Goal: Transaction & Acquisition: Register for event/course

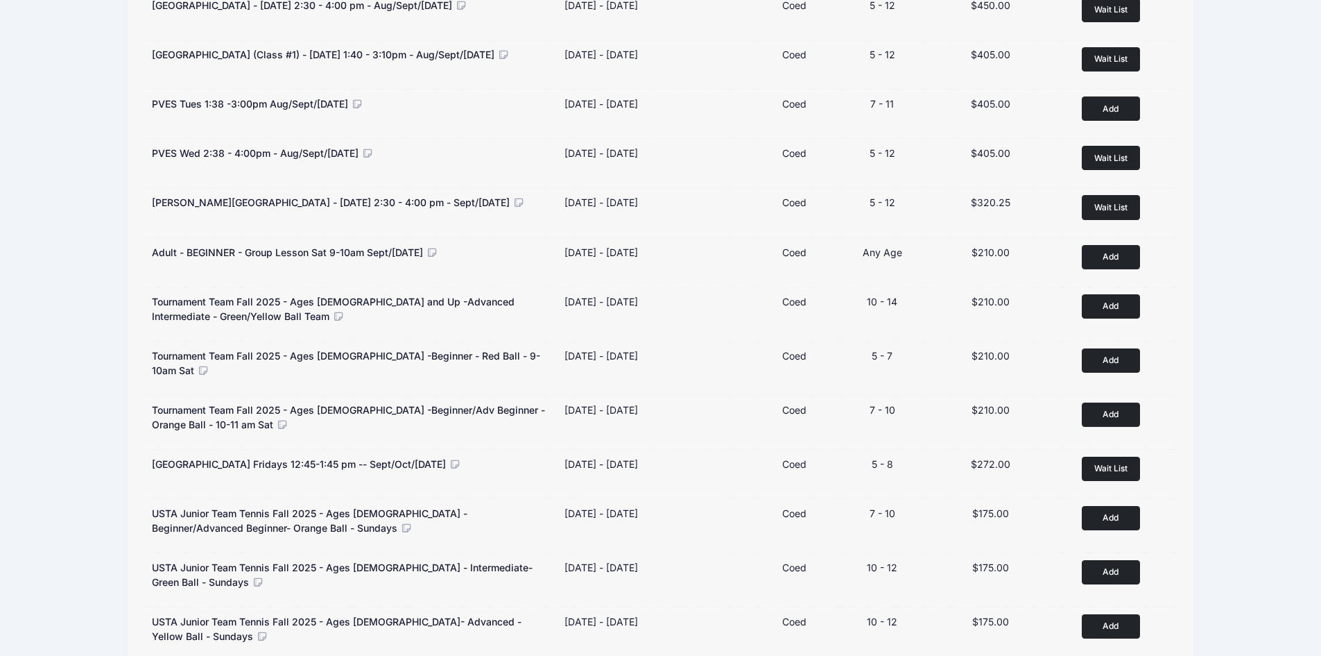
scroll to position [280, 0]
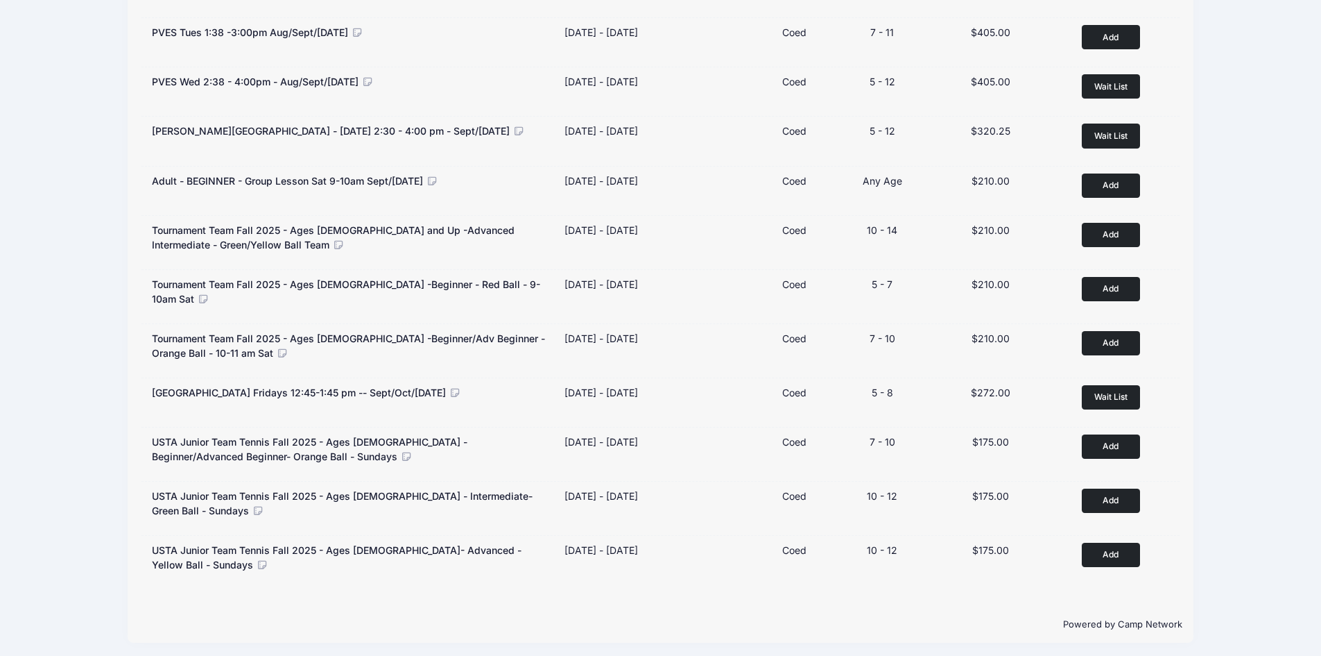
click at [975, 579] on div "Kentwood Elementary - Friday 2:30 - 4:00 pm - Aug/Sept/Oct 2025 Dates Aug 15 - …" at bounding box center [661, 253] width 1040 height 670
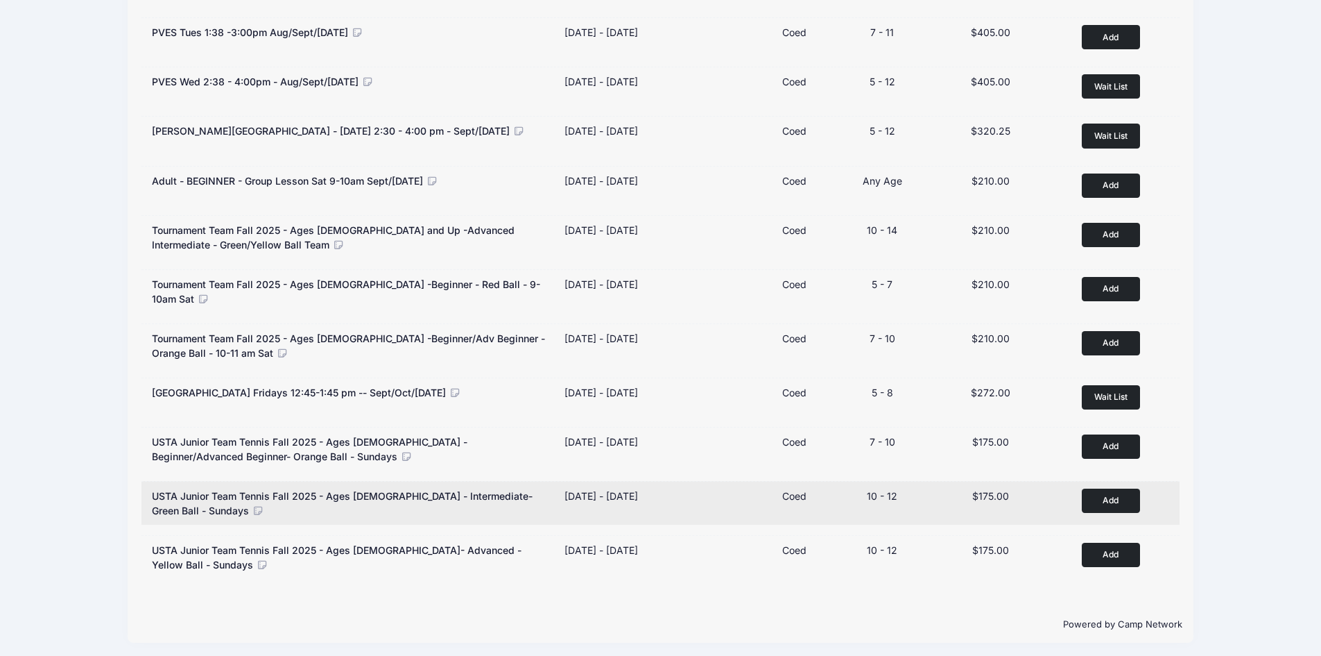
click at [1124, 495] on button "Add to Cart" at bounding box center [1111, 500] width 58 height 24
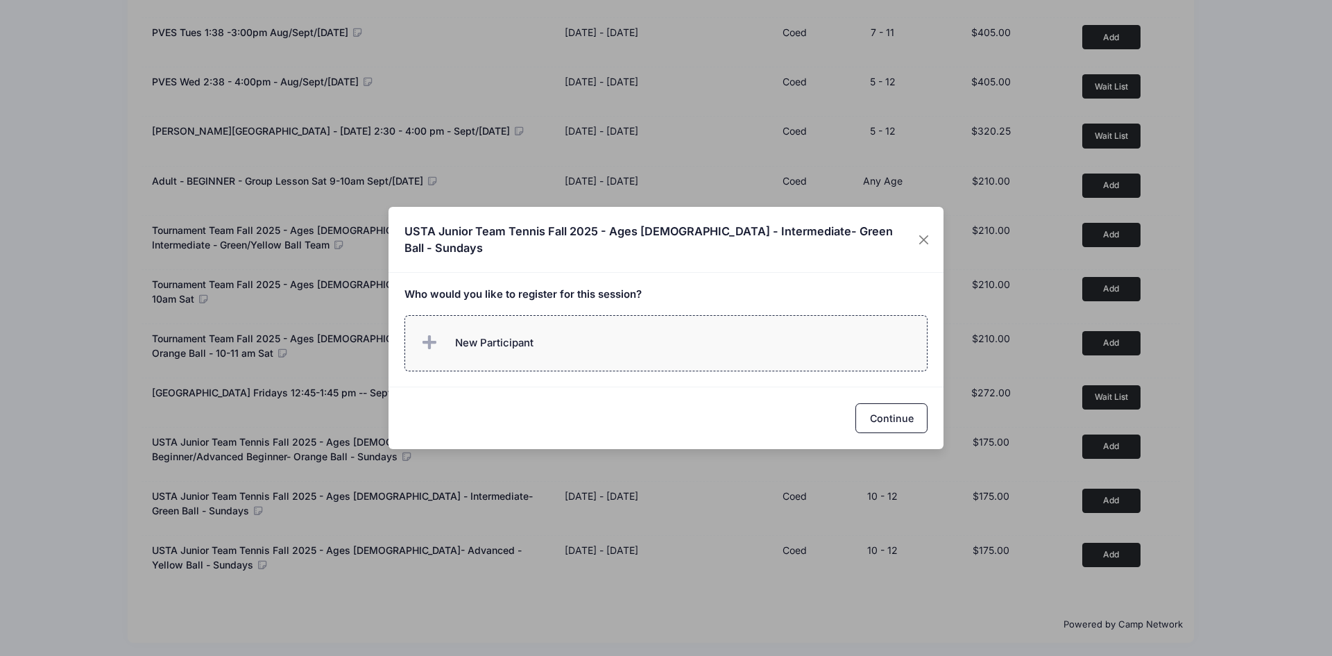
click at [420, 334] on span at bounding box center [432, 343] width 28 height 28
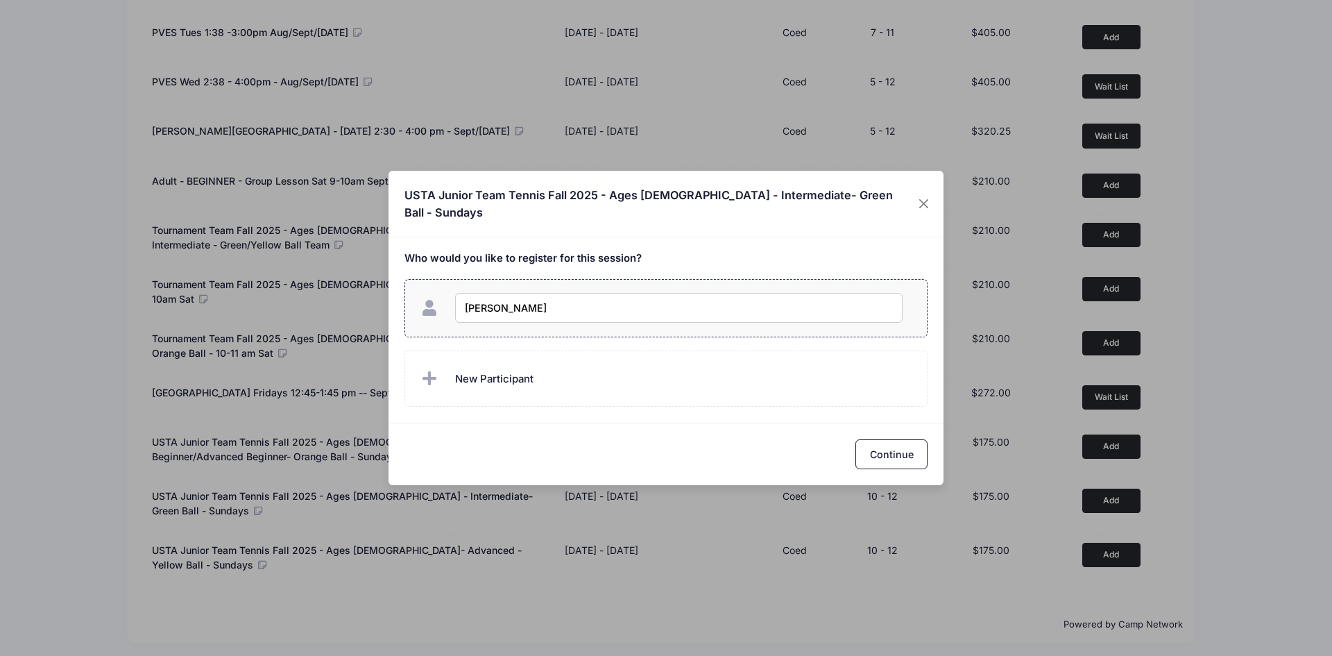
type input "Davina Schwartz"
checkbox input "true"
click at [883, 445] on button "Continue" at bounding box center [891, 454] width 72 height 30
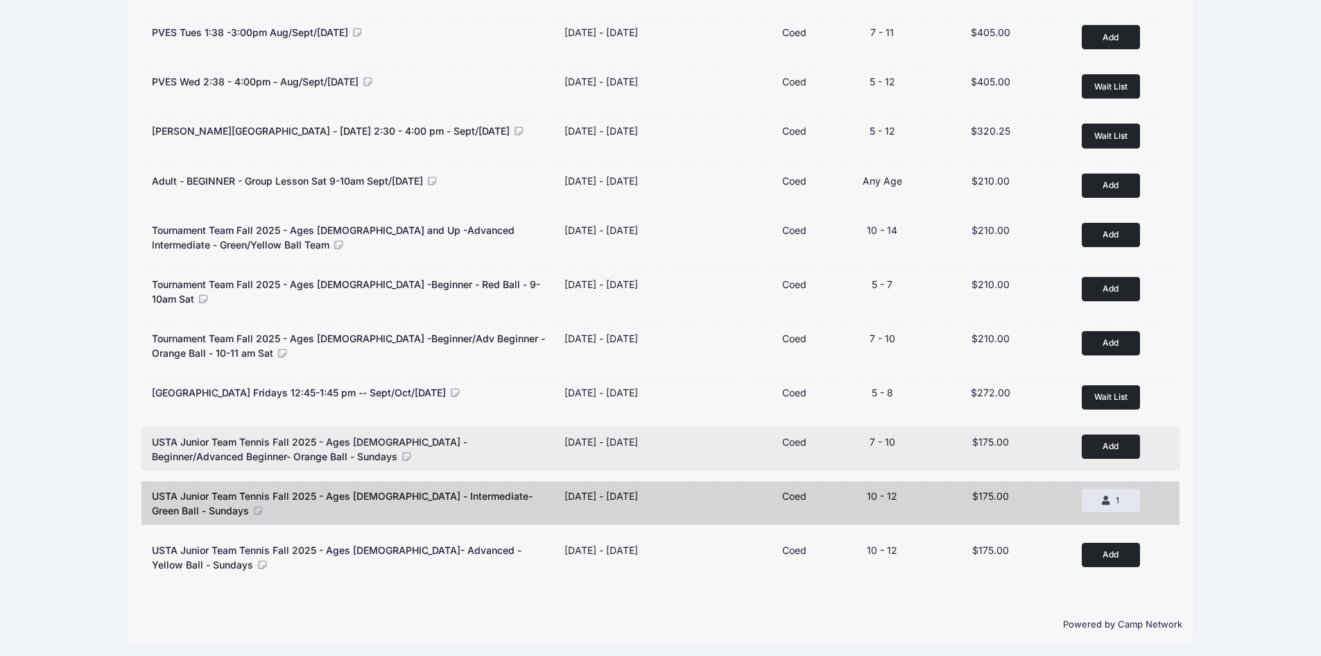
click at [1109, 437] on button "Add to Cart" at bounding box center [1111, 446] width 58 height 24
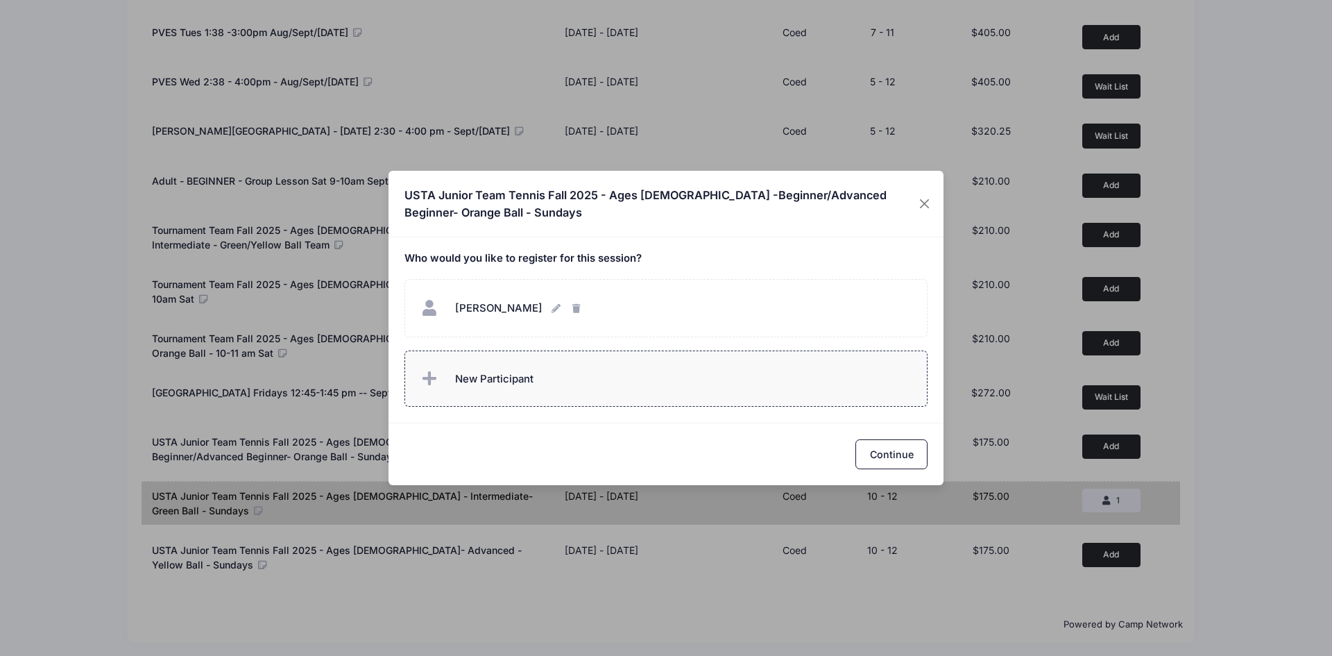
click at [529, 378] on span "New Participant" at bounding box center [494, 378] width 78 height 15
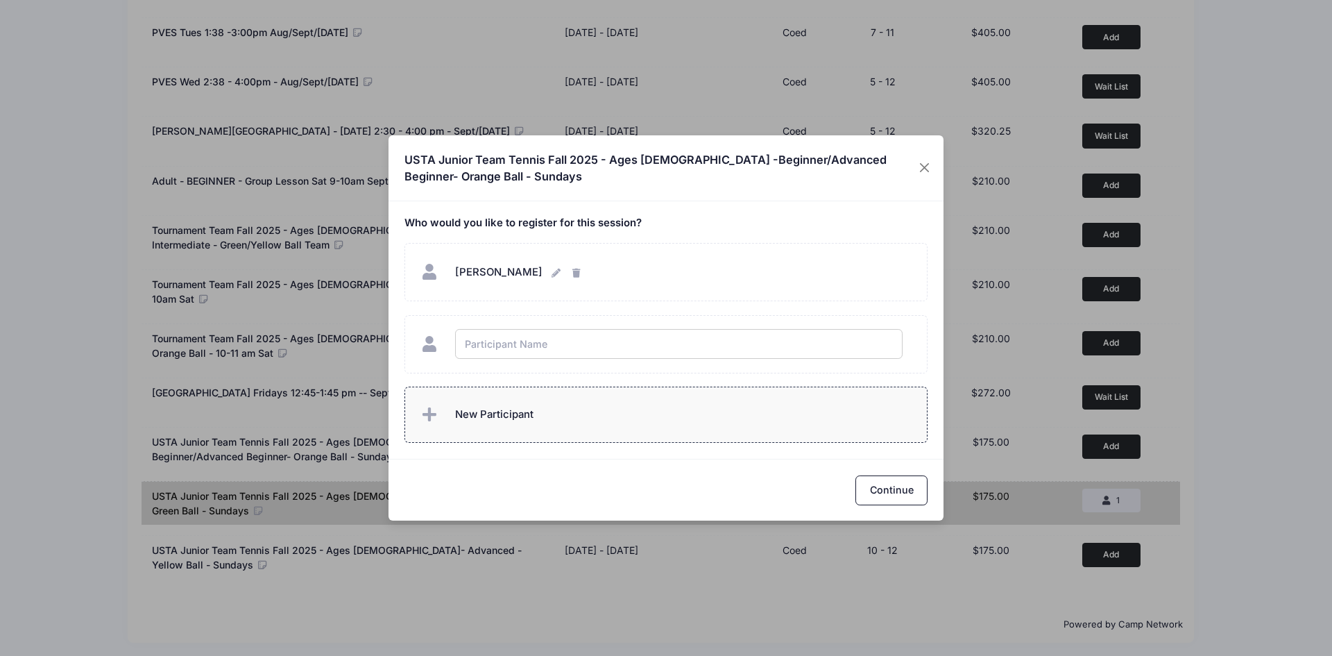
type input "Z"
type input "Juliet Schwartz"
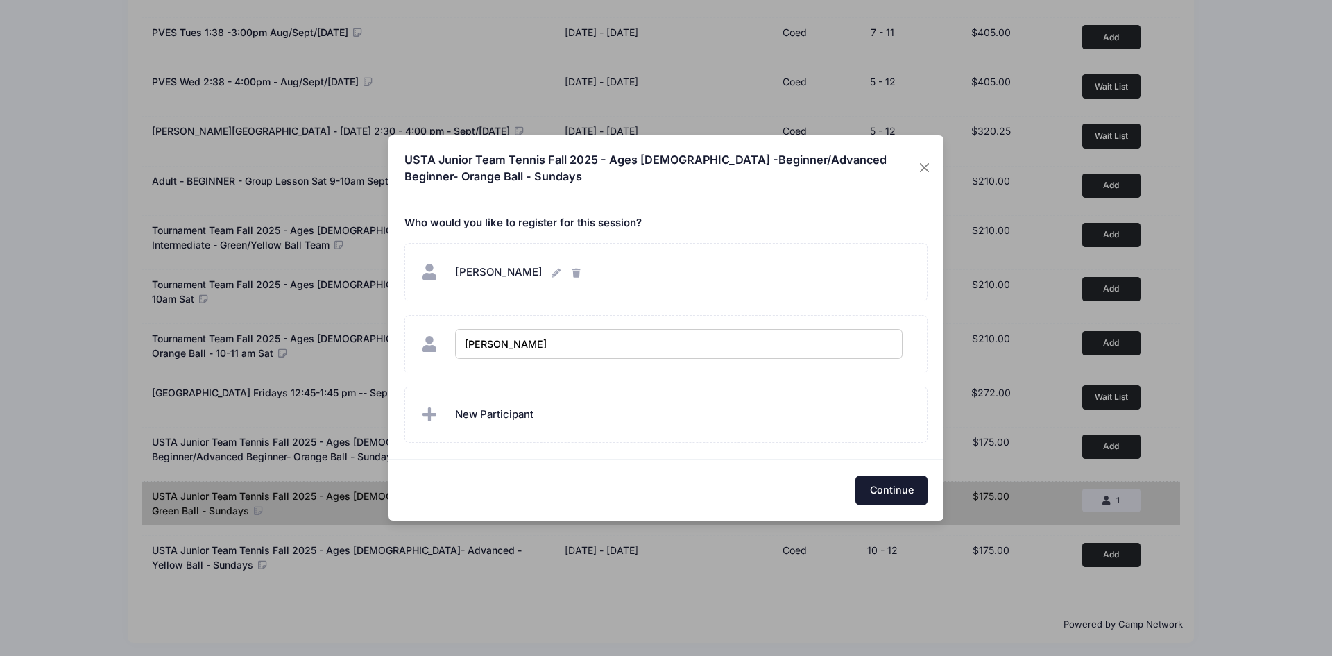
checkbox input "true"
click at [886, 495] on button "Continue" at bounding box center [891, 490] width 72 height 30
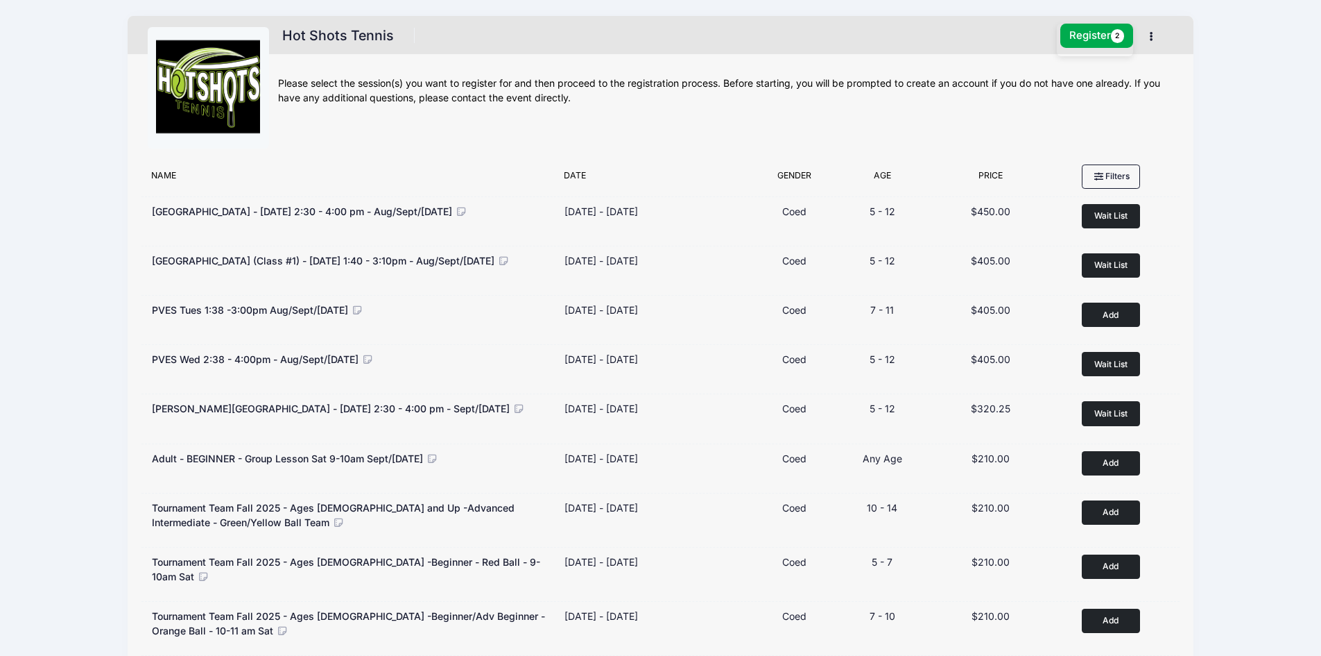
scroll to position [0, 0]
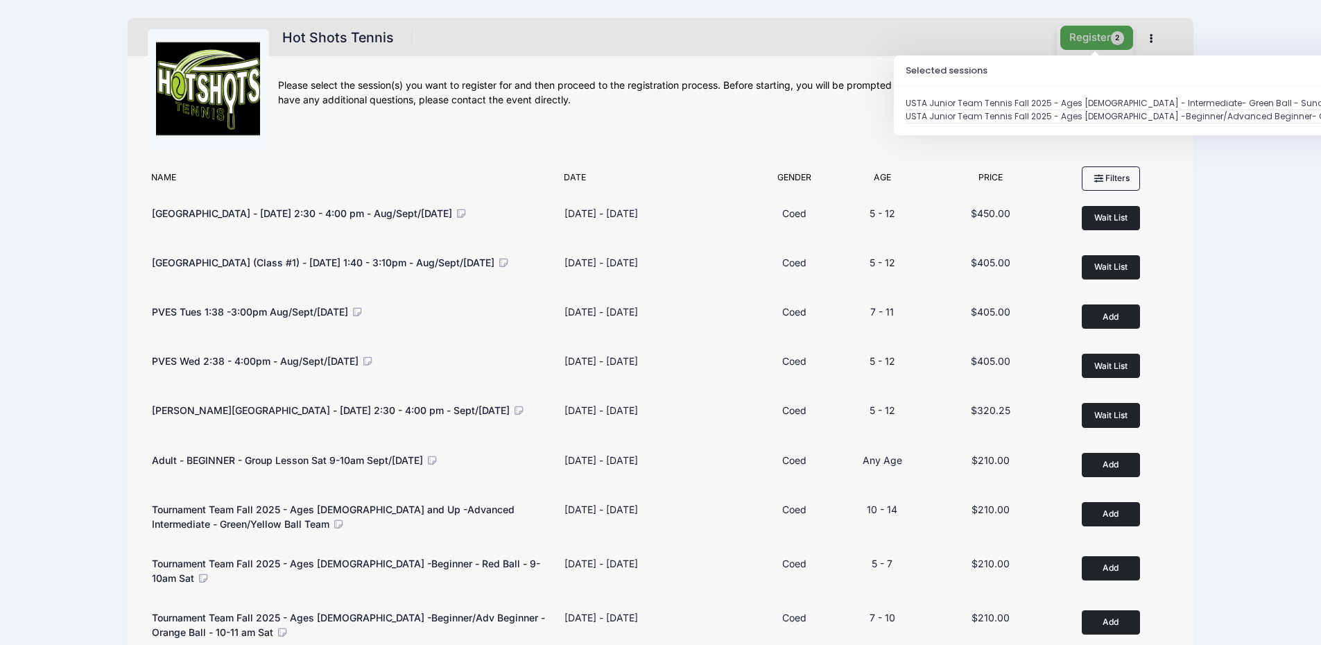
click at [1094, 35] on button "Register 2" at bounding box center [1098, 38] width 74 height 24
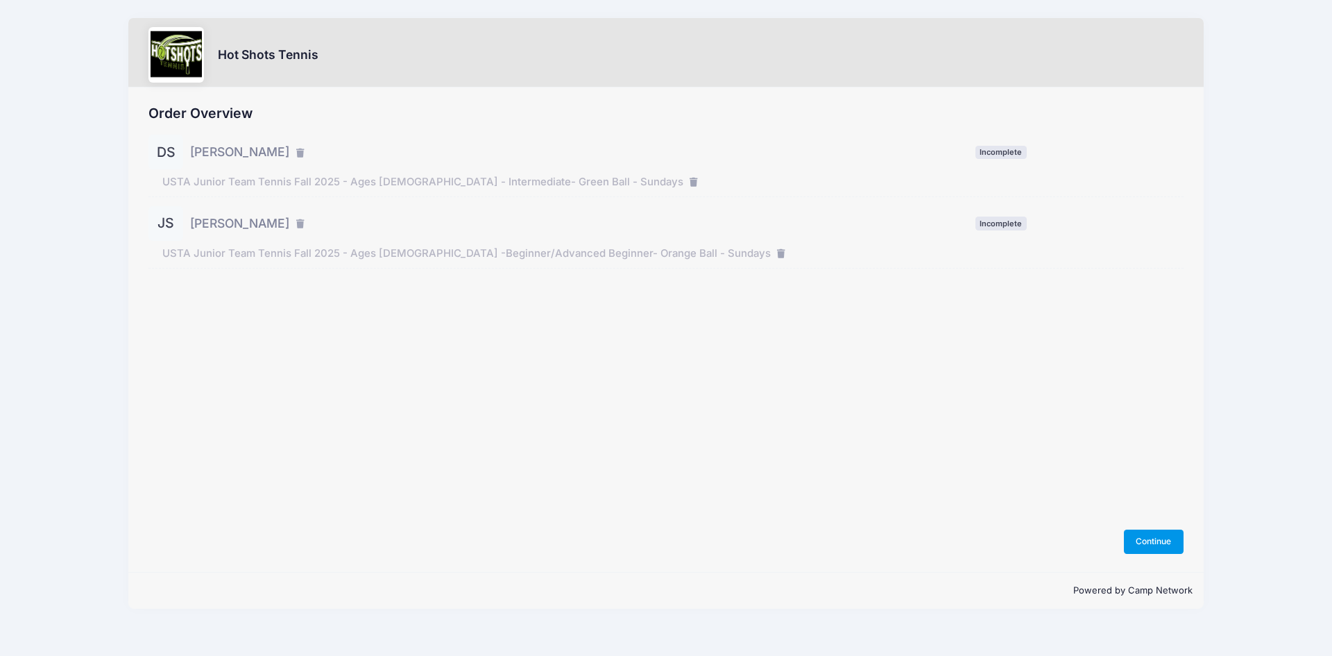
click at [1154, 546] on button "Continue" at bounding box center [1154, 541] width 60 height 24
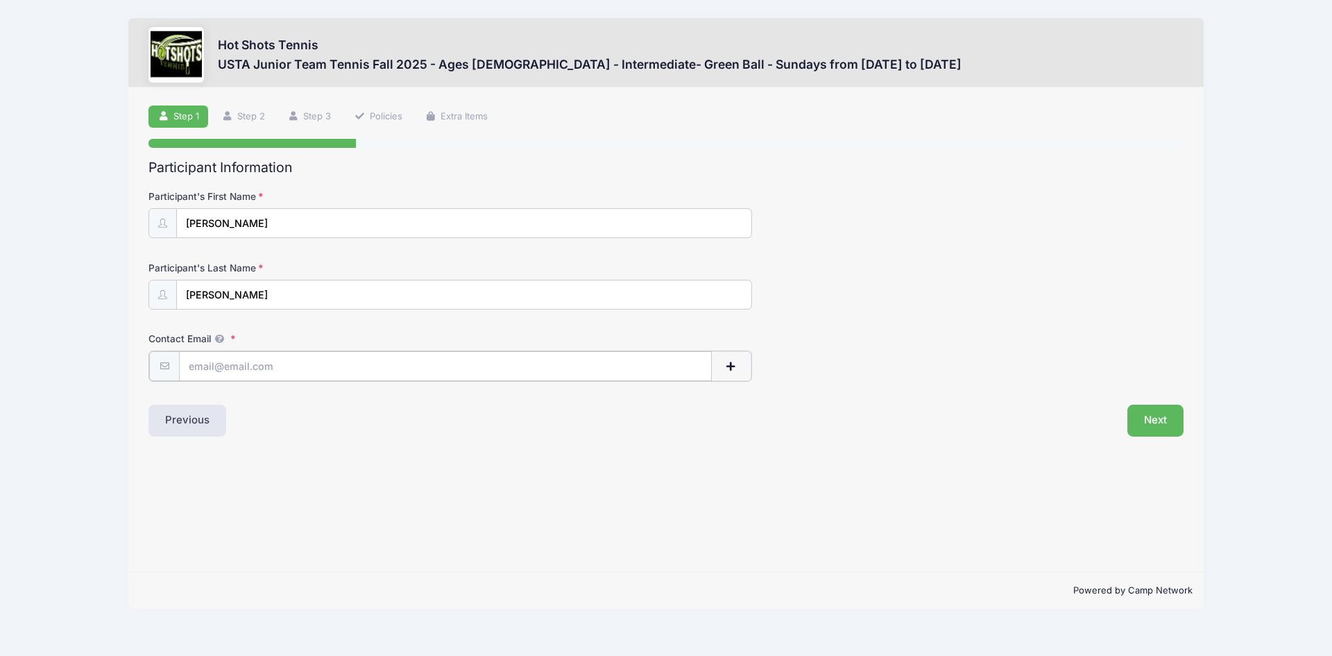
click at [289, 368] on input "Contact Email" at bounding box center [445, 366] width 533 height 30
type input "ninso@aol.com"
click at [1157, 421] on button "Next" at bounding box center [1155, 419] width 56 height 32
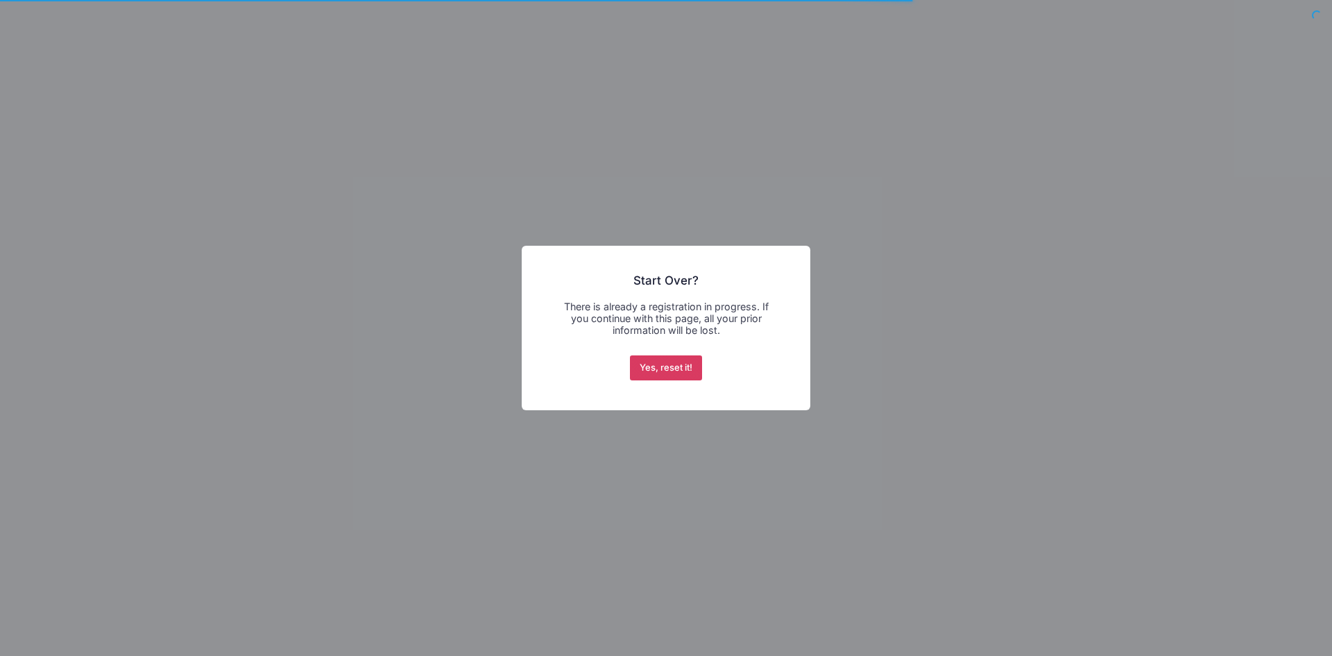
click at [669, 373] on button "Yes, reset it!" at bounding box center [666, 367] width 73 height 25
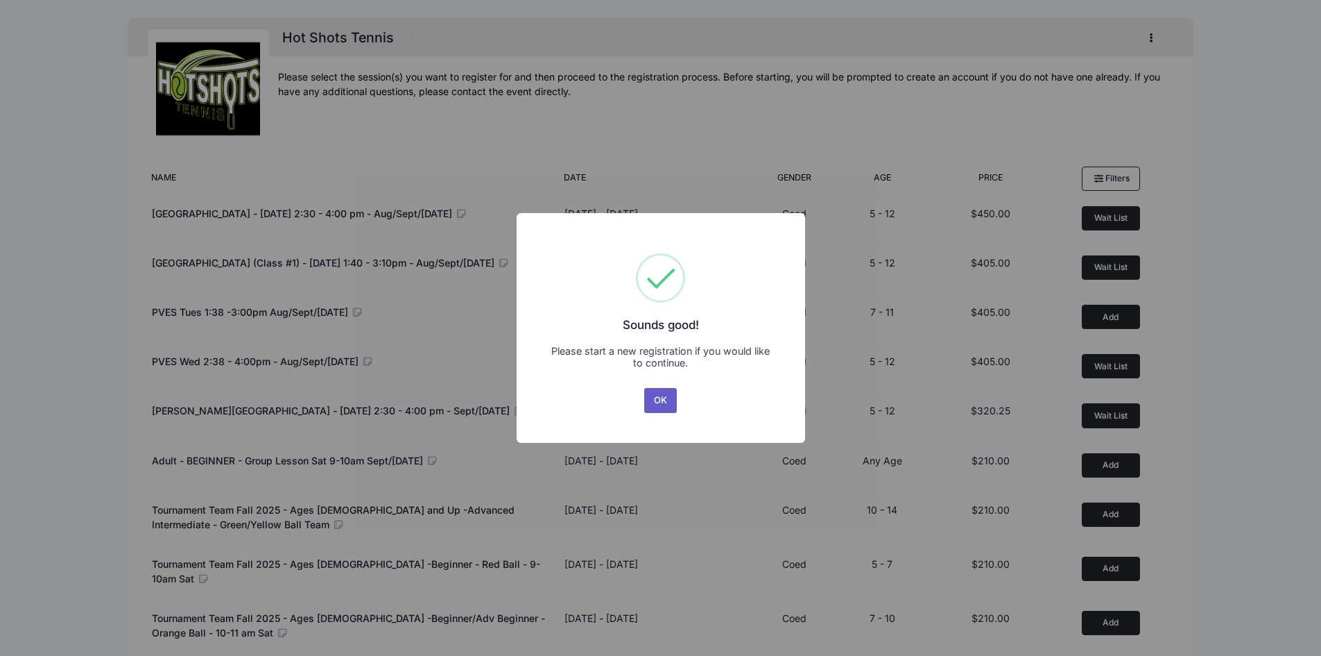
click at [665, 395] on button "OK" at bounding box center [660, 400] width 33 height 25
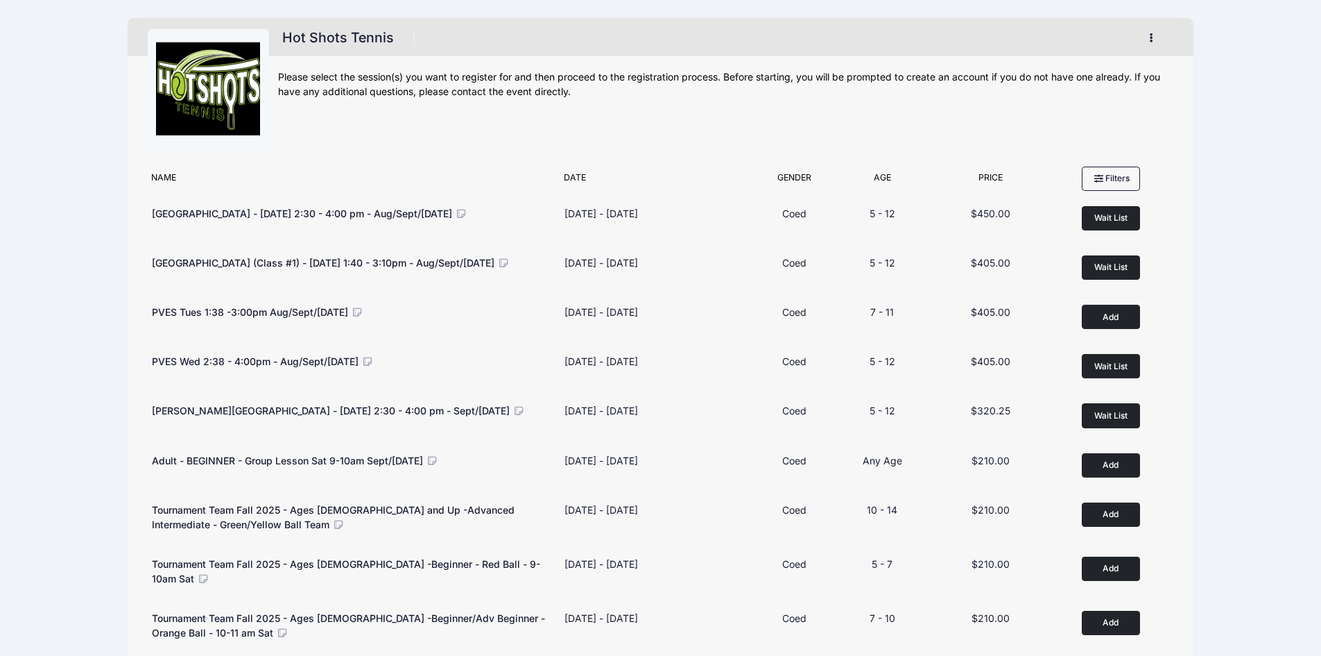
click at [1164, 39] on button "button" at bounding box center [1154, 38] width 37 height 24
click at [1068, 69] on link "My Account" at bounding box center [1087, 72] width 160 height 26
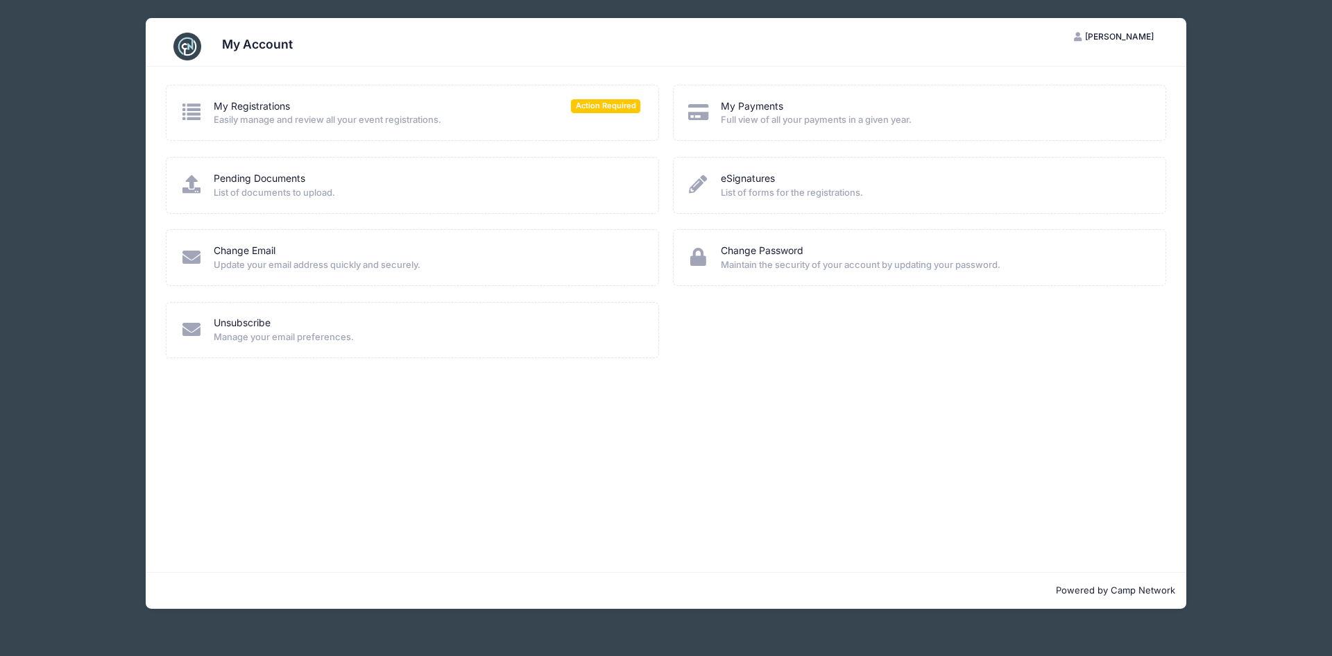
click at [289, 114] on span "Easily manage and review all your event registrations." at bounding box center [427, 120] width 427 height 14
click at [585, 105] on span "Action Required" at bounding box center [605, 105] width 69 height 13
click at [299, 107] on div "My Registrations Action Required" at bounding box center [427, 106] width 427 height 15
click at [283, 176] on link "Pending Documents" at bounding box center [260, 178] width 92 height 15
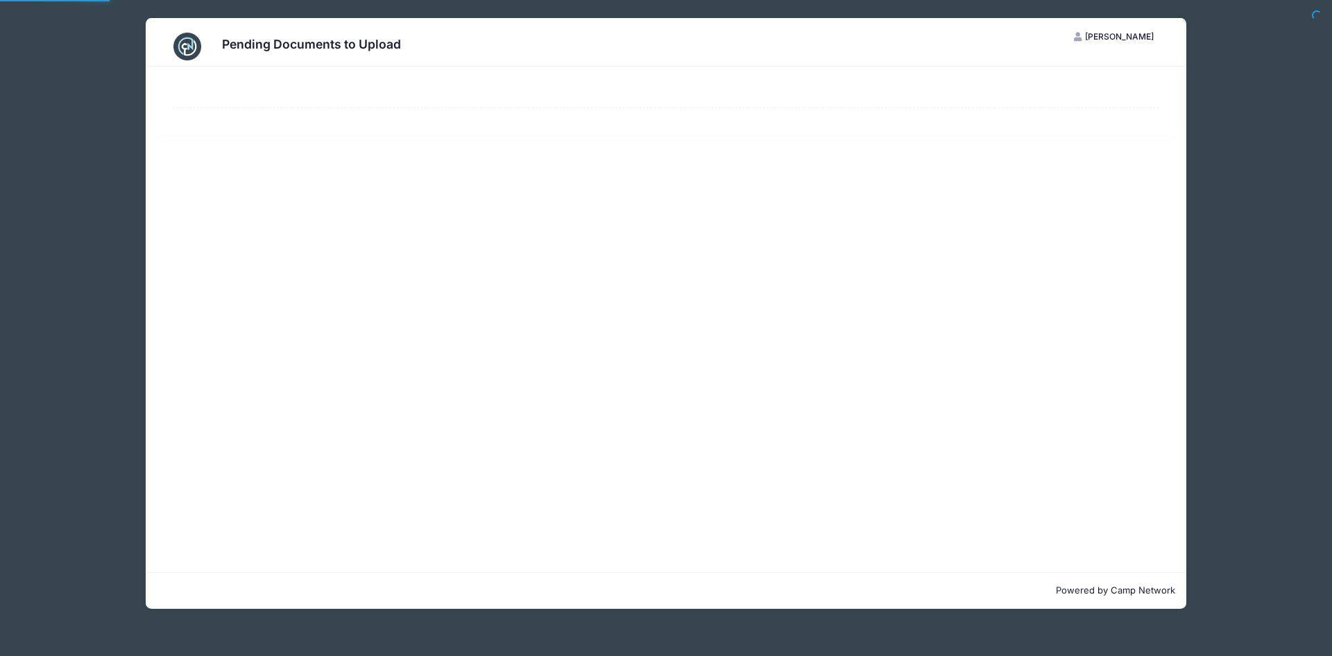
click at [277, 194] on div at bounding box center [666, 319] width 1041 height 505
select select "50"
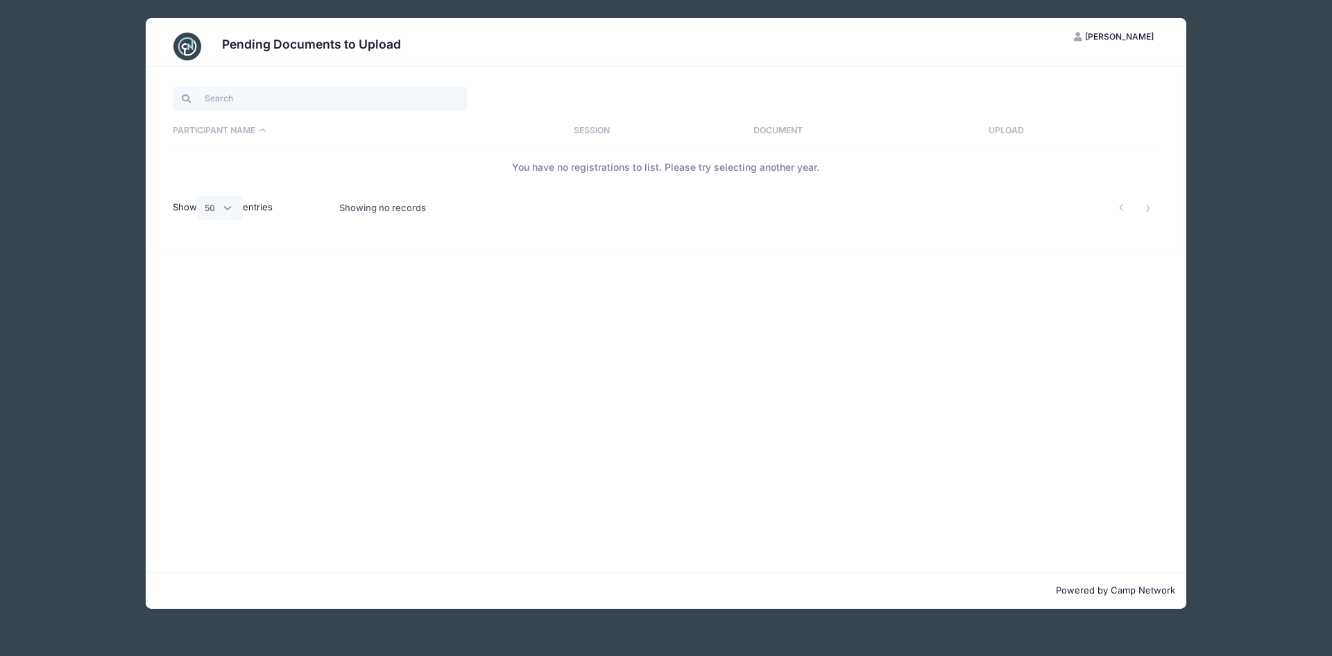
click at [1122, 43] on button "NB [PERSON_NAME]" at bounding box center [1114, 37] width 104 height 24
click at [1059, 68] on link "My Account" at bounding box center [1080, 71] width 160 height 26
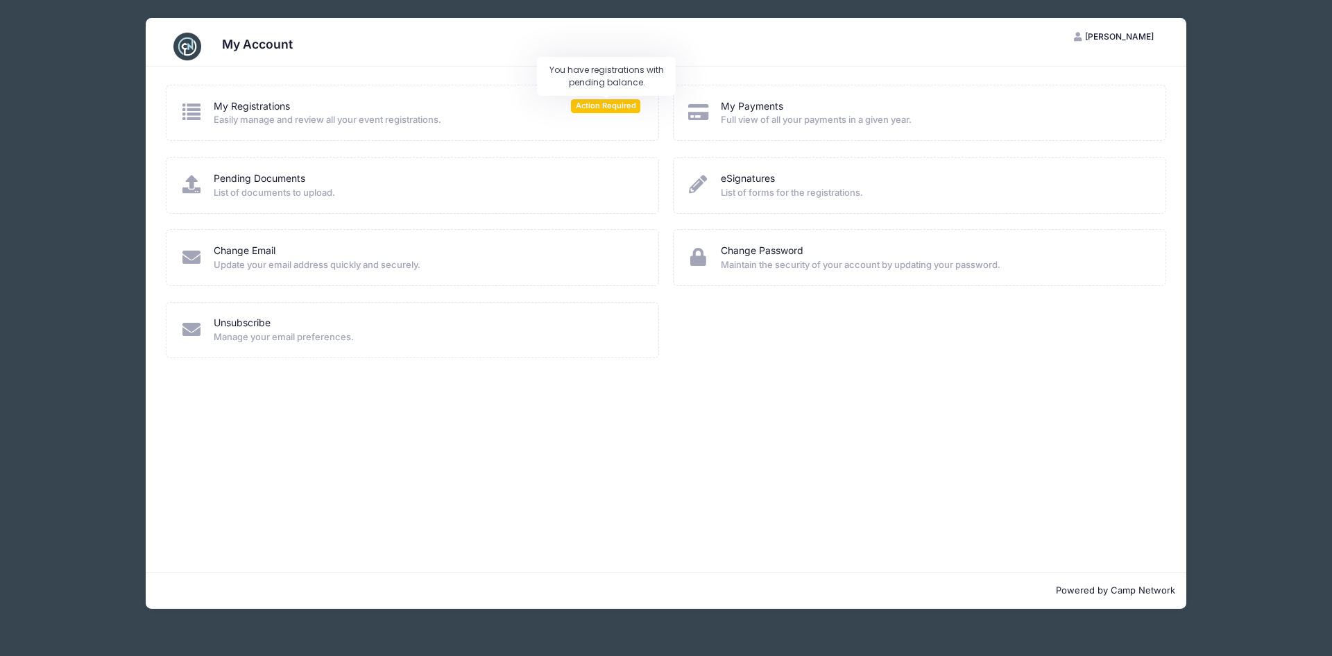
click at [600, 105] on span "Action Required" at bounding box center [605, 105] width 69 height 13
click at [1229, 110] on div "My Account NB [PERSON_NAME] My Account Logout My Registrations Action Required …" at bounding box center [666, 313] width 1249 height 626
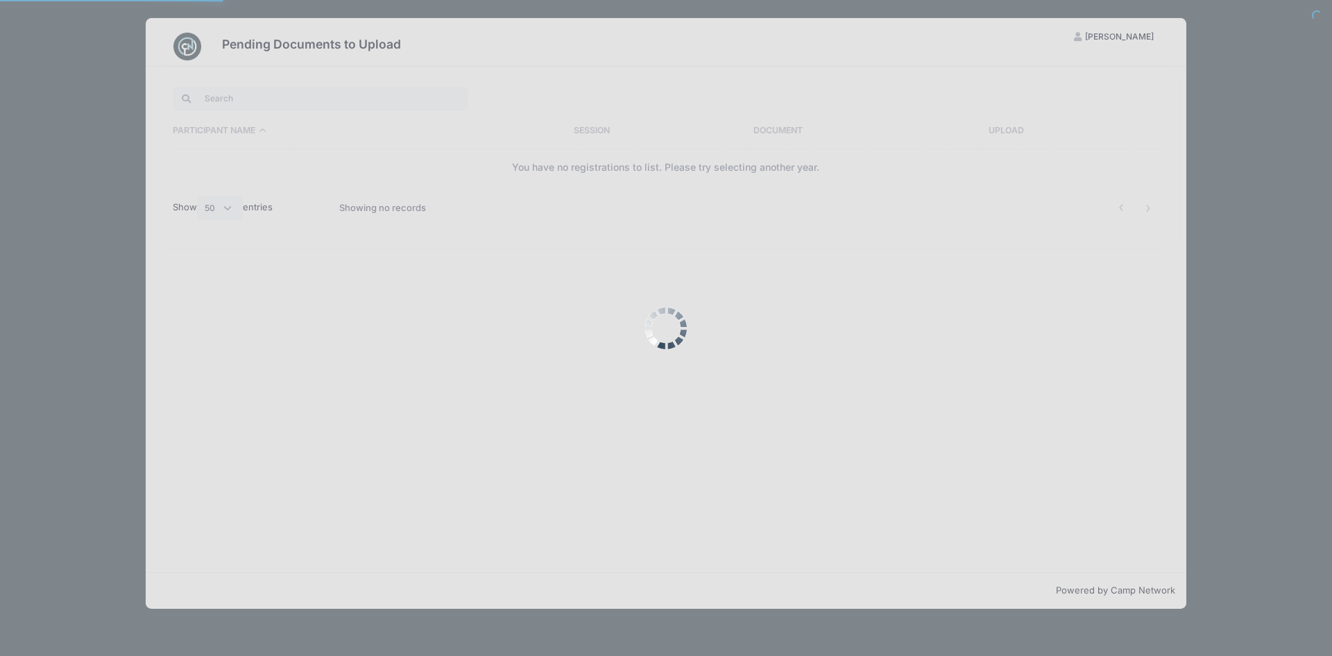
select select "50"
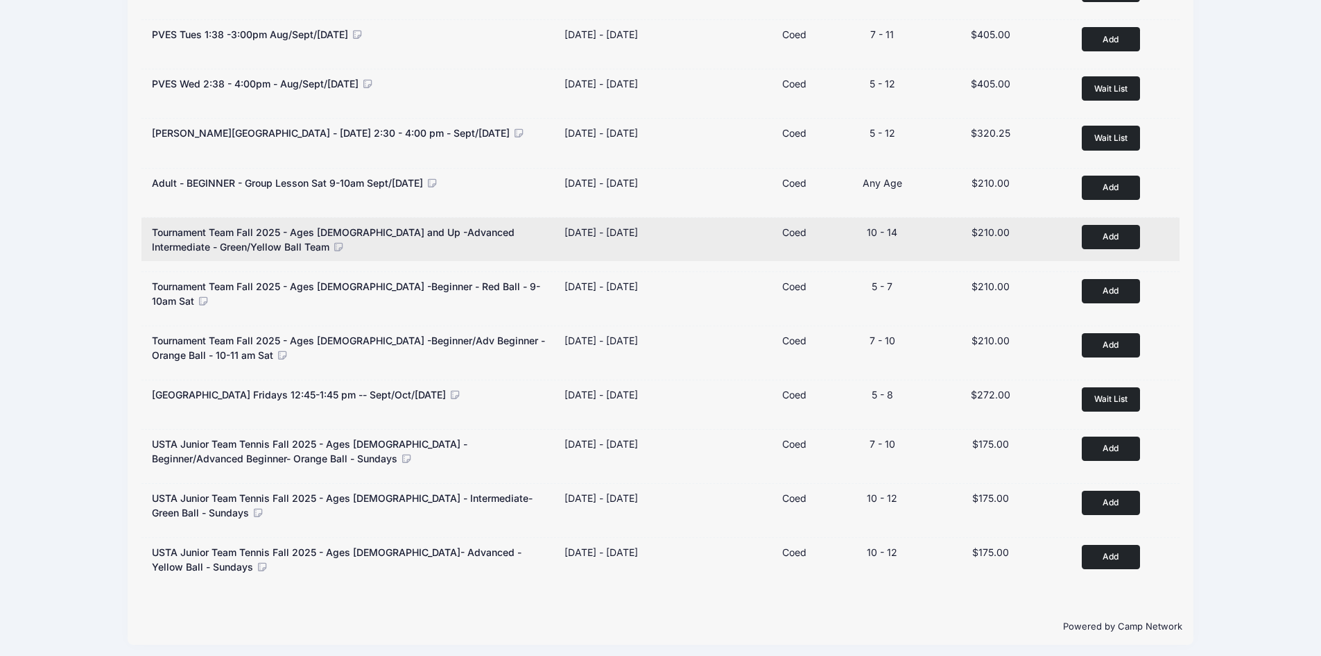
scroll to position [280, 0]
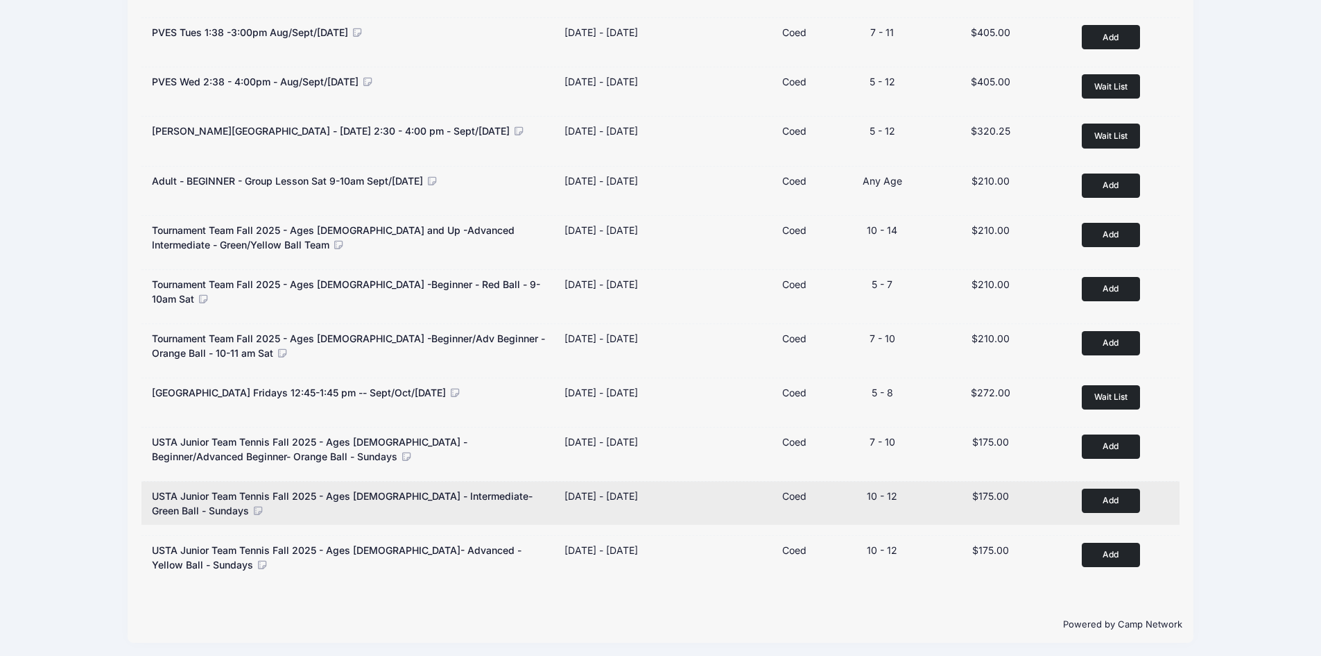
click at [1111, 508] on button "Add to Cart" at bounding box center [1111, 500] width 58 height 24
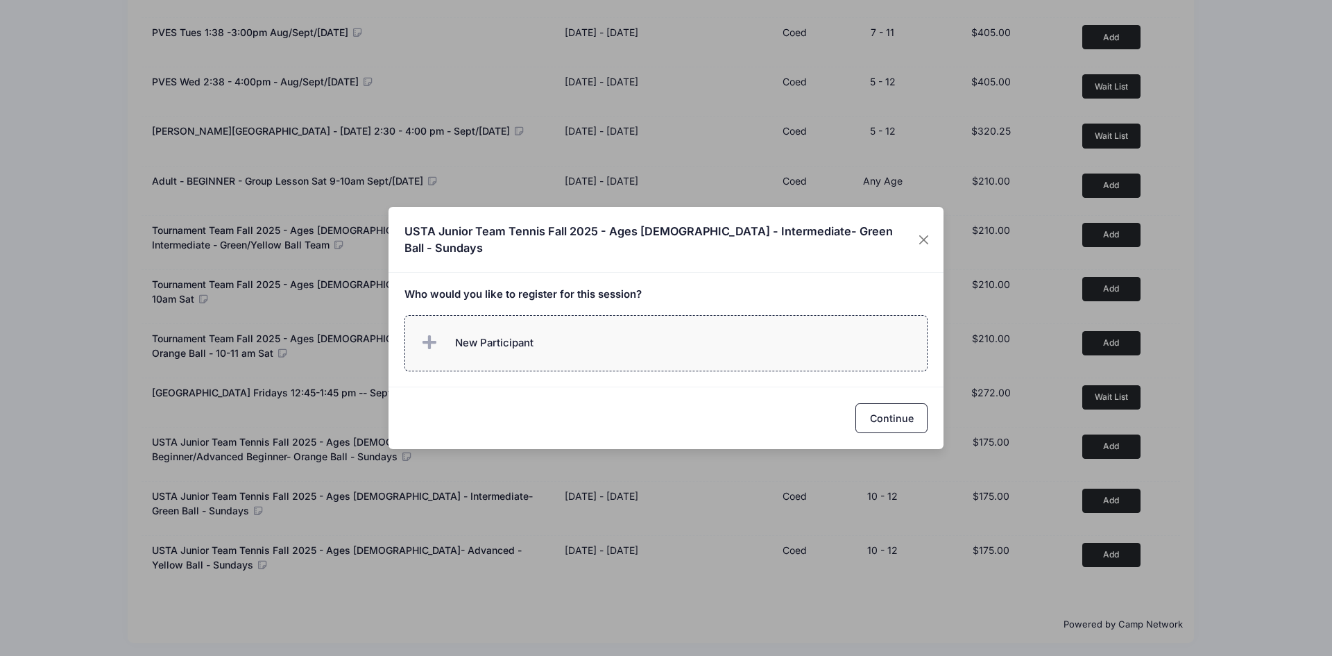
click at [550, 333] on label "New Participant" at bounding box center [666, 343] width 524 height 56
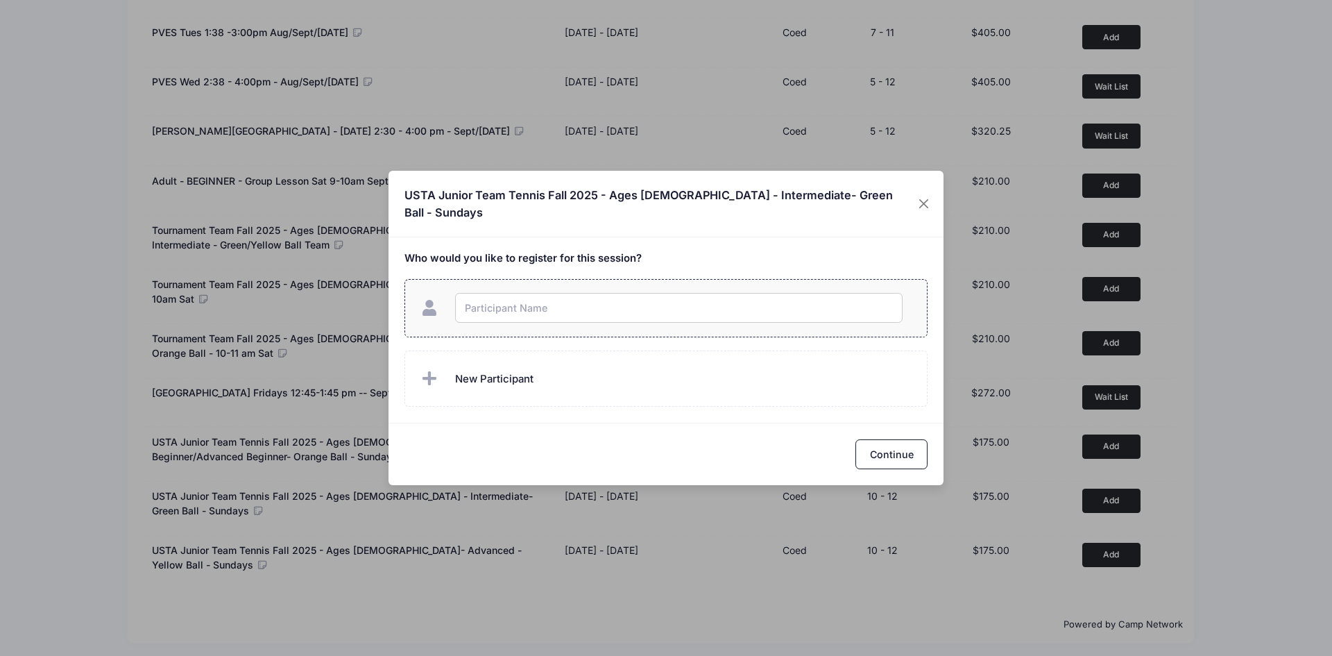
click at [572, 300] on input "text" at bounding box center [678, 308] width 447 height 30
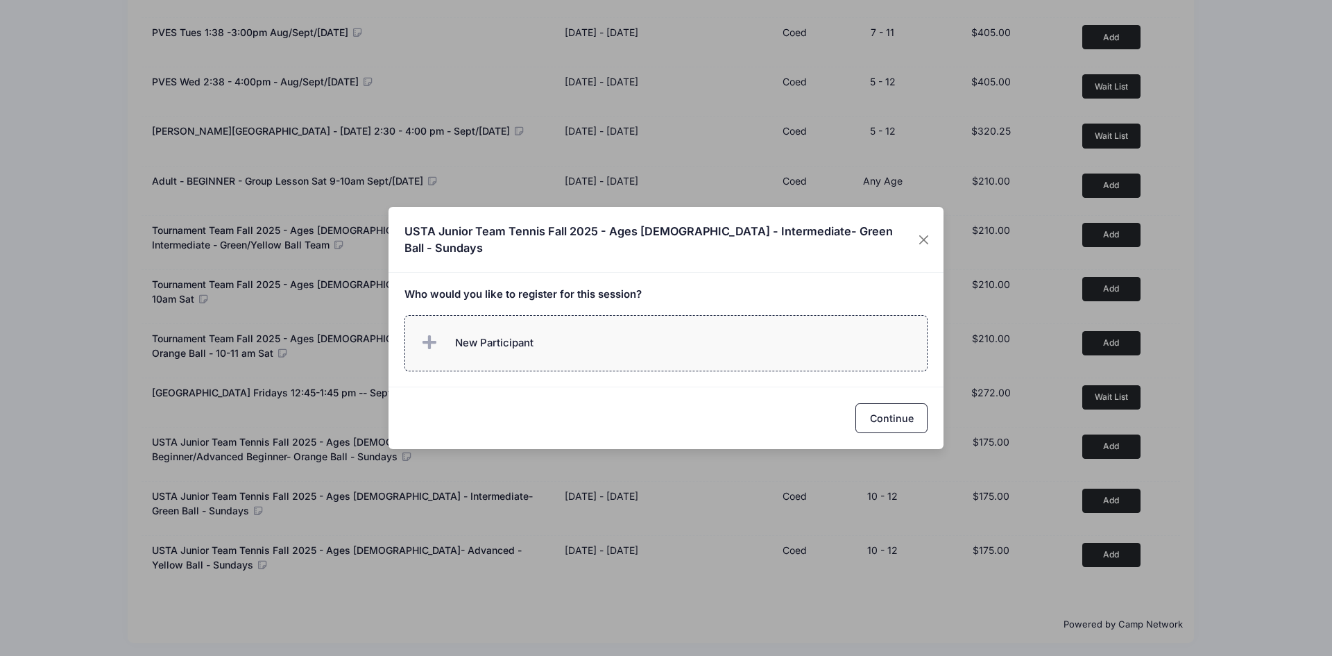
click at [487, 335] on span "New Participant" at bounding box center [494, 342] width 78 height 15
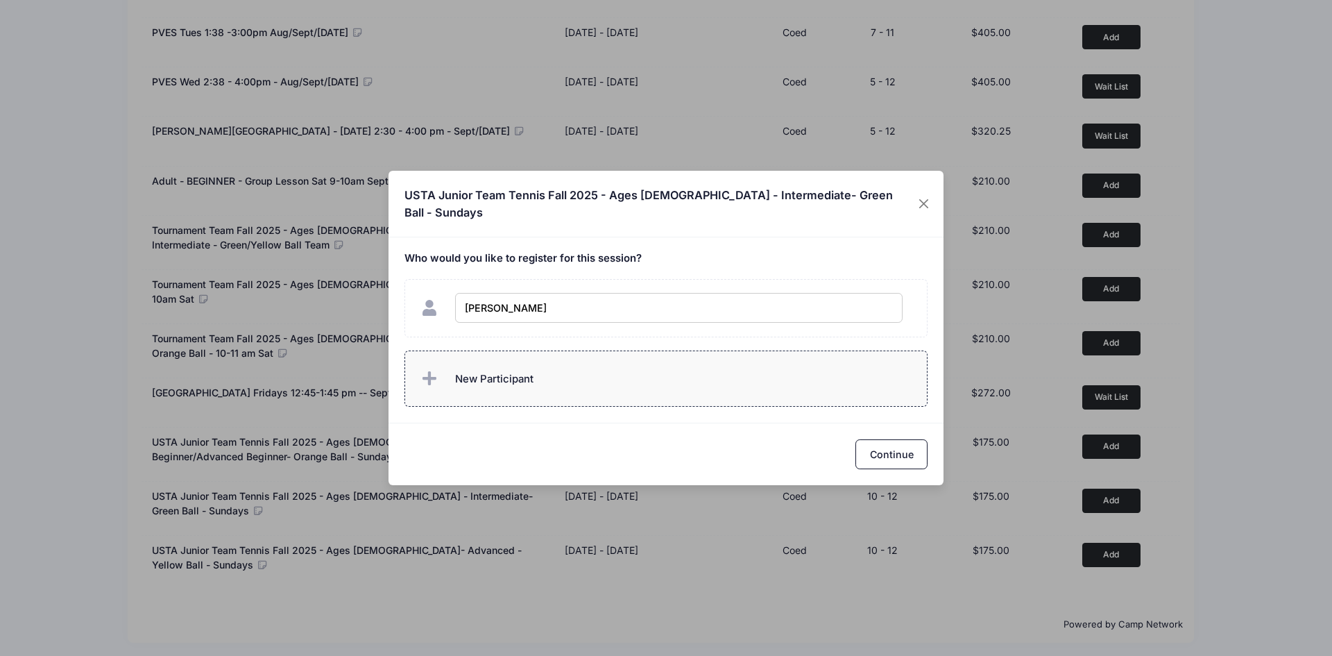
type input "[PERSON_NAME]"
checkbox input "true"
click at [873, 445] on button "Continue" at bounding box center [891, 454] width 72 height 30
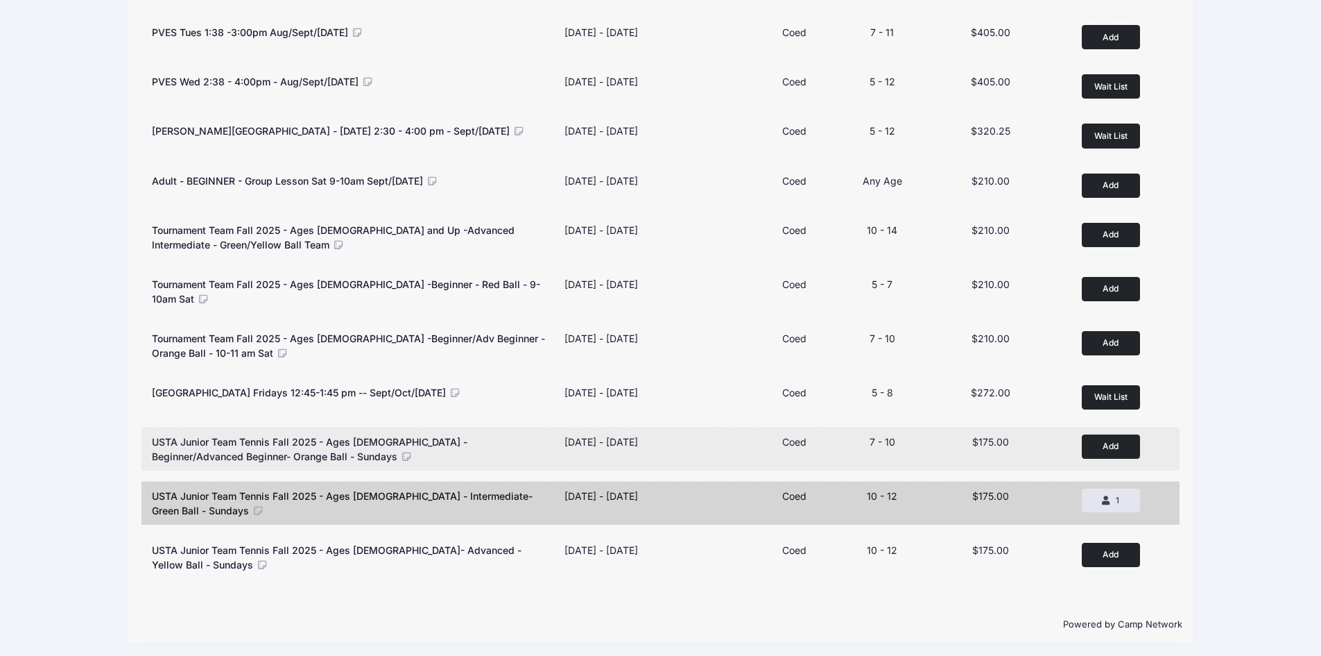
click at [1098, 434] on button "Add to Cart" at bounding box center [1111, 446] width 58 height 24
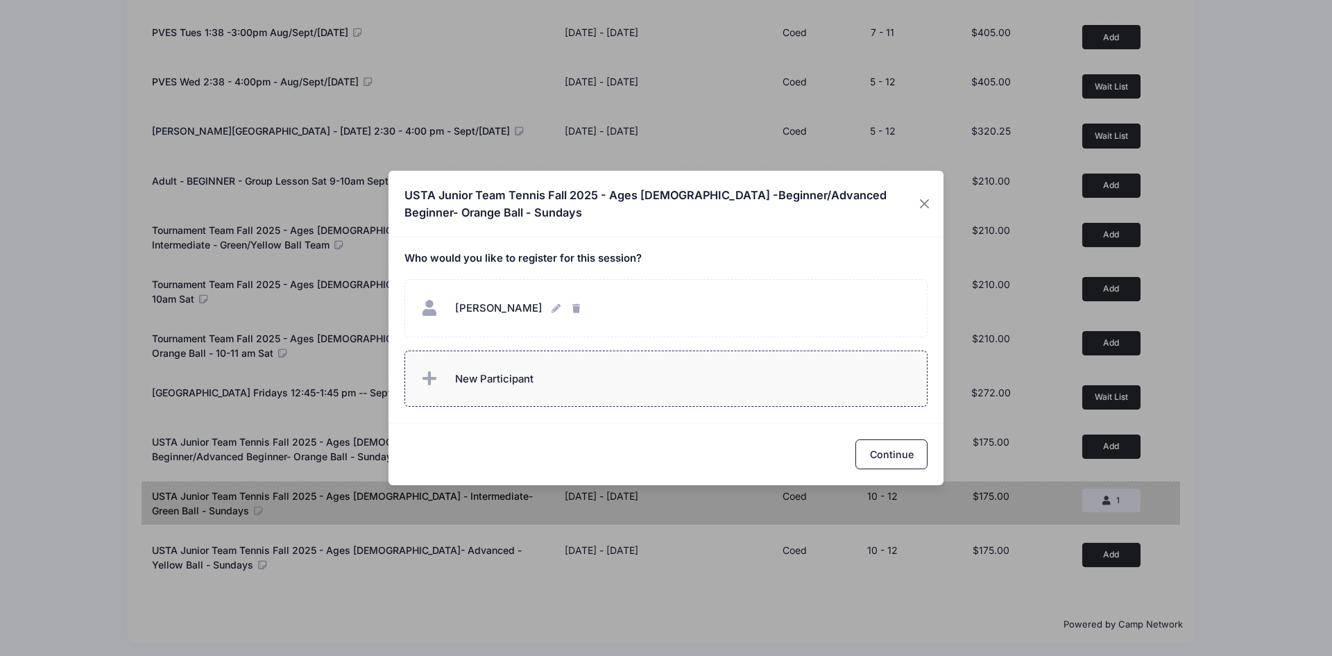
click at [503, 385] on span "New Participant" at bounding box center [494, 378] width 78 height 15
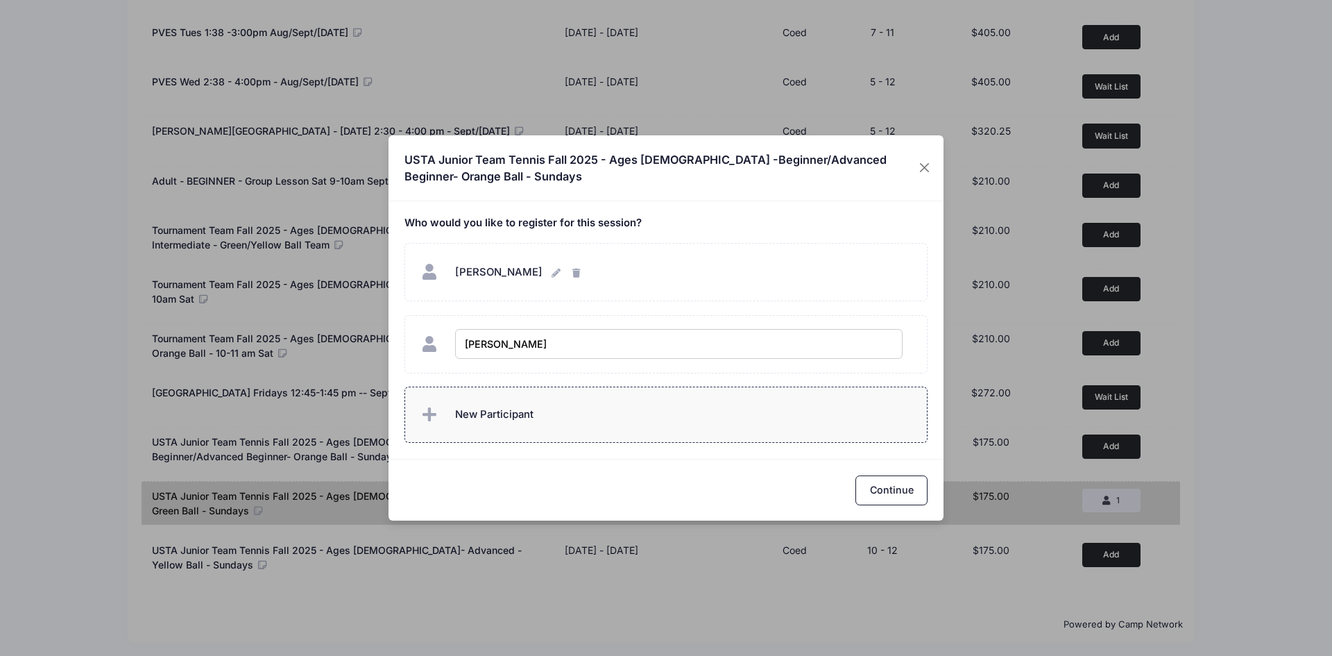
type input "Juliet Schwartz"
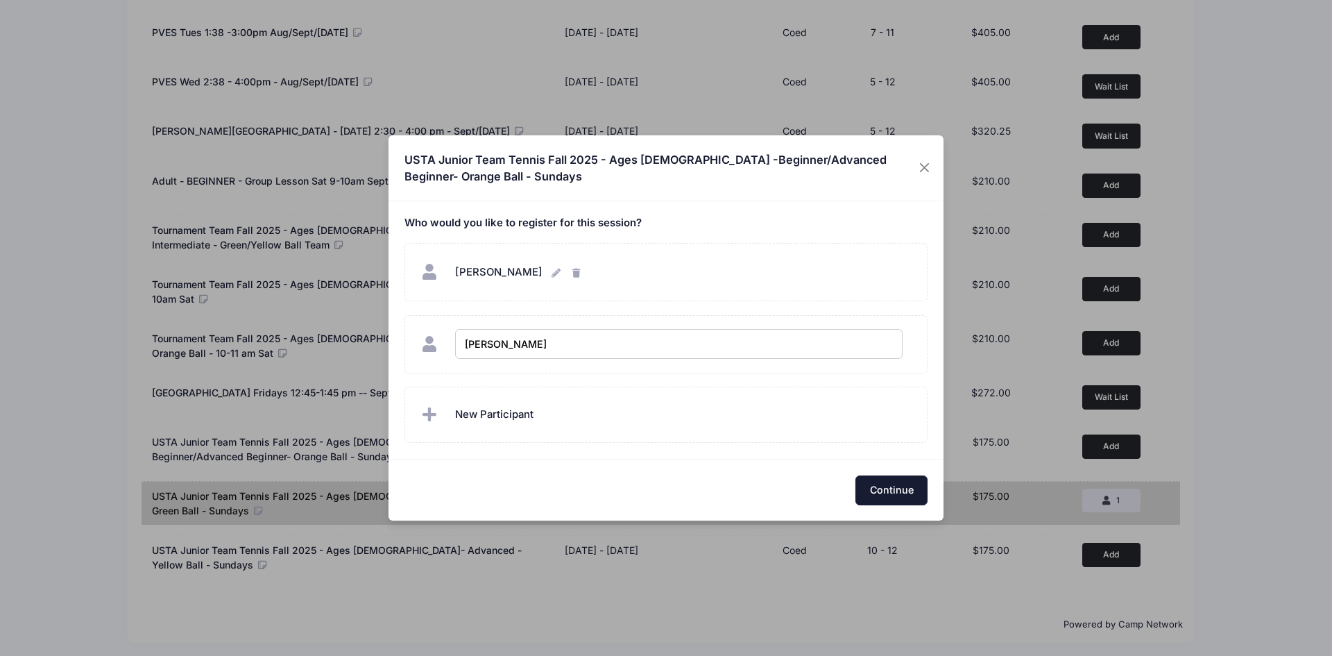
checkbox input "true"
click at [919, 490] on button "Continue" at bounding box center [891, 490] width 72 height 30
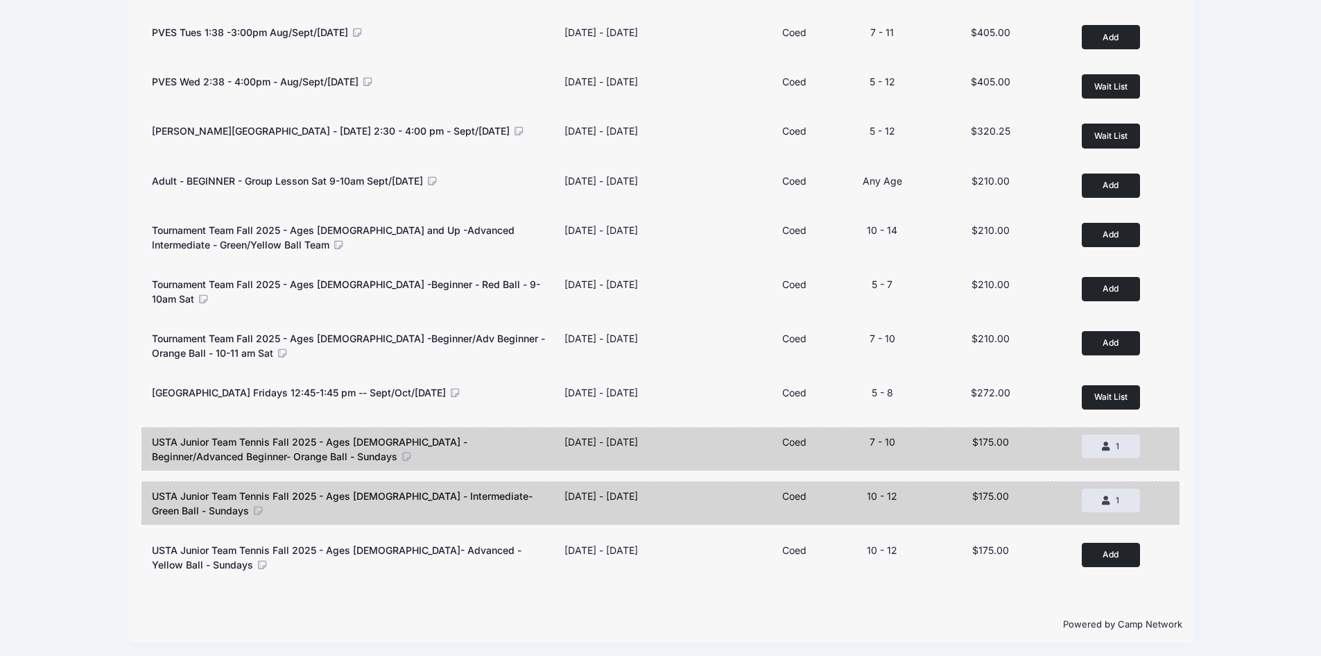
scroll to position [2, 0]
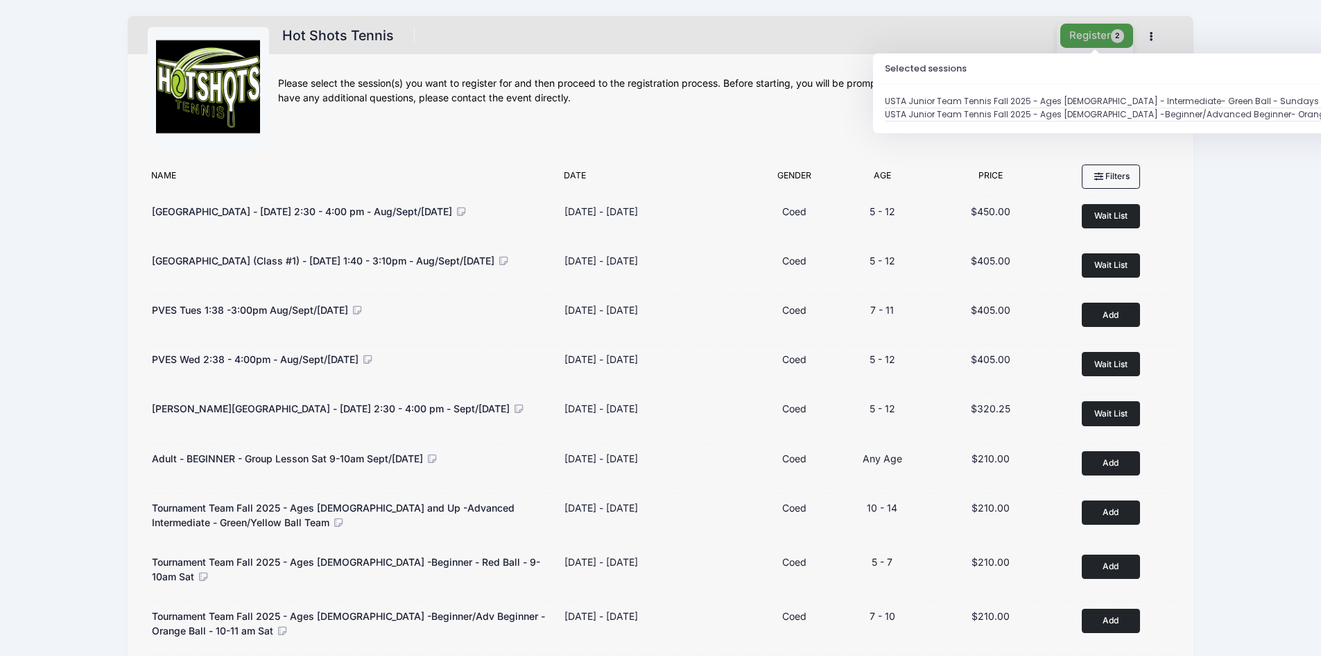
click at [1105, 39] on button "Register 2" at bounding box center [1098, 36] width 74 height 24
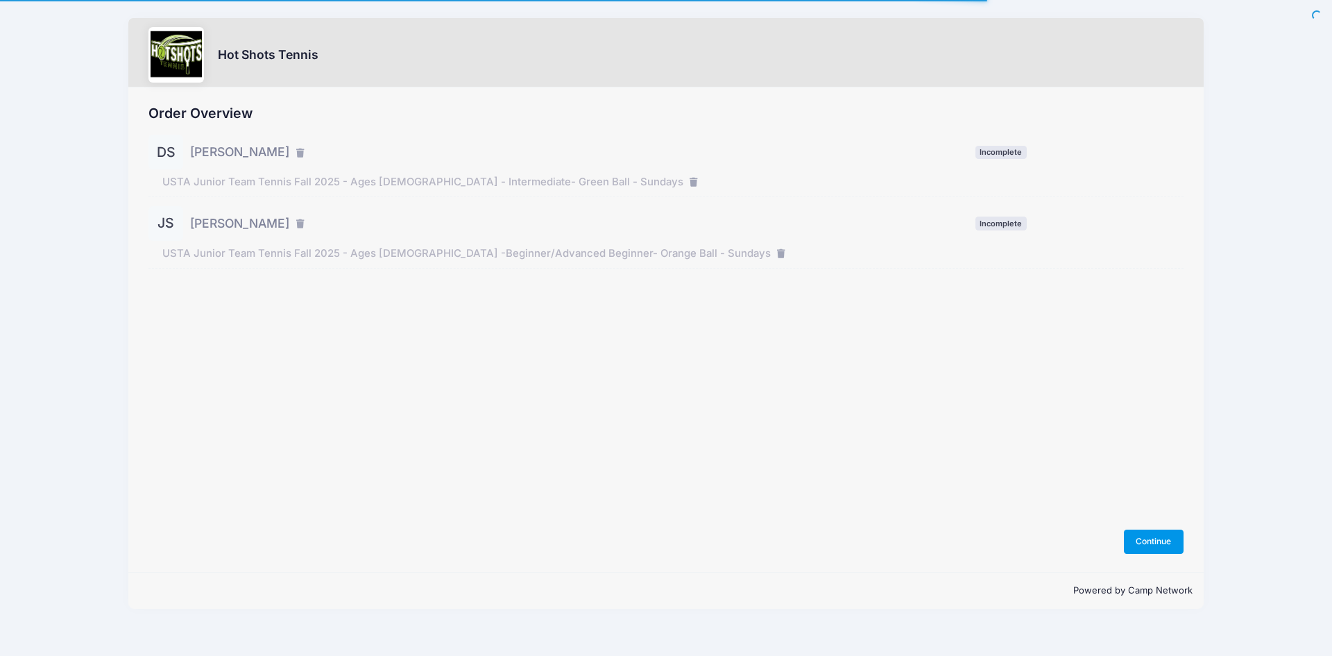
click at [1154, 540] on button "Continue" at bounding box center [1154, 541] width 60 height 24
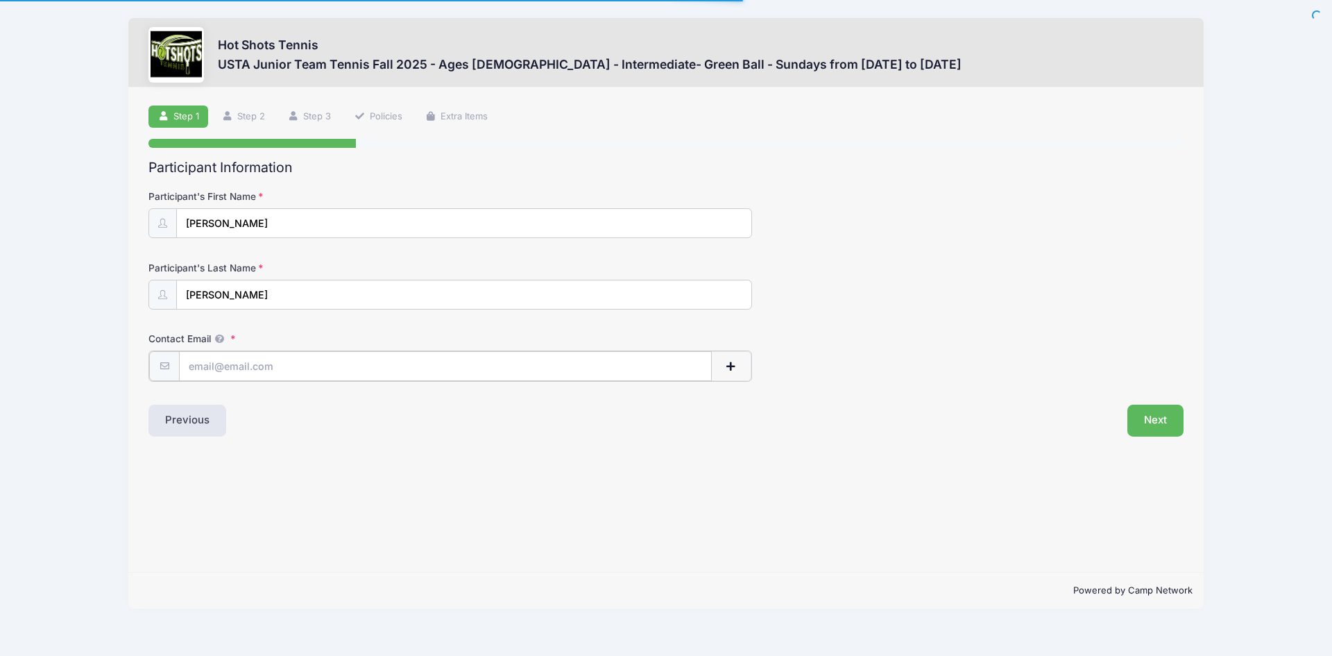
click at [292, 363] on input "Contact Email" at bounding box center [445, 366] width 533 height 30
type input "ninso@aol.com"
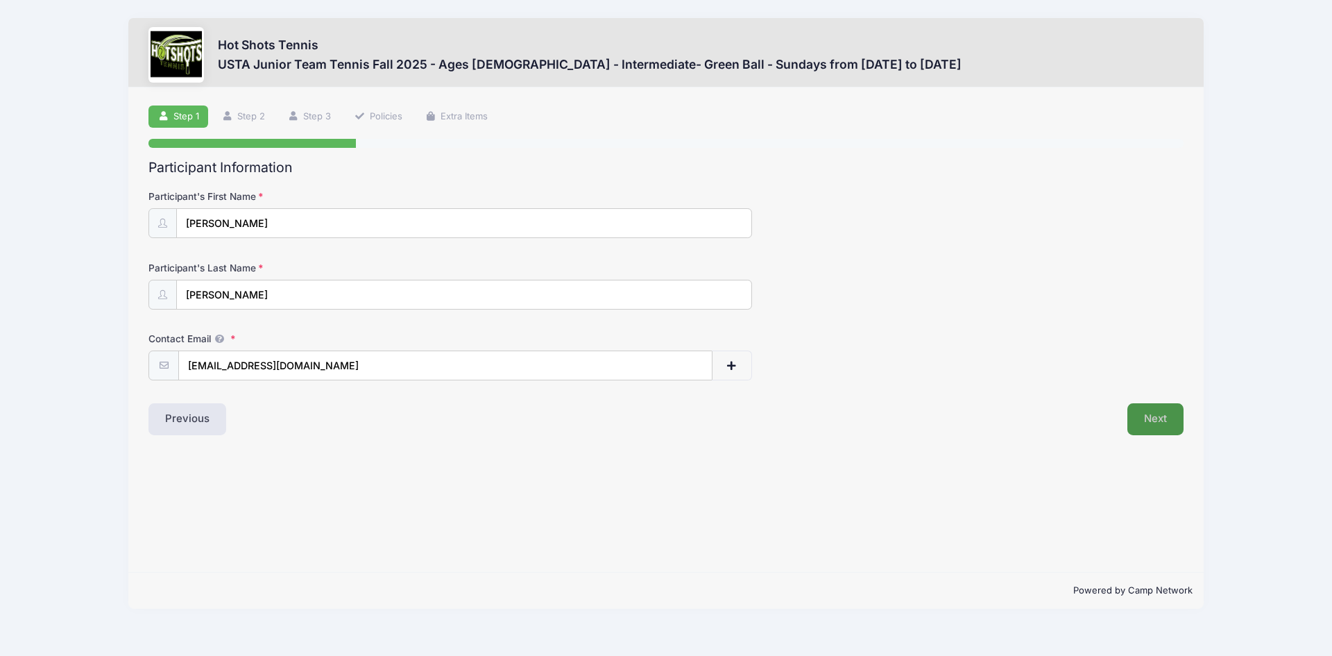
click at [1154, 414] on button "Next" at bounding box center [1155, 419] width 56 height 32
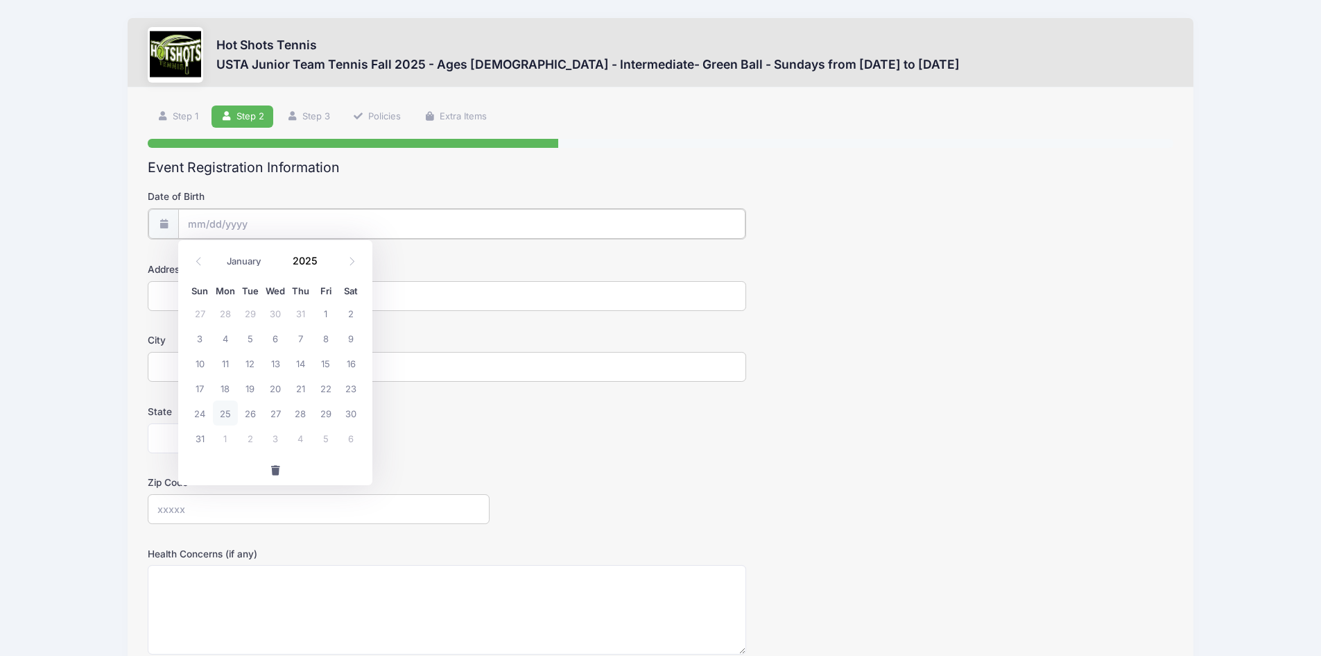
click at [227, 219] on input "Date of Birth" at bounding box center [461, 224] width 567 height 30
click at [201, 266] on span at bounding box center [198, 261] width 23 height 24
select select "4"
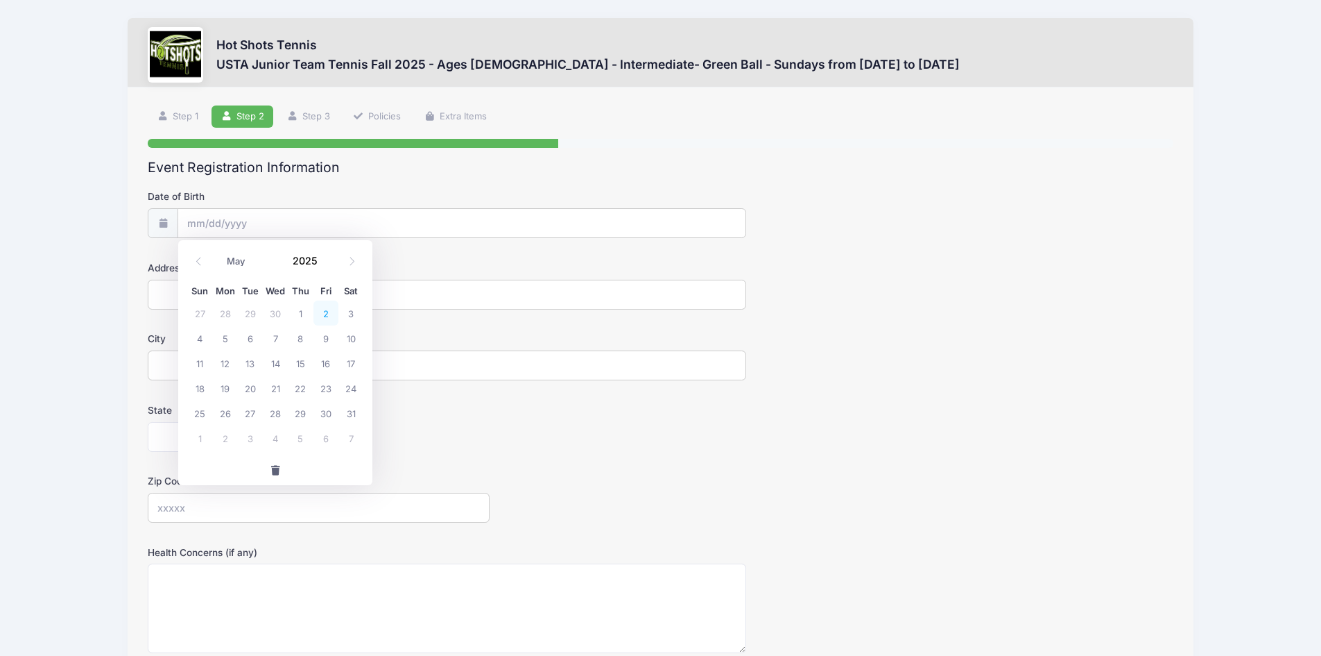
click at [320, 309] on span "2" at bounding box center [326, 312] width 25 height 25
type input "05/02/2025"
click at [271, 228] on input "05/02/2025" at bounding box center [461, 224] width 567 height 30
click at [333, 265] on div "January February March April May June July August September October November De…" at bounding box center [275, 257] width 132 height 24
click at [313, 259] on input "2025" at bounding box center [308, 260] width 45 height 21
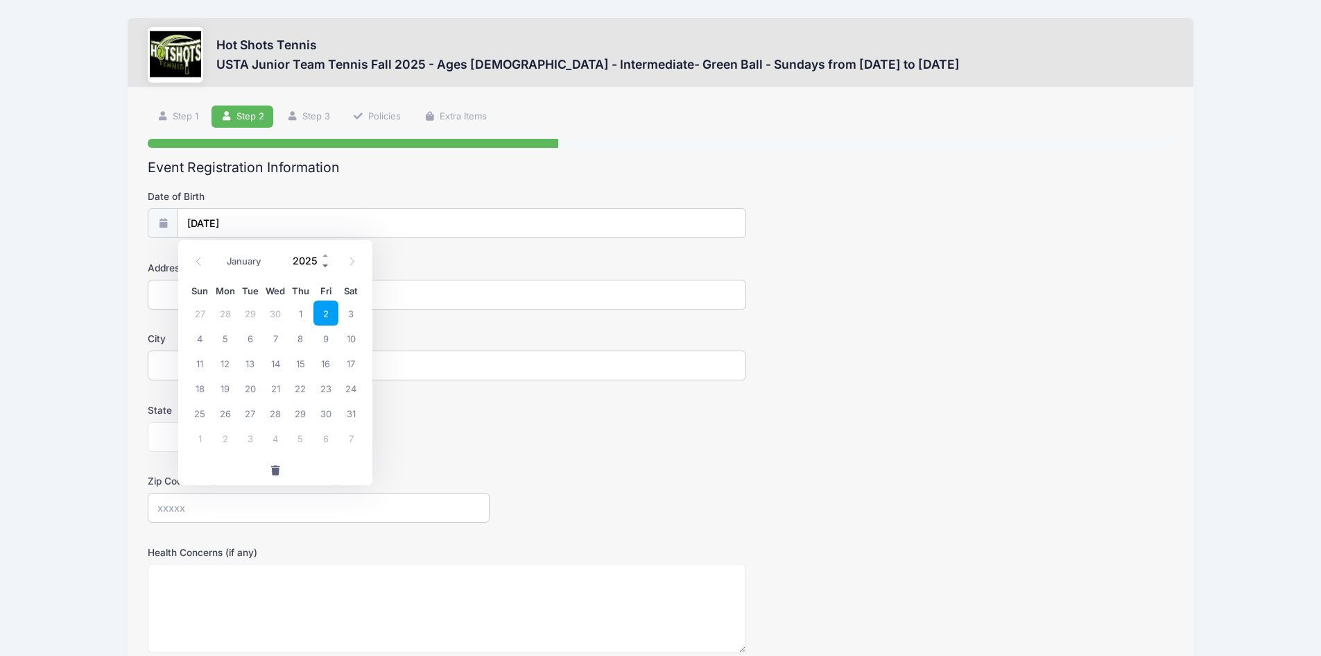
click at [323, 266] on span at bounding box center [326, 265] width 10 height 10
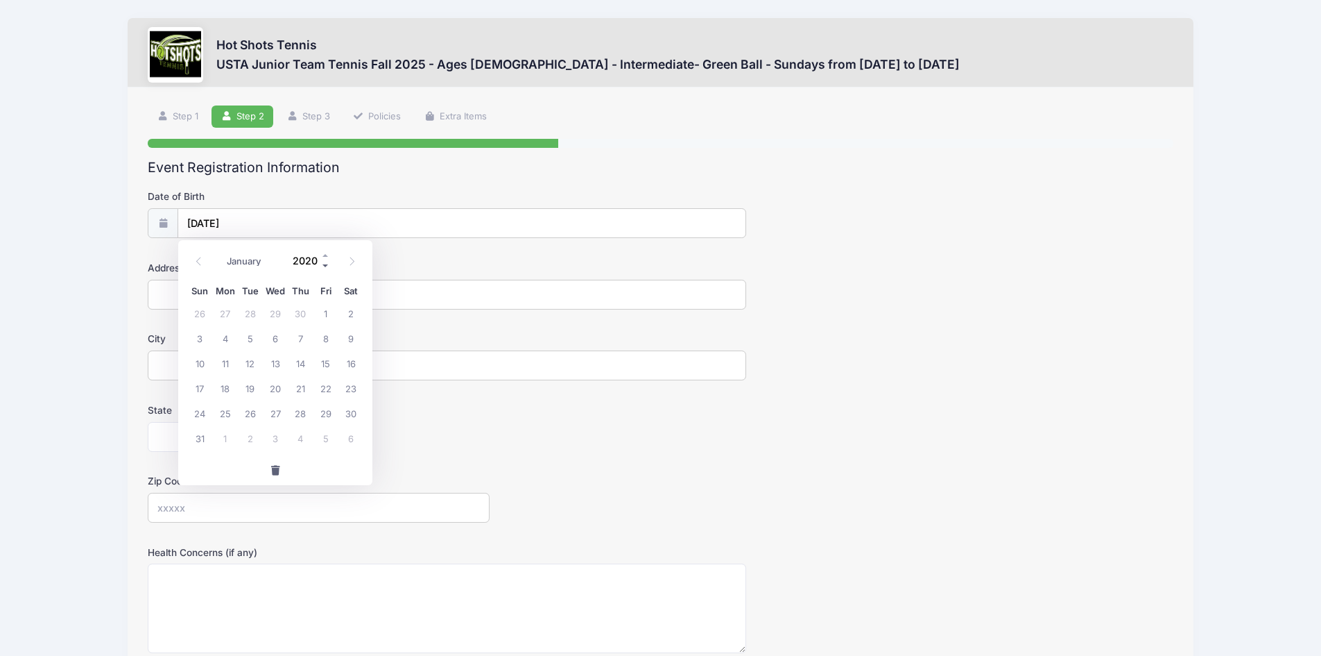
click at [323, 266] on span at bounding box center [326, 265] width 10 height 10
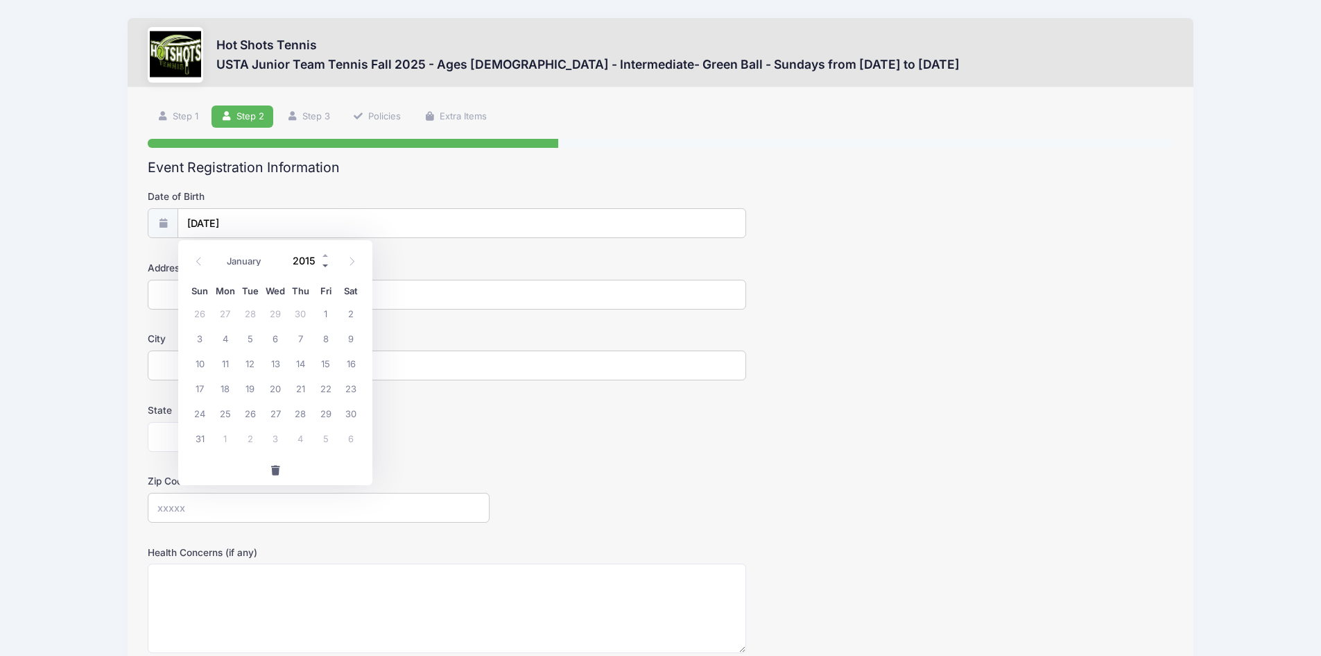
click at [323, 266] on span at bounding box center [326, 265] width 10 height 10
type input "2014"
click at [302, 257] on input "2014" at bounding box center [308, 260] width 45 height 21
click at [421, 292] on input "Address" at bounding box center [447, 295] width 599 height 30
click at [253, 223] on input "05/02/2025" at bounding box center [461, 224] width 567 height 30
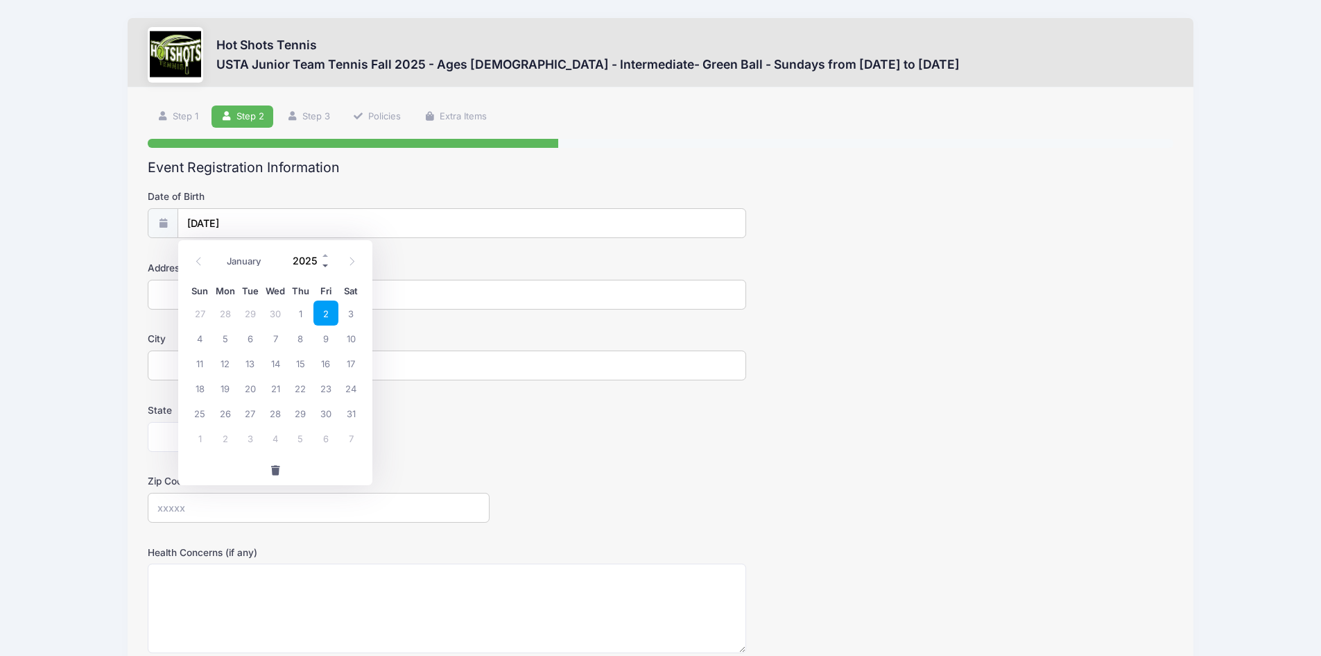
click at [327, 265] on span at bounding box center [326, 265] width 10 height 10
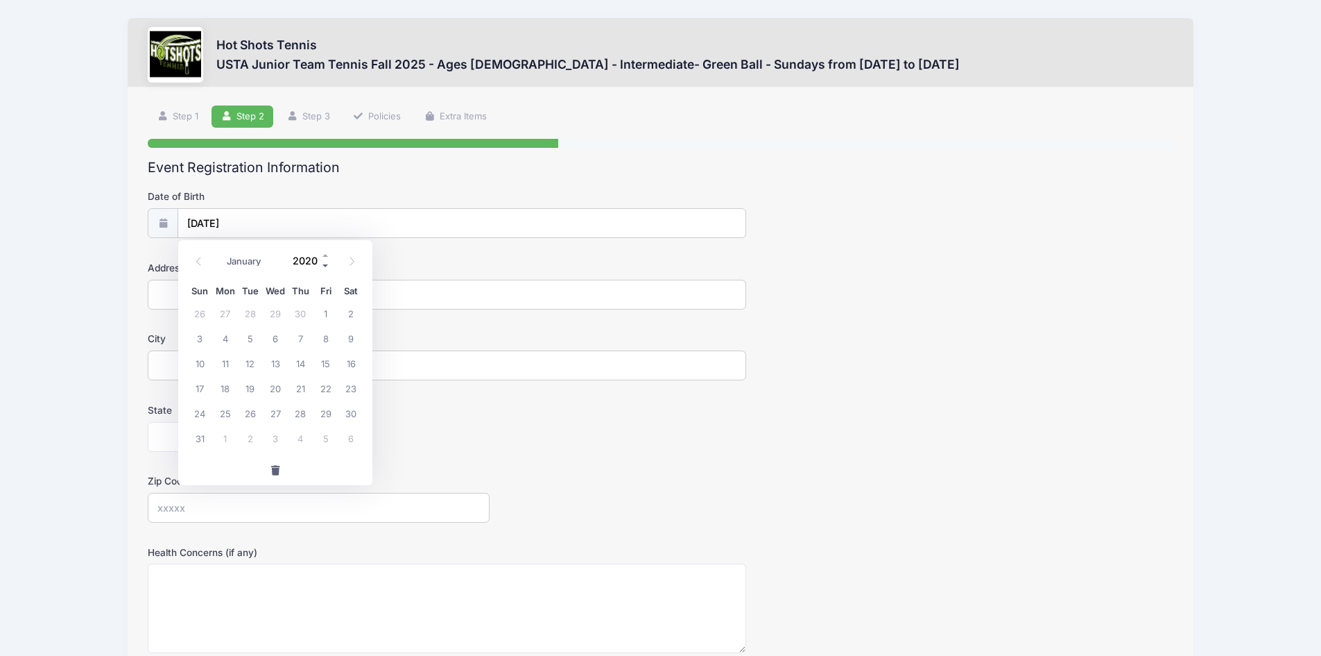
click at [327, 265] on span at bounding box center [326, 265] width 10 height 10
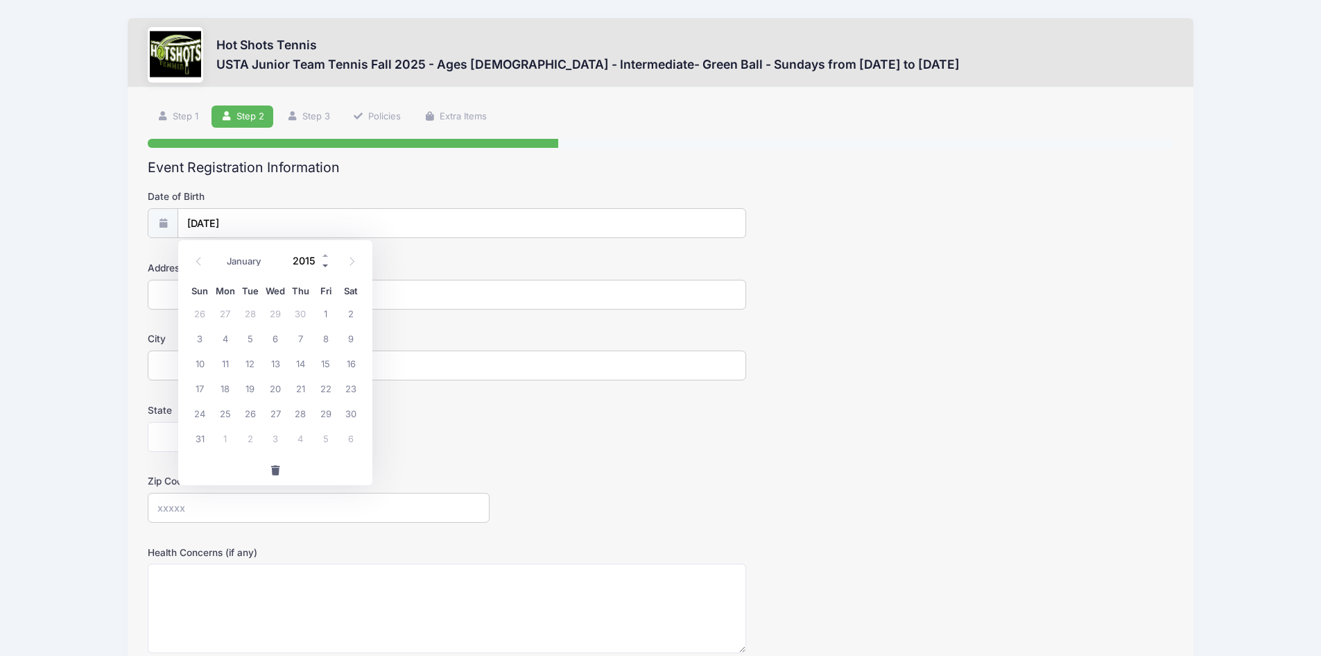
click at [327, 265] on span at bounding box center [326, 265] width 10 height 10
click at [327, 253] on span at bounding box center [326, 255] width 10 height 10
type input "2014"
click at [333, 310] on span "2" at bounding box center [326, 312] width 25 height 25
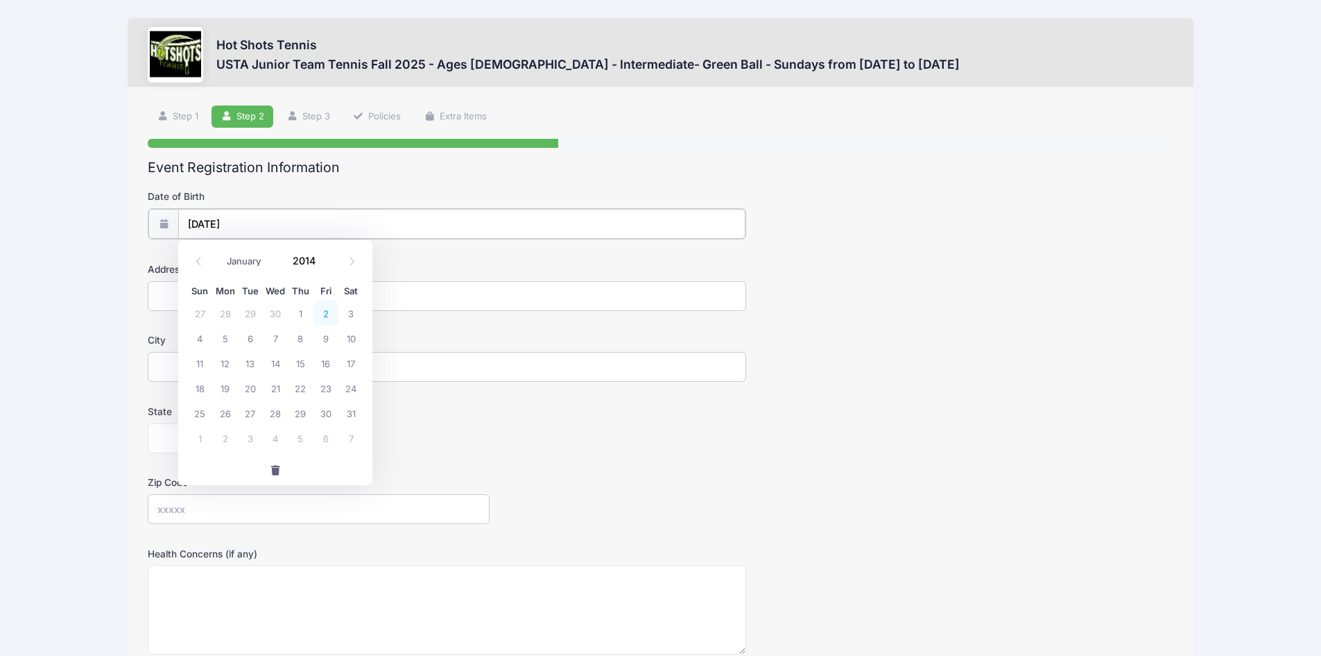
type input "05/02/2014"
click at [299, 305] on input "Address" at bounding box center [447, 295] width 599 height 30
type input "628 San Juan Avenue"
type input "Los Angeles"
select select "CA"
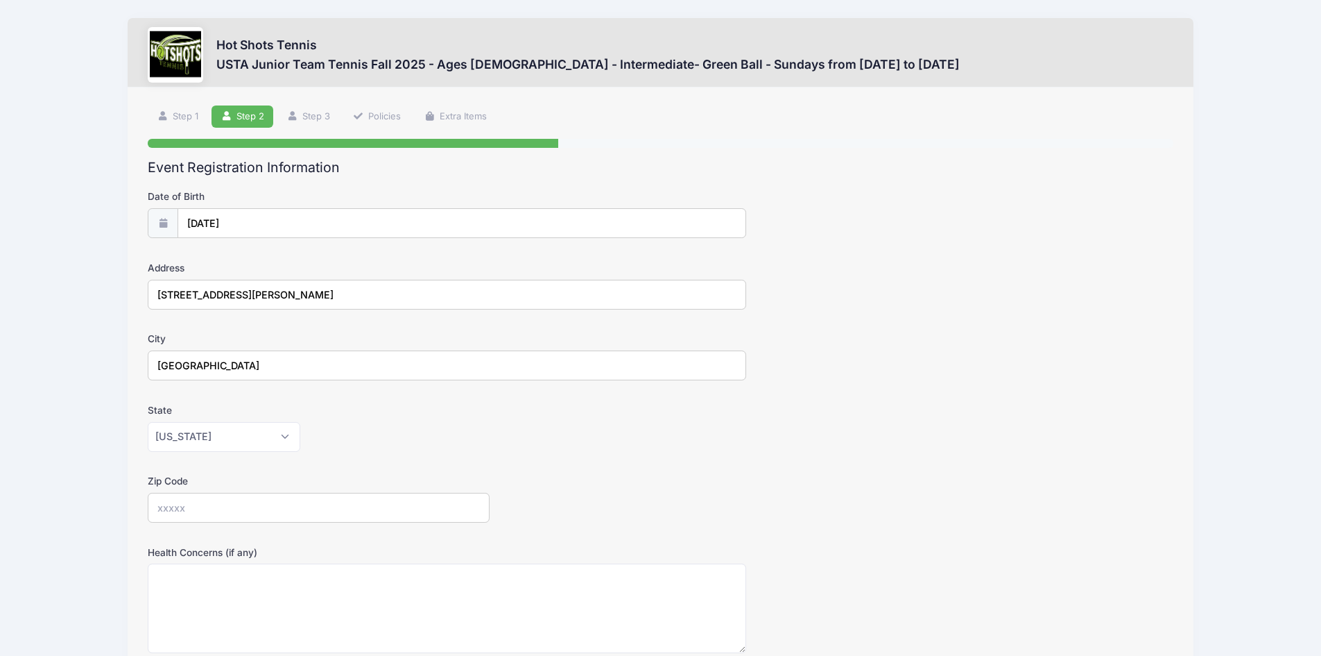
type input "90291"
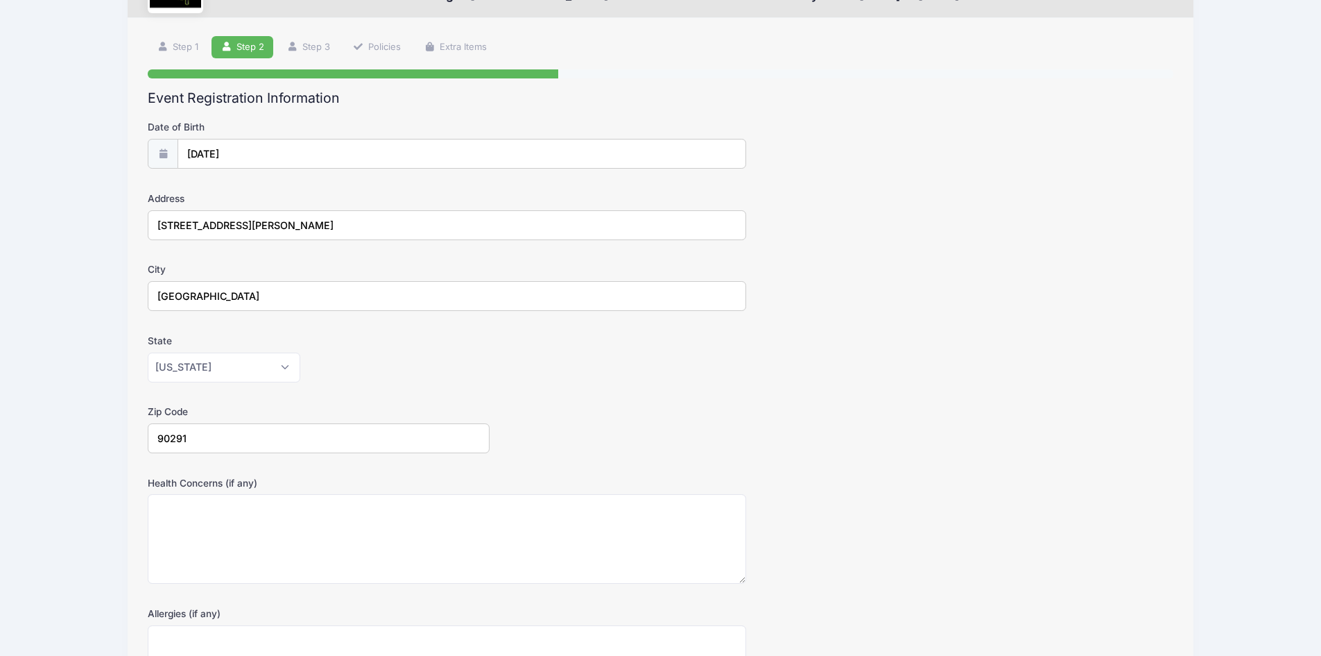
scroll to position [208, 0]
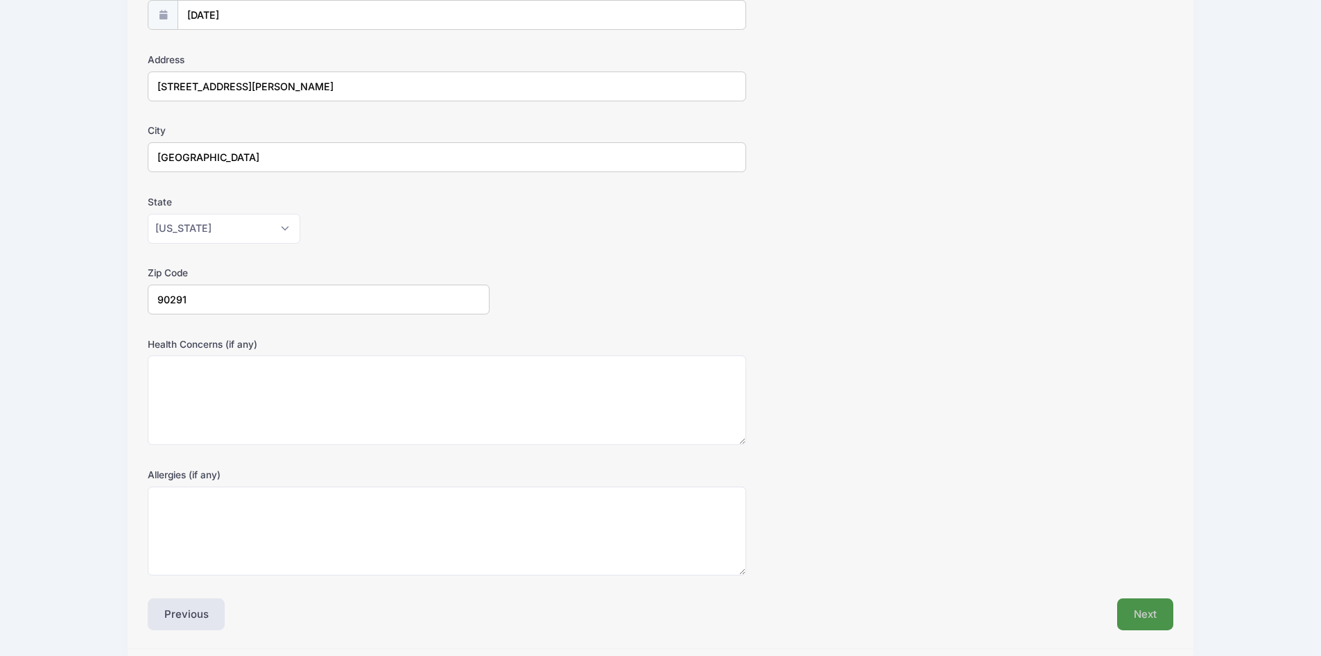
click at [1154, 622] on button "Next" at bounding box center [1146, 614] width 56 height 32
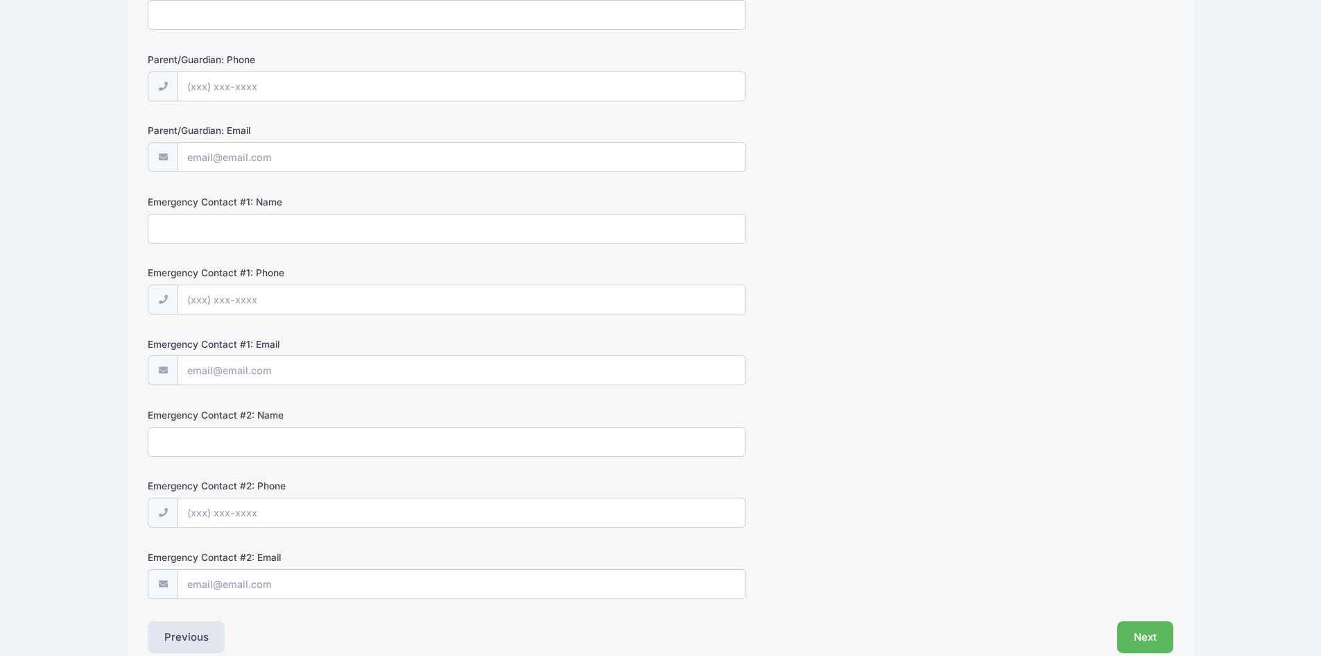
scroll to position [0, 0]
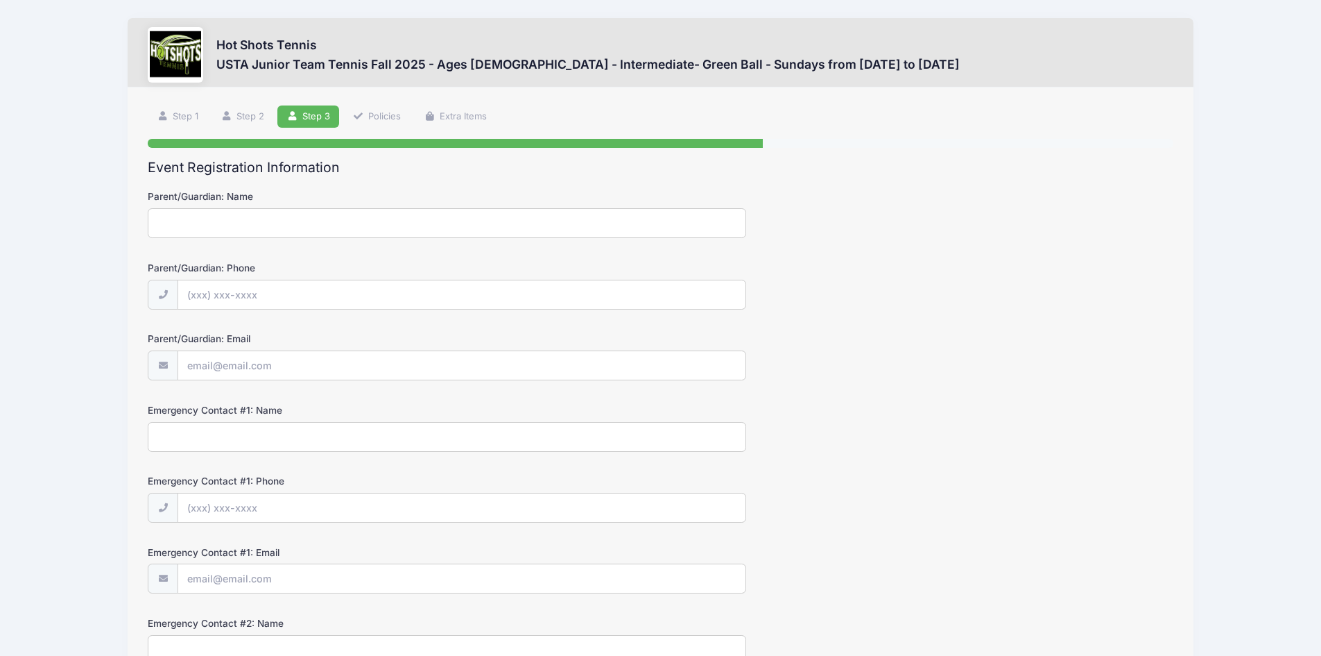
click at [325, 207] on div "Parent/Guardian: Name" at bounding box center [661, 213] width 1026 height 49
click at [325, 219] on input "Parent/Guardian: Name" at bounding box center [447, 223] width 599 height 30
type input "Nina Boyajian"
type input "(310) 266-2274"
click at [381, 369] on input "Parent/Guardian: Email" at bounding box center [461, 366] width 567 height 30
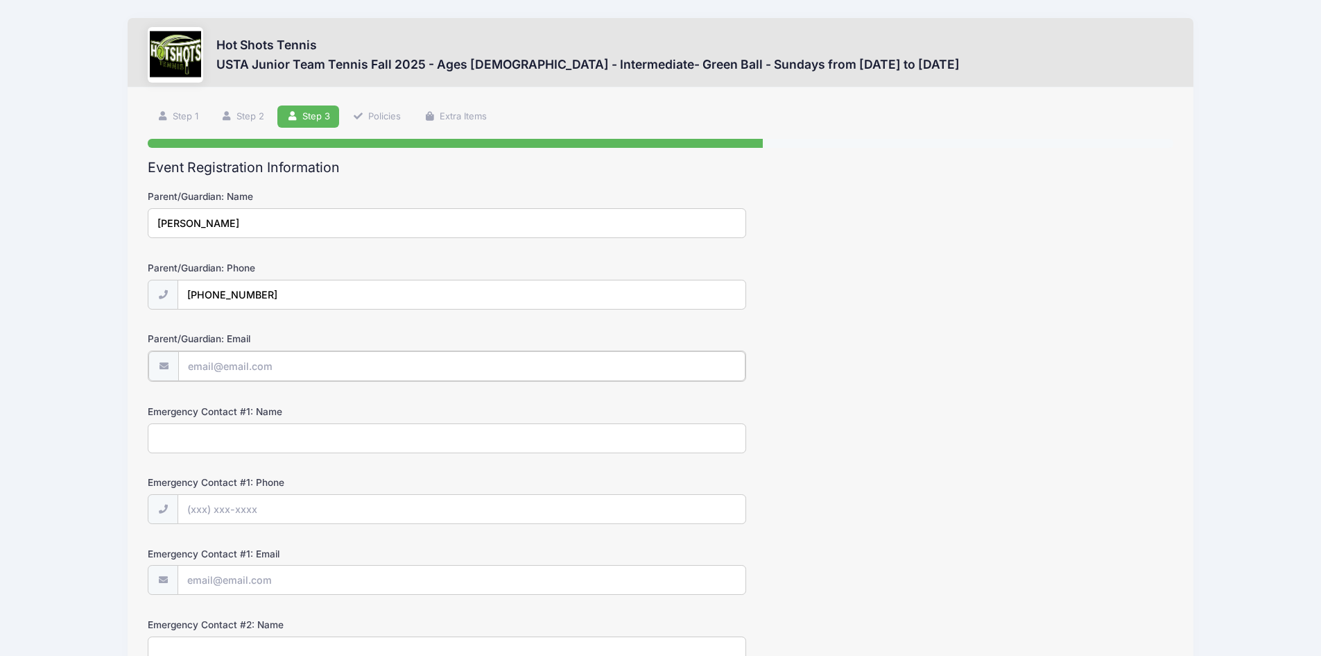
type input "[EMAIL_ADDRESS][DOMAIN_NAME]"
click at [341, 422] on div "Emergency Contact #1: Name" at bounding box center [661, 427] width 1026 height 49
click at [339, 430] on input "Emergency Contact #1: Name" at bounding box center [447, 437] width 599 height 30
type input "Mark Schwartz"
type input "(310) 254-4319"
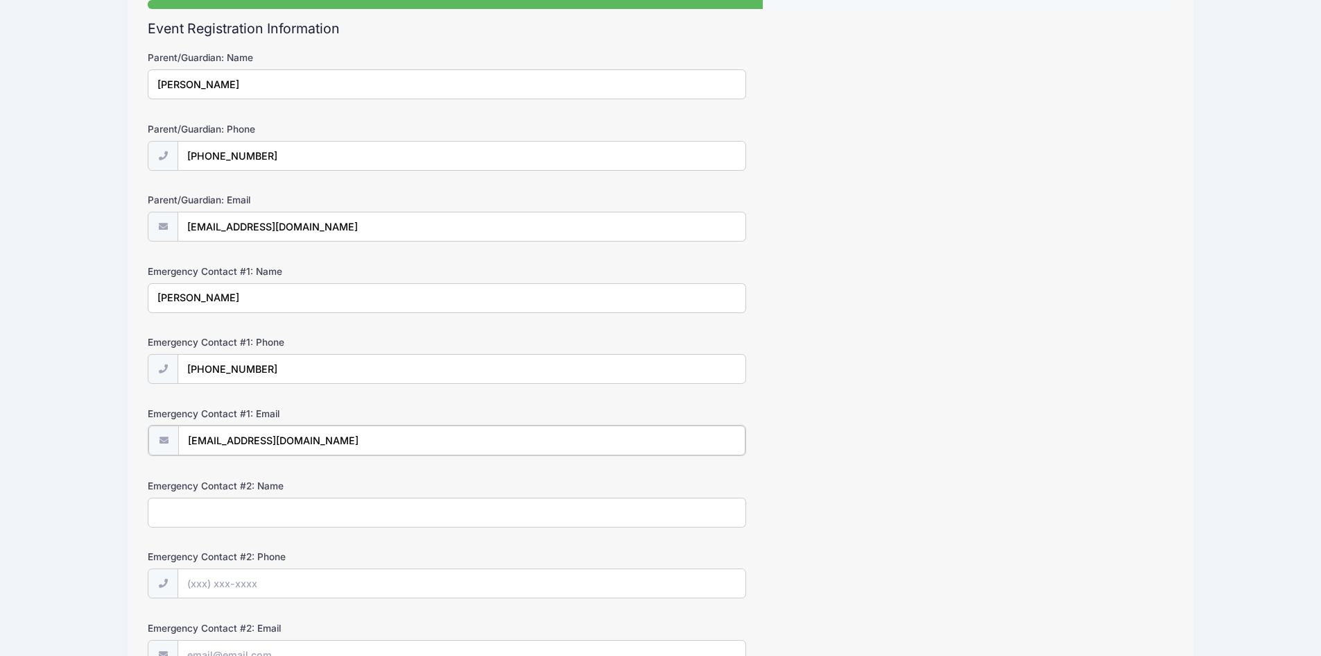
scroll to position [277, 0]
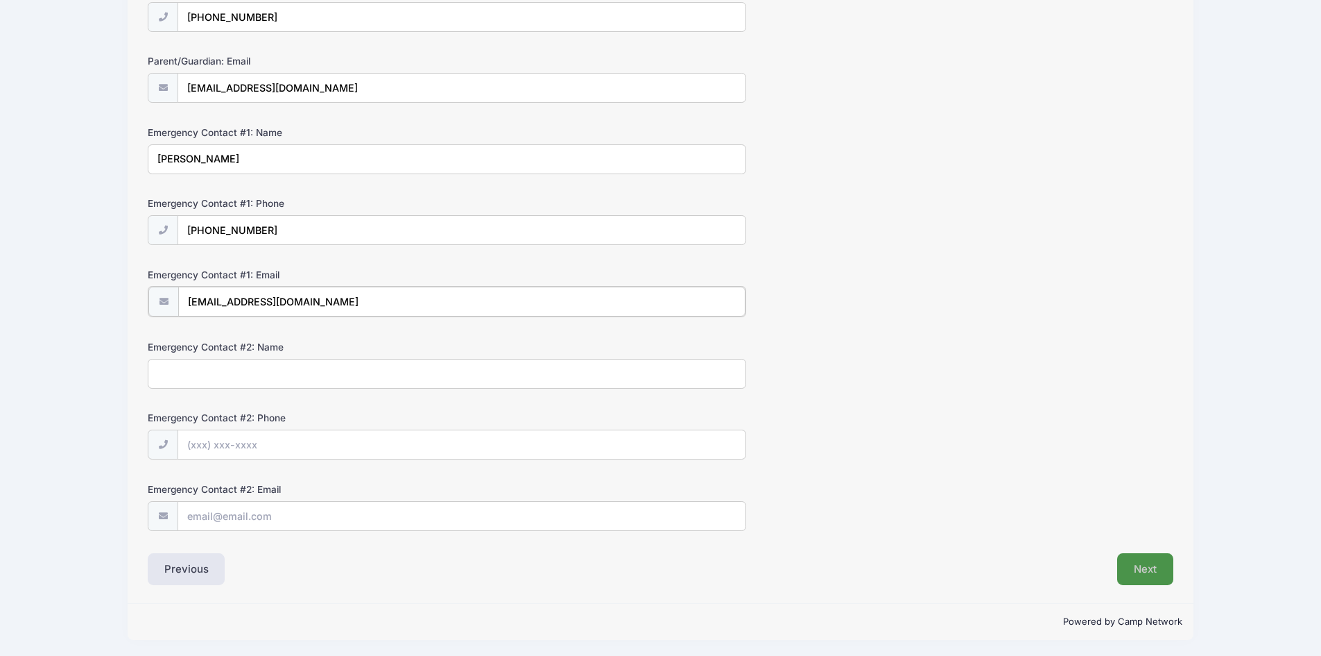
type input "markbenjaminschwartz@yahoo.com"
click at [1139, 571] on button "Next" at bounding box center [1146, 567] width 56 height 32
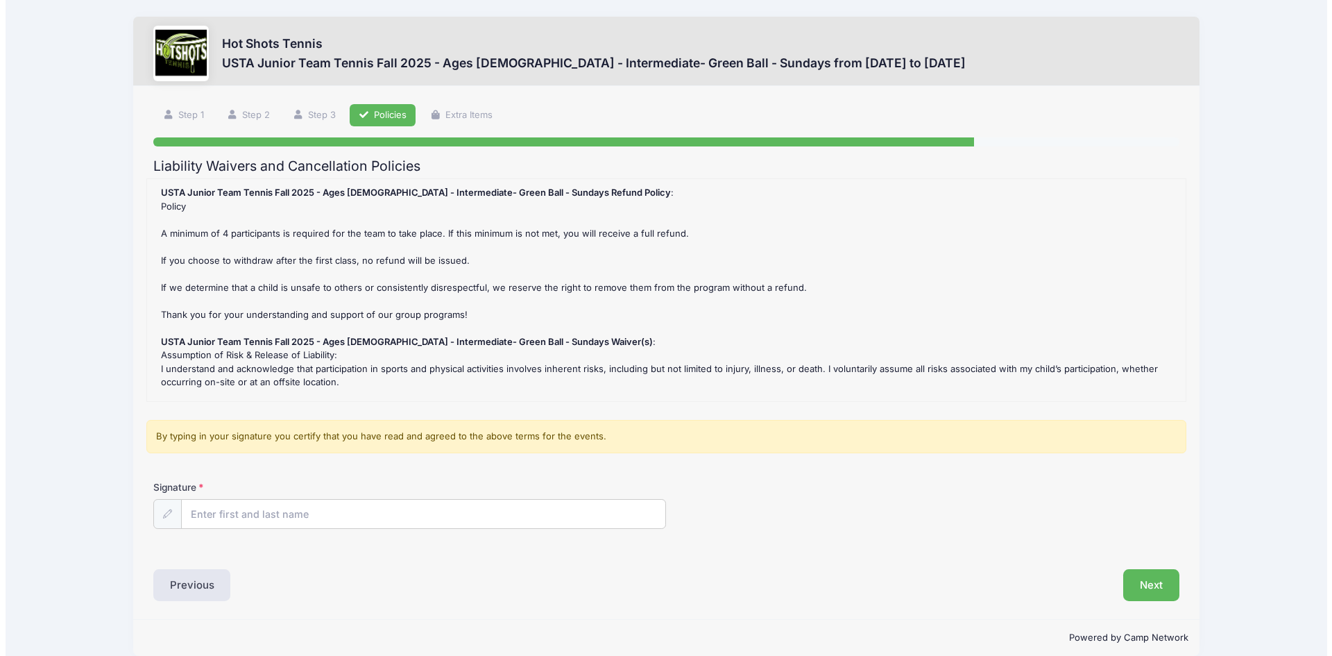
scroll to position [0, 0]
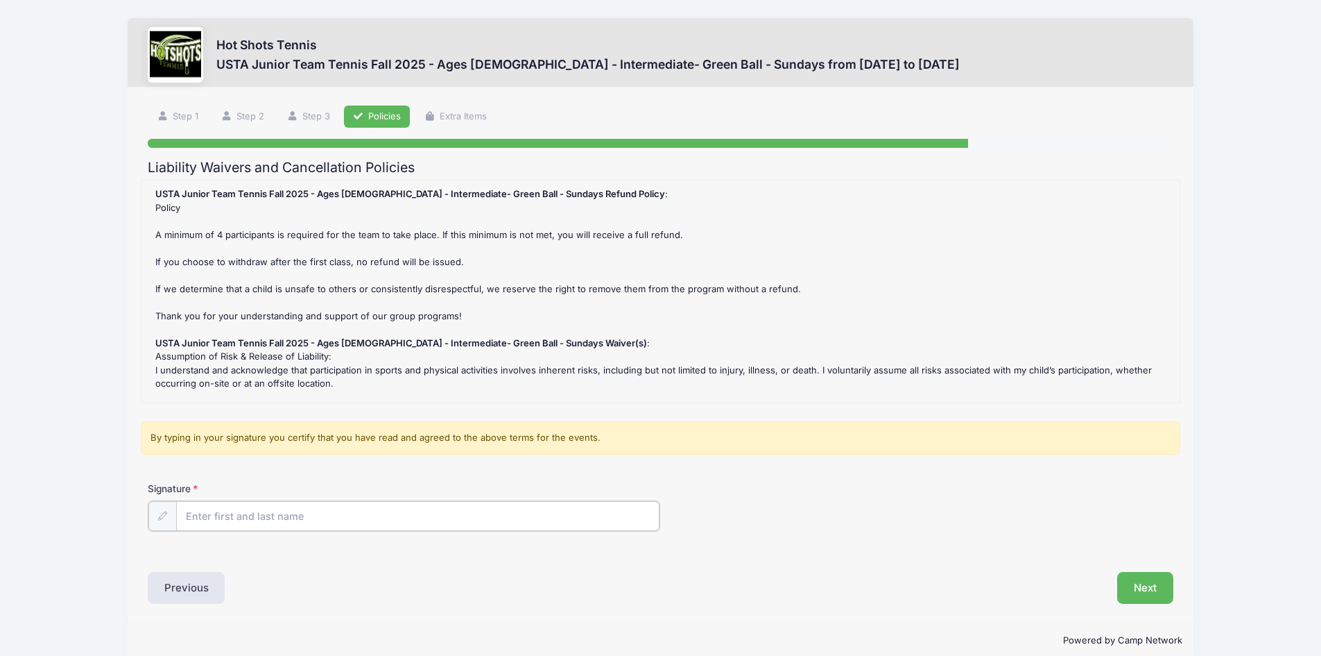
click at [198, 517] on input "Signature" at bounding box center [418, 516] width 484 height 30
type input "nina d boyajian"
click at [1136, 587] on button "Next" at bounding box center [1146, 586] width 56 height 32
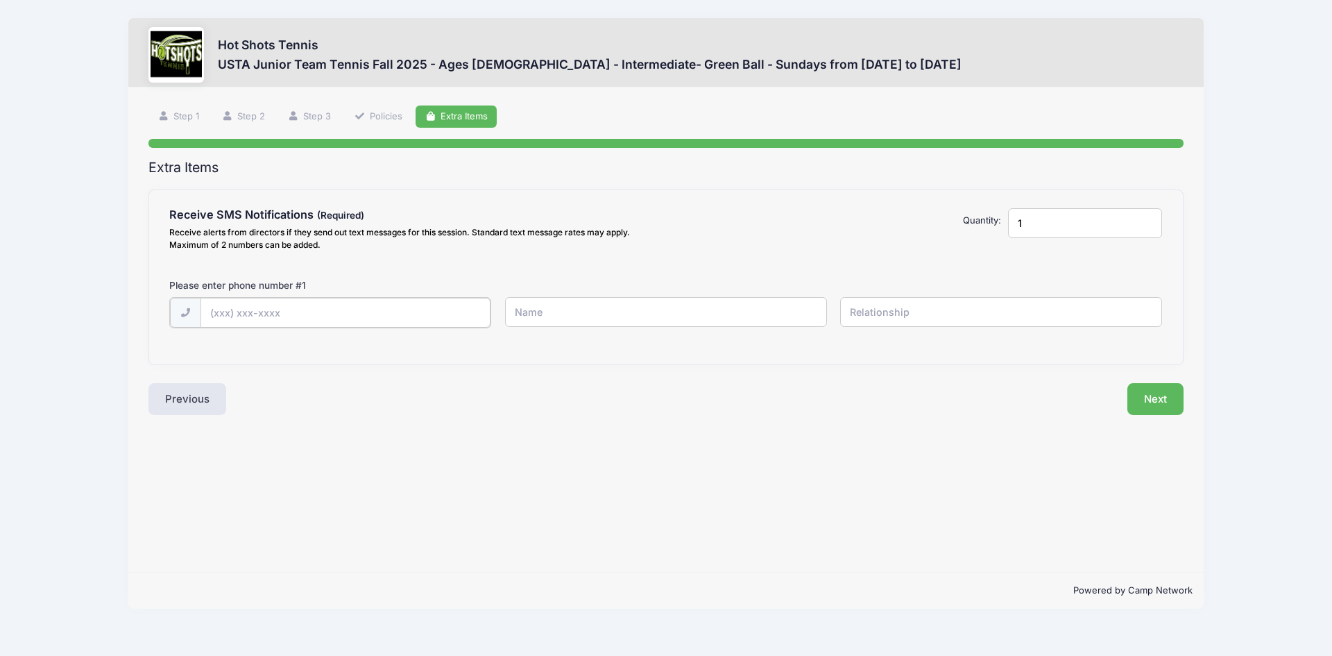
click at [0, 0] on input "text" at bounding box center [0, 0] width 0 height 0
type input "(310) 266-2274"
type input "M"
type input "Nina"
type input "mom"
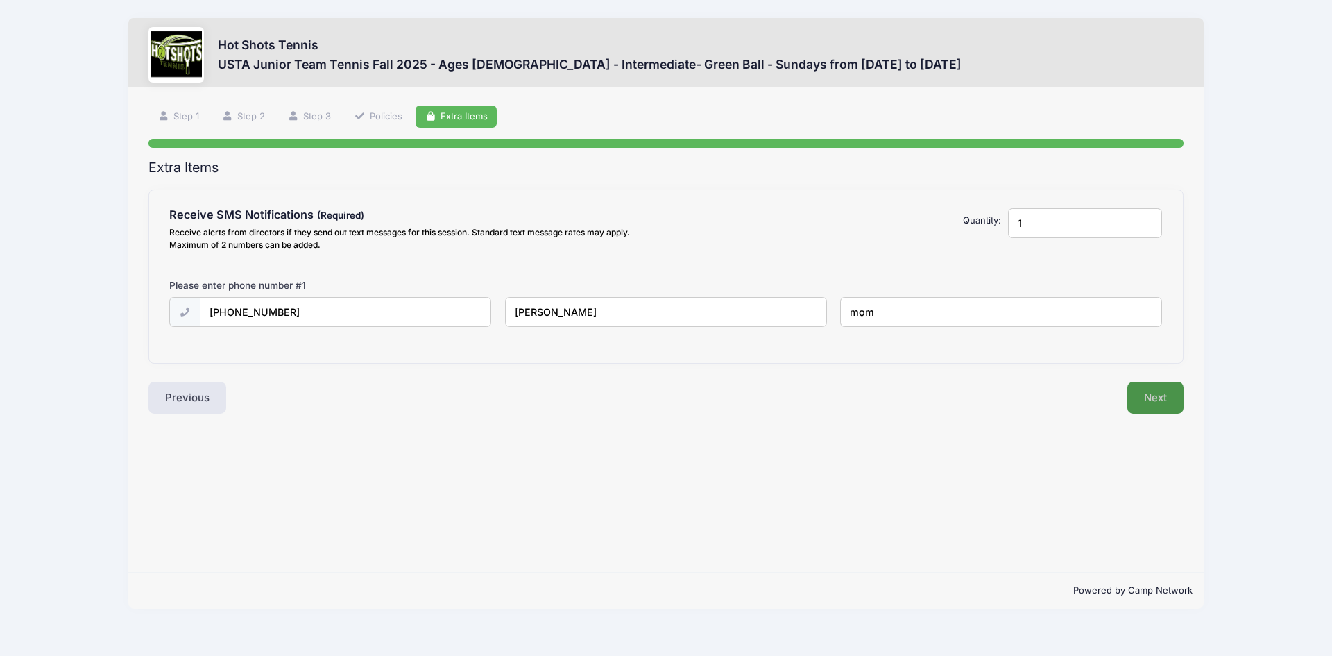
click at [1142, 400] on button "Next" at bounding box center [1155, 398] width 56 height 32
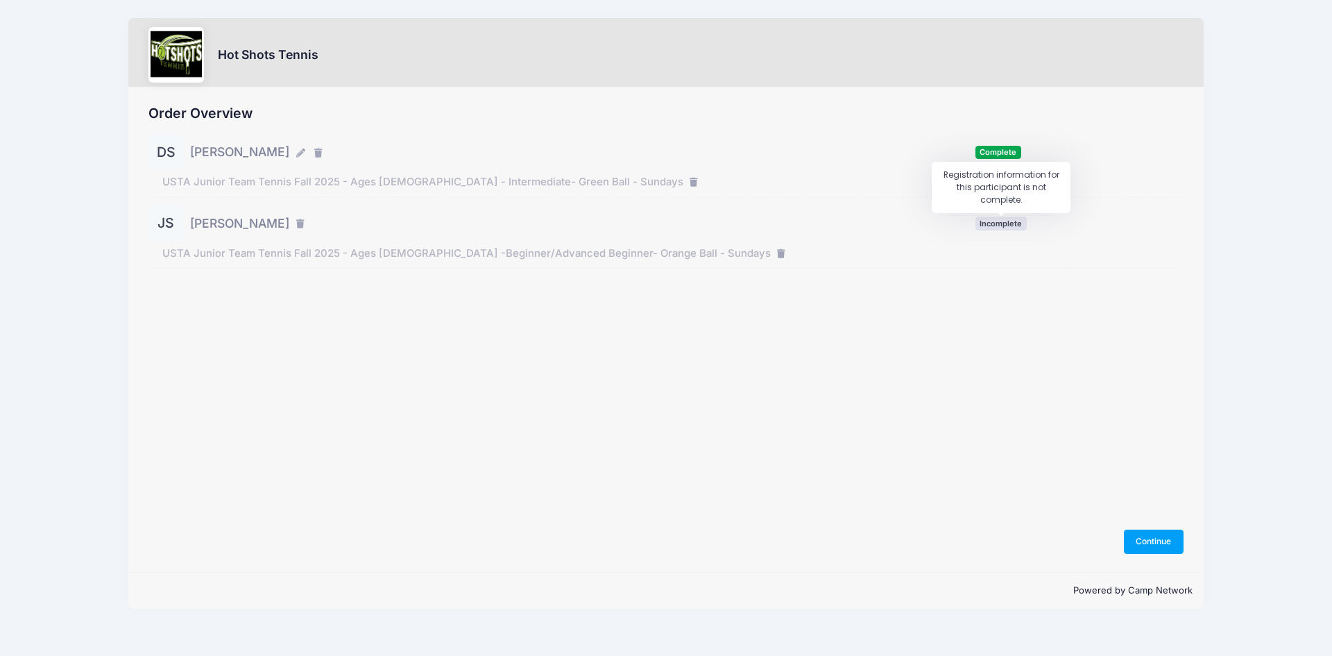
click at [1005, 223] on span "Incomplete" at bounding box center [1000, 222] width 51 height 13
click at [244, 226] on span "Juliet Schwartz" at bounding box center [239, 223] width 99 height 18
click at [161, 219] on div "JS" at bounding box center [165, 223] width 35 height 35
click at [1172, 547] on button "Continue" at bounding box center [1154, 541] width 60 height 24
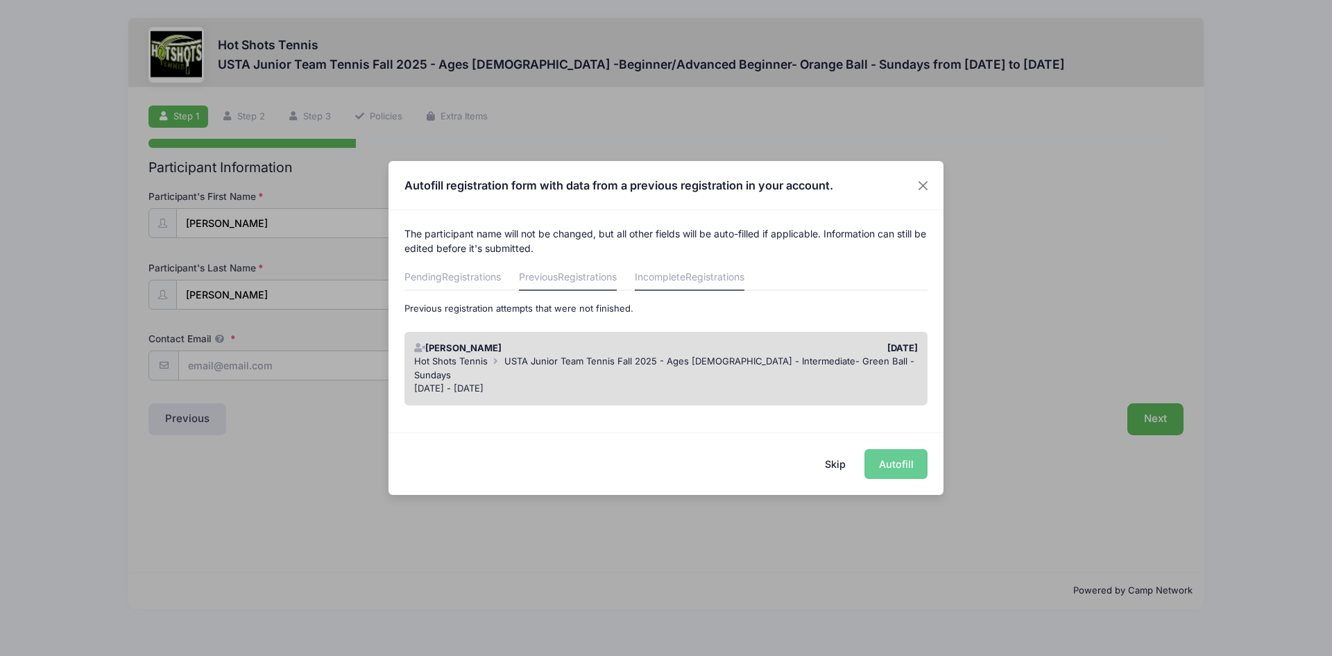
click at [586, 279] on span "Registrations" at bounding box center [587, 277] width 59 height 12
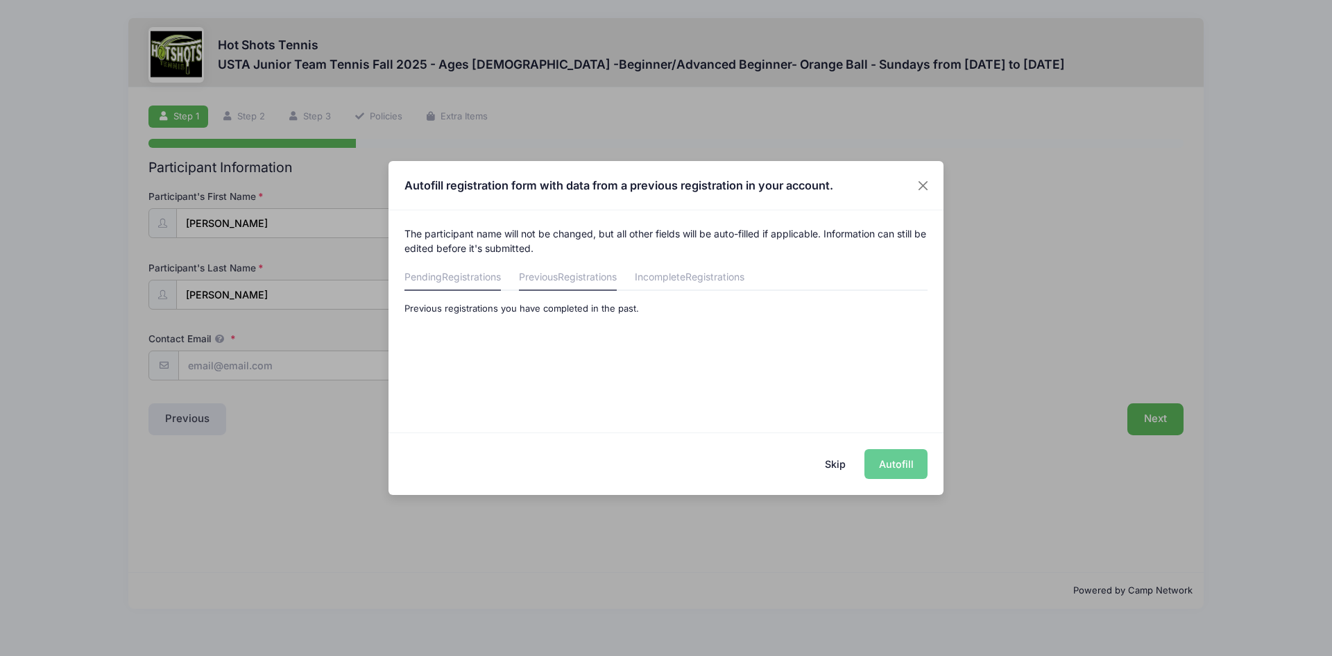
click at [477, 281] on span "Registrations" at bounding box center [471, 277] width 59 height 12
click at [583, 287] on link "Previous Registrations" at bounding box center [568, 278] width 98 height 25
click at [558, 308] on p "Previous registrations you have completed in the past." at bounding box center [666, 309] width 524 height 14
click at [891, 464] on div "Skip Autofill" at bounding box center [665, 463] width 555 height 62
click at [680, 284] on link "Incomplete Registrations" at bounding box center [690, 278] width 110 height 25
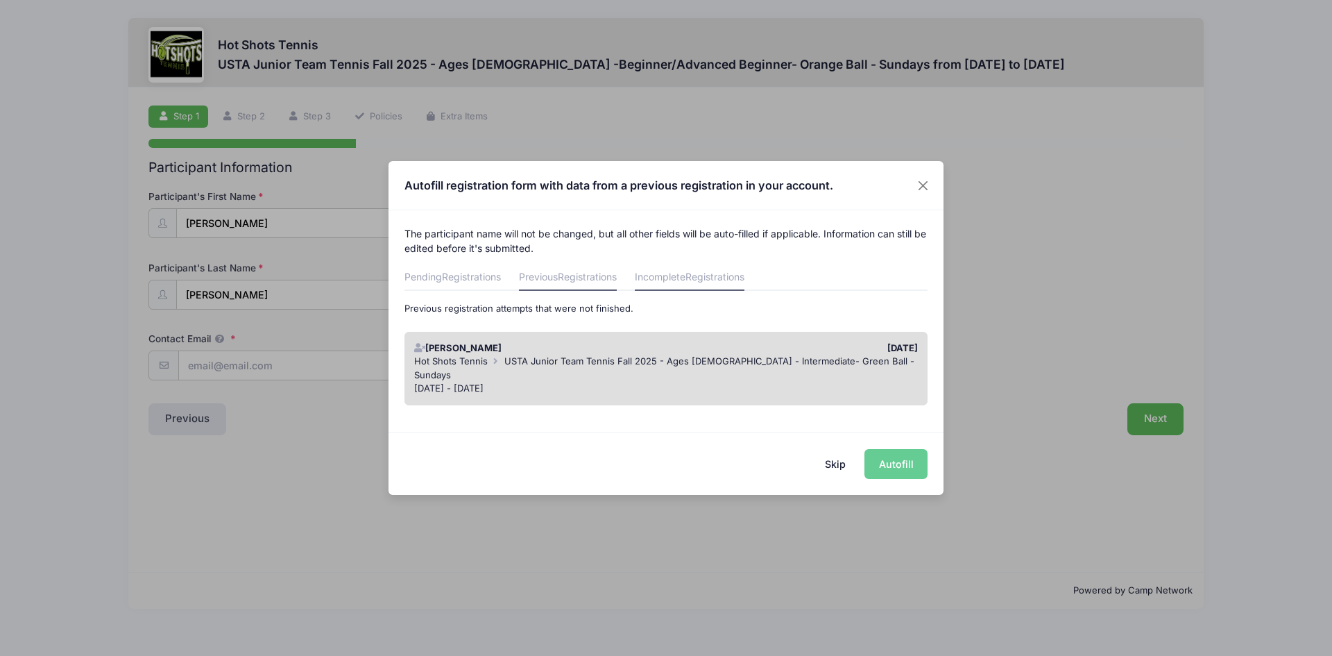
click at [559, 284] on link "Previous Registrations" at bounding box center [568, 278] width 98 height 25
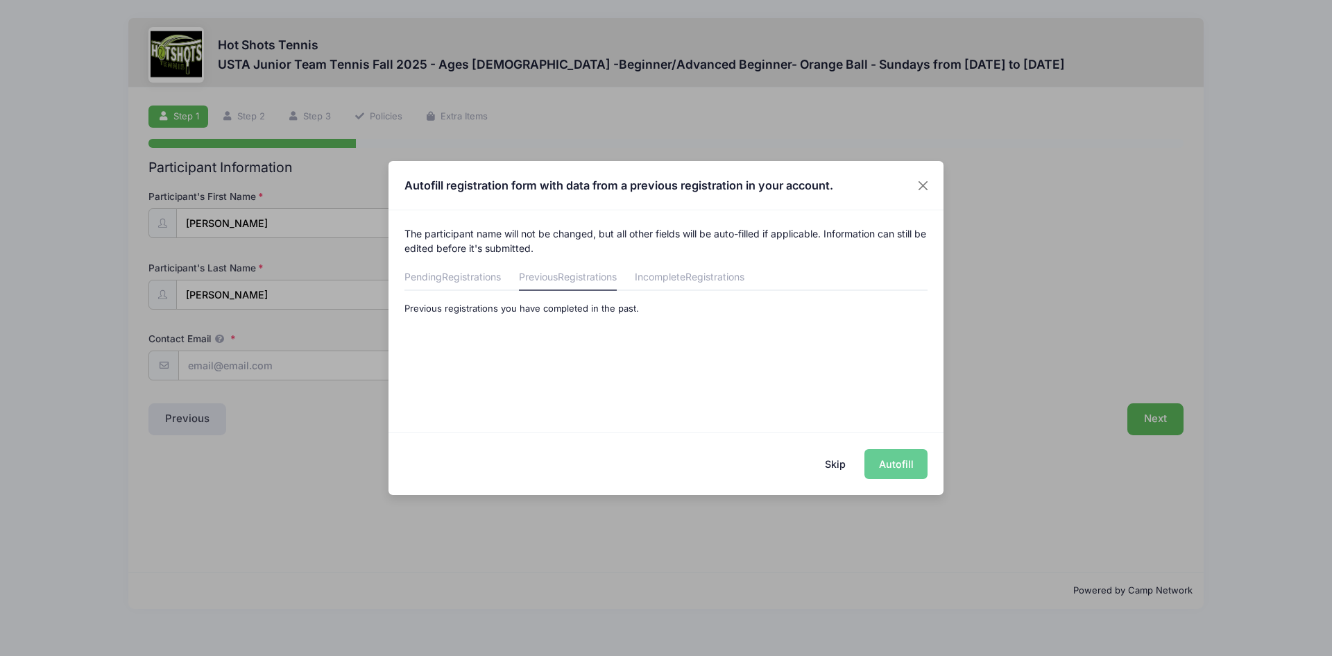
click at [896, 471] on div "Skip Autofill" at bounding box center [665, 463] width 555 height 62
click at [839, 461] on button "Skip" at bounding box center [835, 464] width 49 height 30
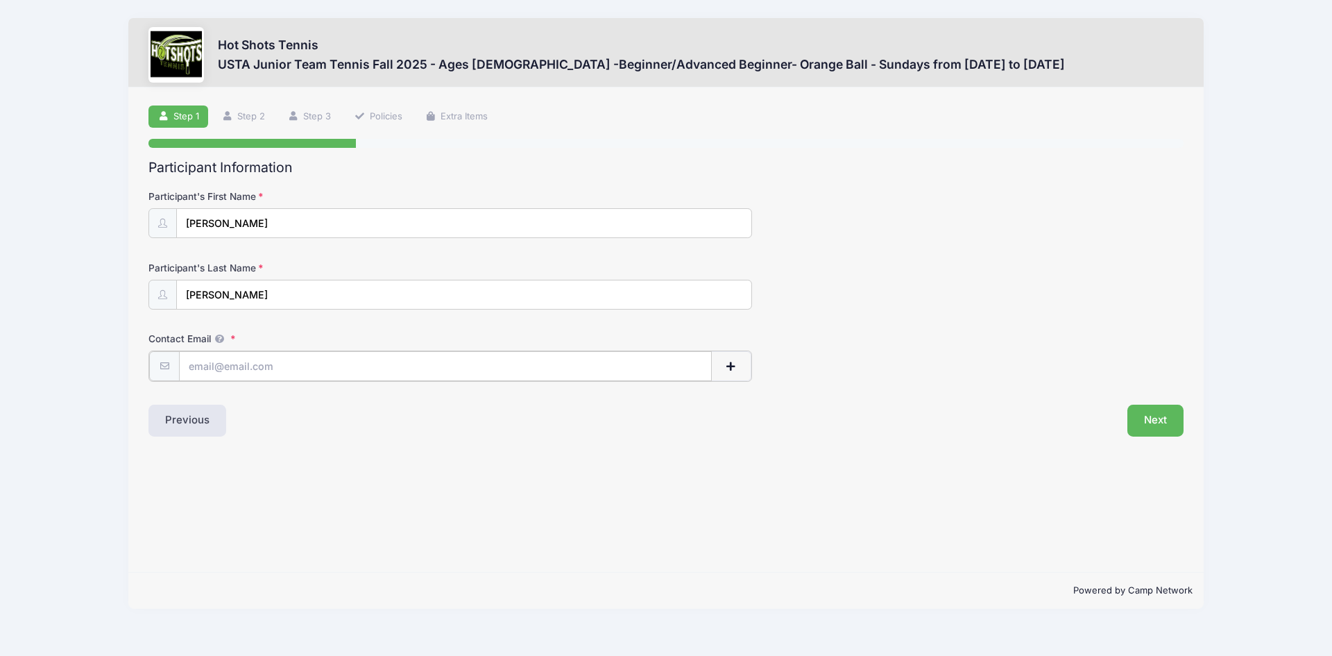
click at [248, 354] on input "Contact Email" at bounding box center [445, 366] width 533 height 30
type input "ninso@aol.com"
click at [1145, 414] on button "Next" at bounding box center [1155, 419] width 56 height 32
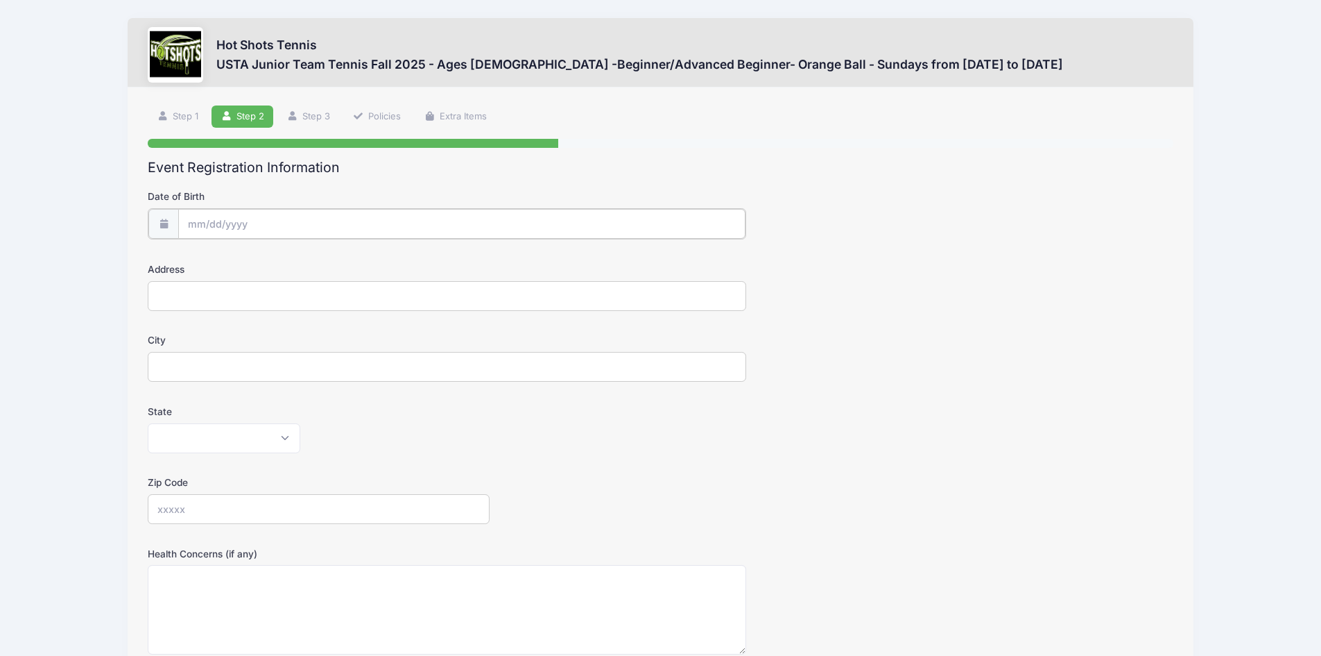
click at [237, 219] on input "Date of Birth" at bounding box center [461, 224] width 567 height 30
click at [202, 261] on icon at bounding box center [198, 261] width 9 height 9
select select "4"
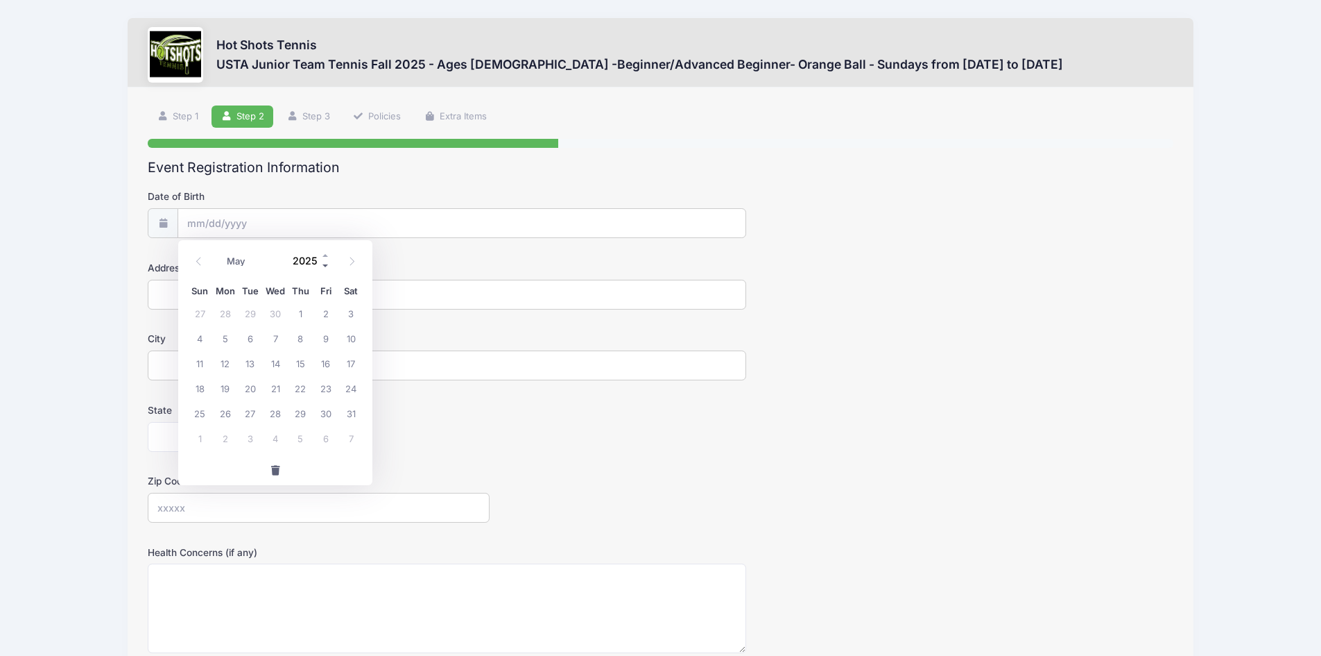
click at [324, 264] on span at bounding box center [326, 265] width 10 height 10
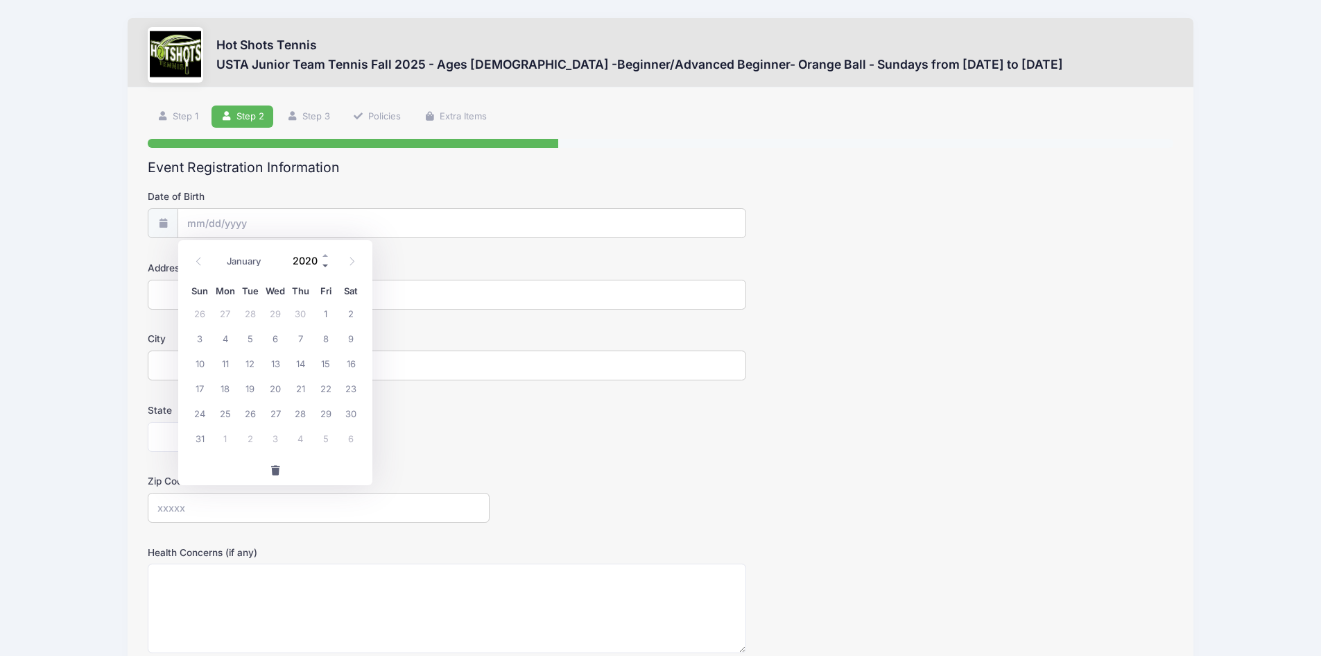
click at [324, 264] on span at bounding box center [326, 265] width 10 height 10
type input "2016"
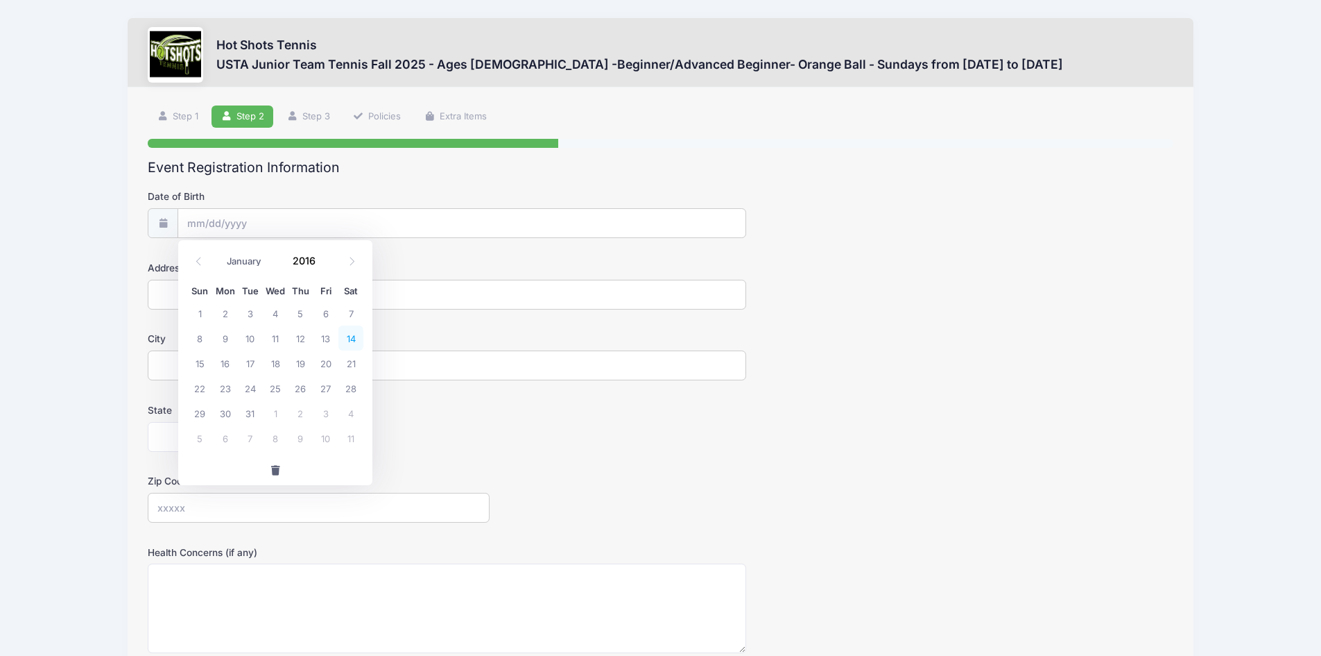
click at [352, 338] on span "14" at bounding box center [351, 337] width 25 height 25
type input "05/14/2016"
click at [352, 299] on input "Address" at bounding box center [447, 295] width 599 height 30
type input "628 San Juan Avenue"
type input "Los Angeles"
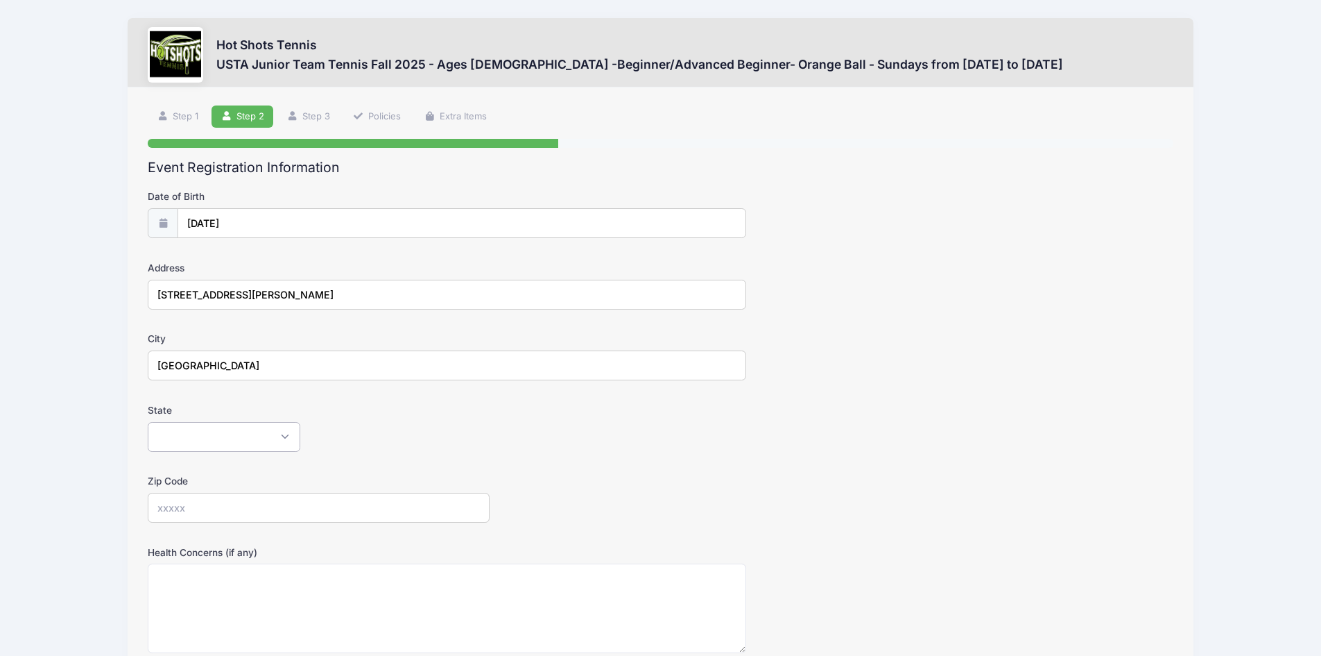
select select "CA"
type input "90291"
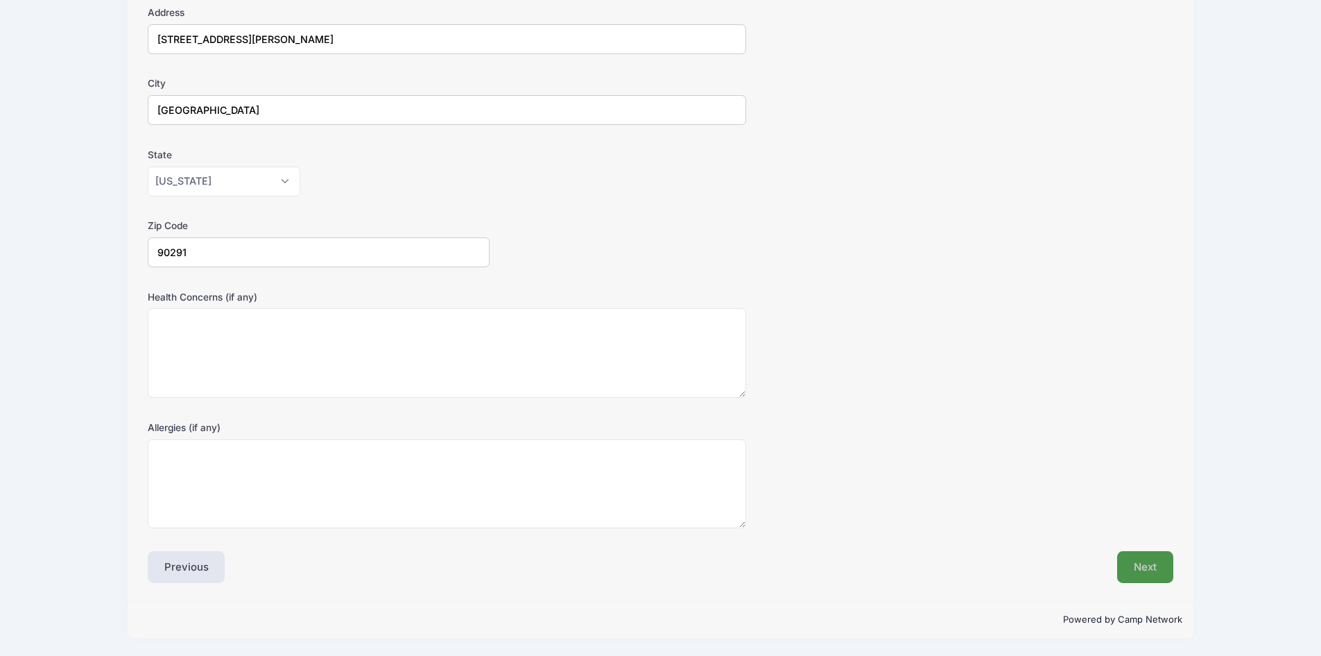
click at [1138, 561] on button "Next" at bounding box center [1146, 567] width 56 height 32
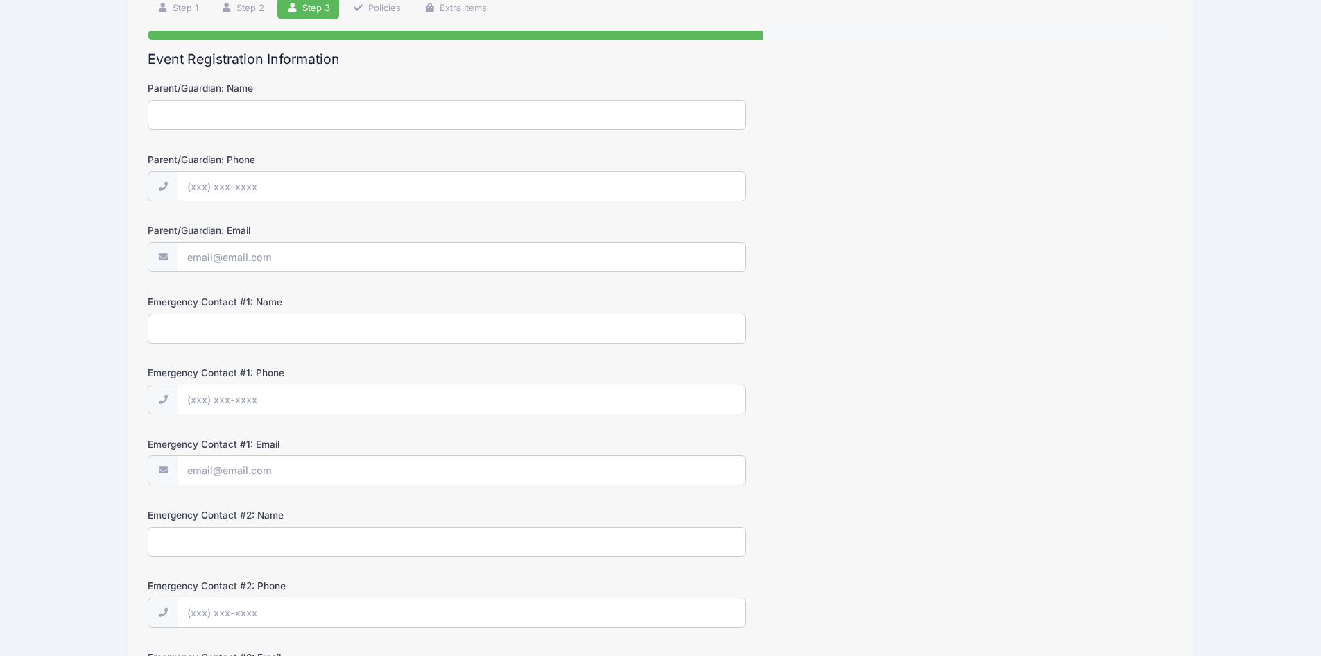
scroll to position [0, 0]
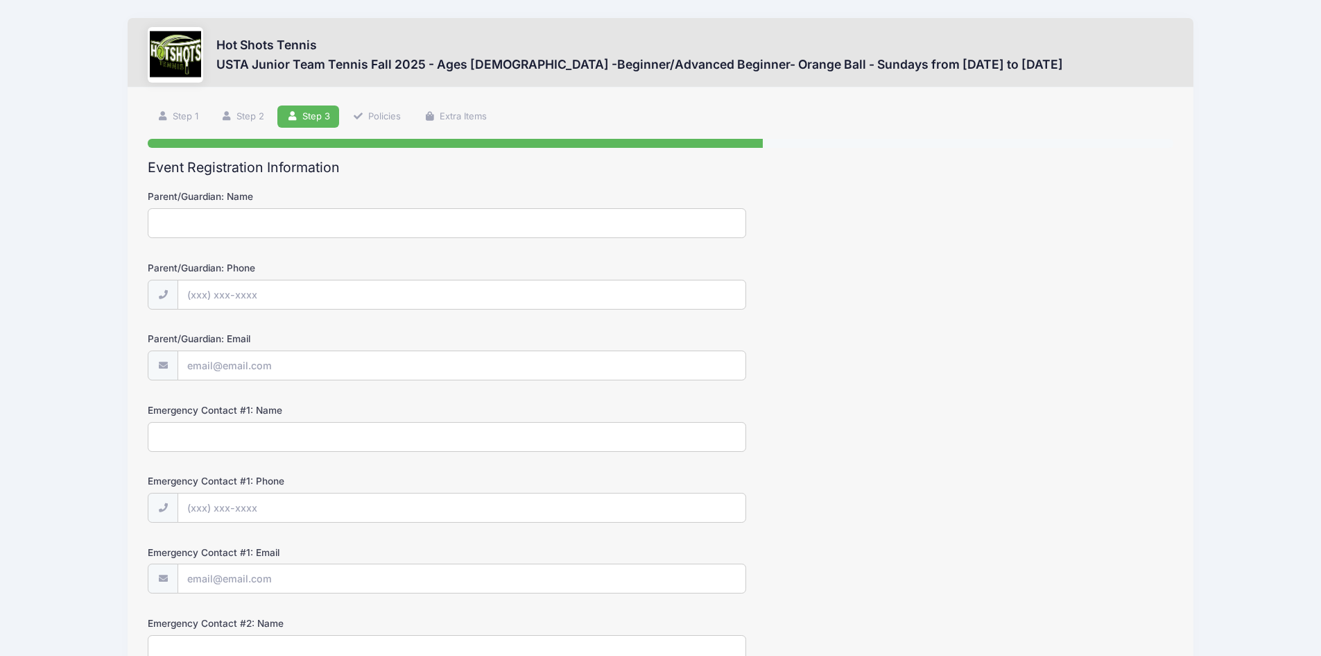
click at [315, 218] on input "Parent/Guardian: Name" at bounding box center [447, 223] width 599 height 30
click at [302, 222] on input "Parent/Guardian: Name" at bounding box center [447, 223] width 599 height 30
click at [185, 227] on input "Parent/Guardian: Name" at bounding box center [447, 223] width 599 height 30
click at [228, 288] on input "Parent/Guardian: Phone" at bounding box center [461, 295] width 567 height 30
type input "(310) 266-2274"
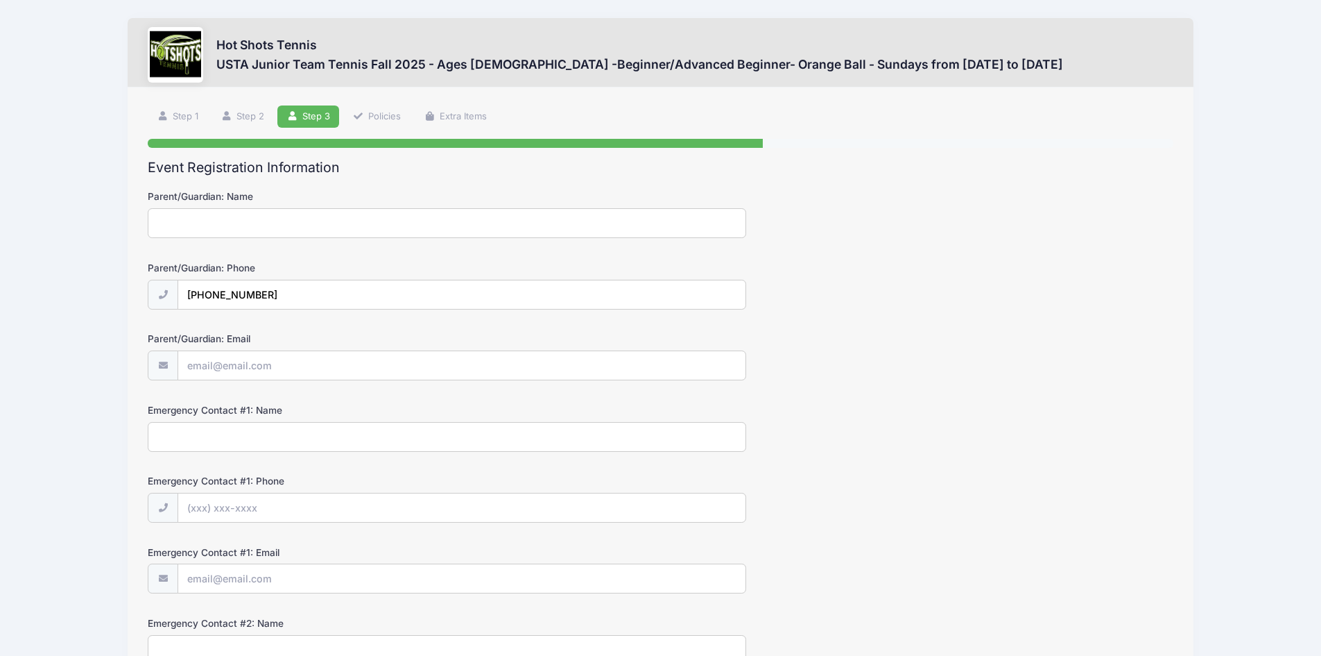
click at [241, 225] on input "Parent/Guardian: Name" at bounding box center [447, 223] width 599 height 30
type input "Nina Boyajian"
click at [280, 369] on input "Parent/Guardian: Email" at bounding box center [461, 366] width 567 height 30
type input "[EMAIL_ADDRESS][DOMAIN_NAME]"
click at [301, 432] on input "Emergency Contact #1: Name" at bounding box center [447, 437] width 599 height 30
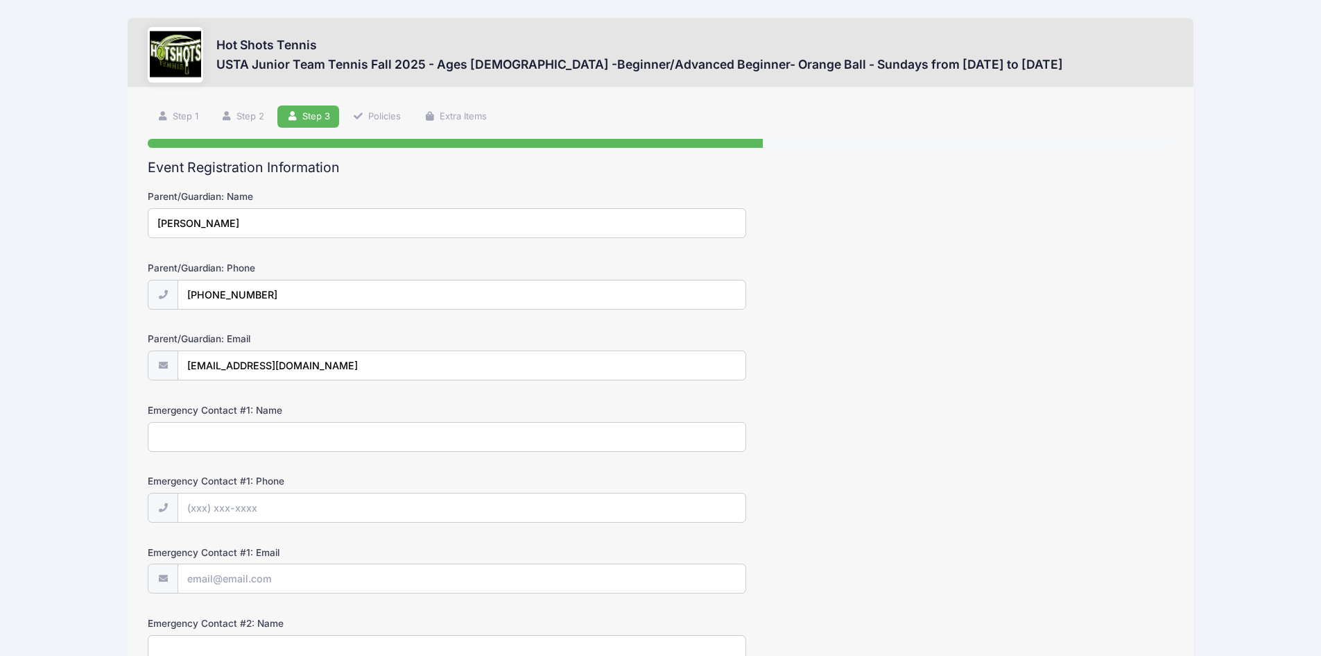
type input "Mark Schwartz"
click at [279, 508] on input "Emergency Contact #1: Phone" at bounding box center [461, 508] width 567 height 30
type input "(310) 254-4319"
click at [273, 583] on input "Emergency Contact #1: Email" at bounding box center [461, 579] width 567 height 30
type input "markbenjaminschwartz@yahoo.com"
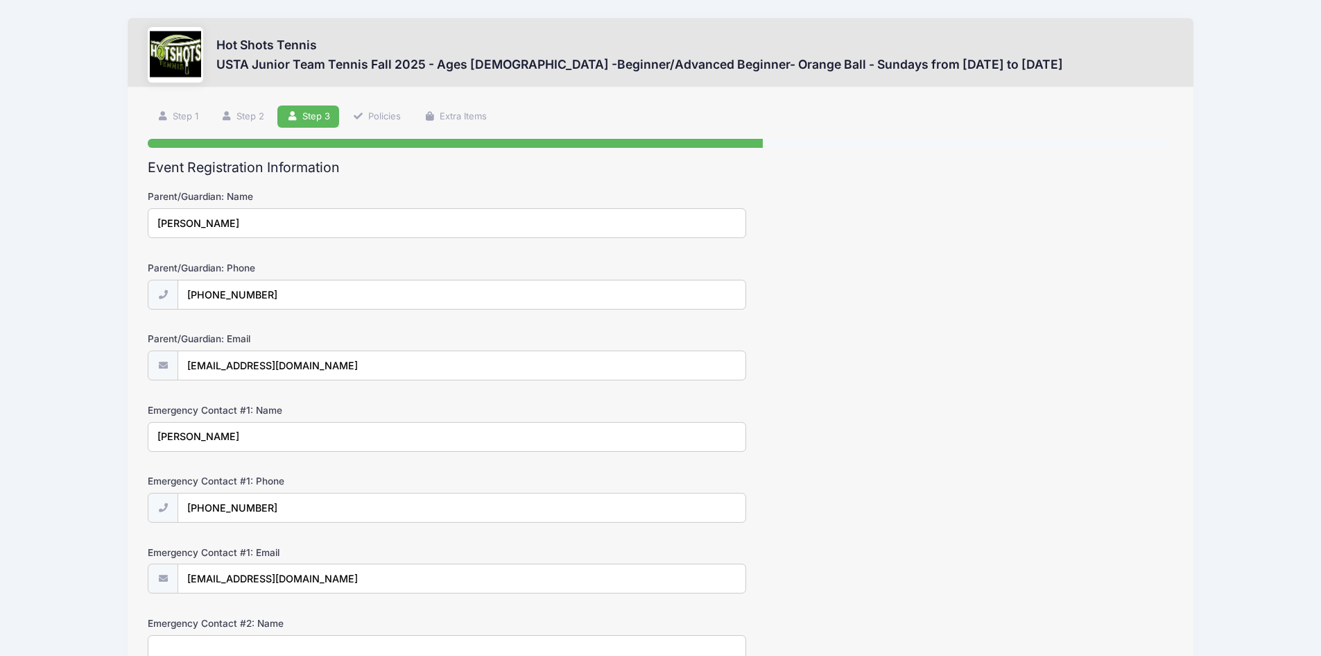
click at [1001, 496] on div "Emergency Contact #1: Phone (310) 254-4319" at bounding box center [661, 498] width 1026 height 49
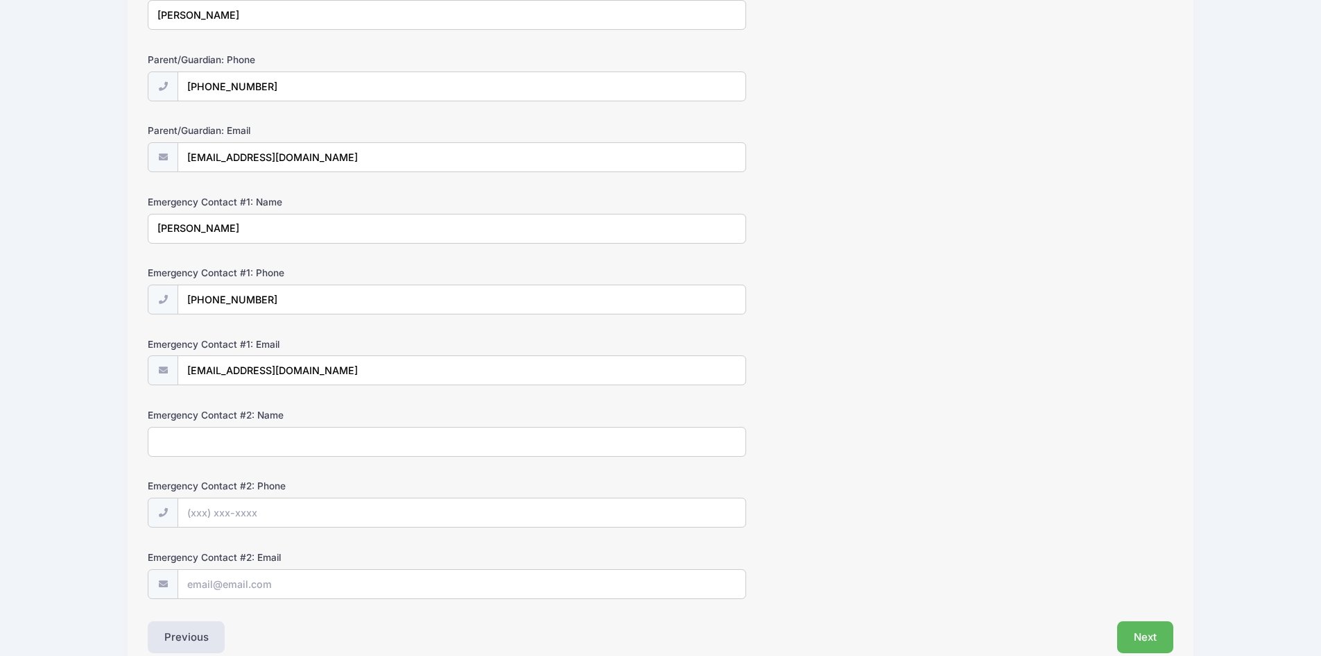
scroll to position [278, 0]
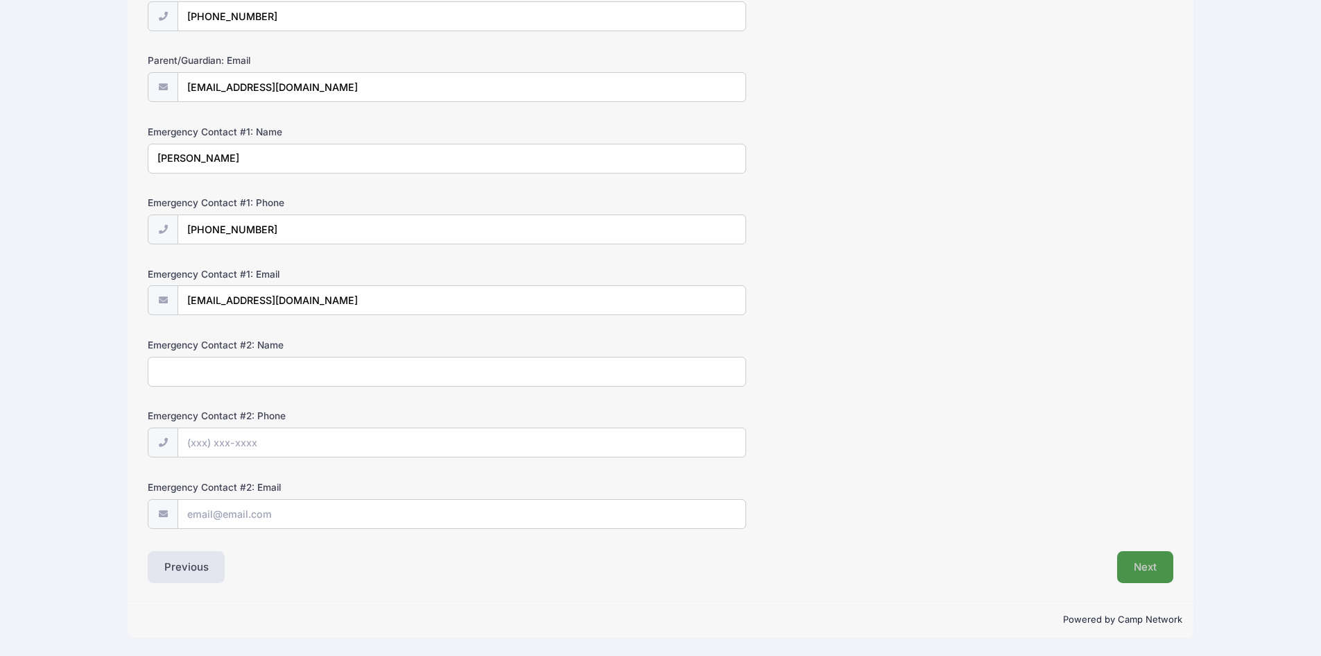
click at [1136, 574] on button "Next" at bounding box center [1146, 567] width 56 height 32
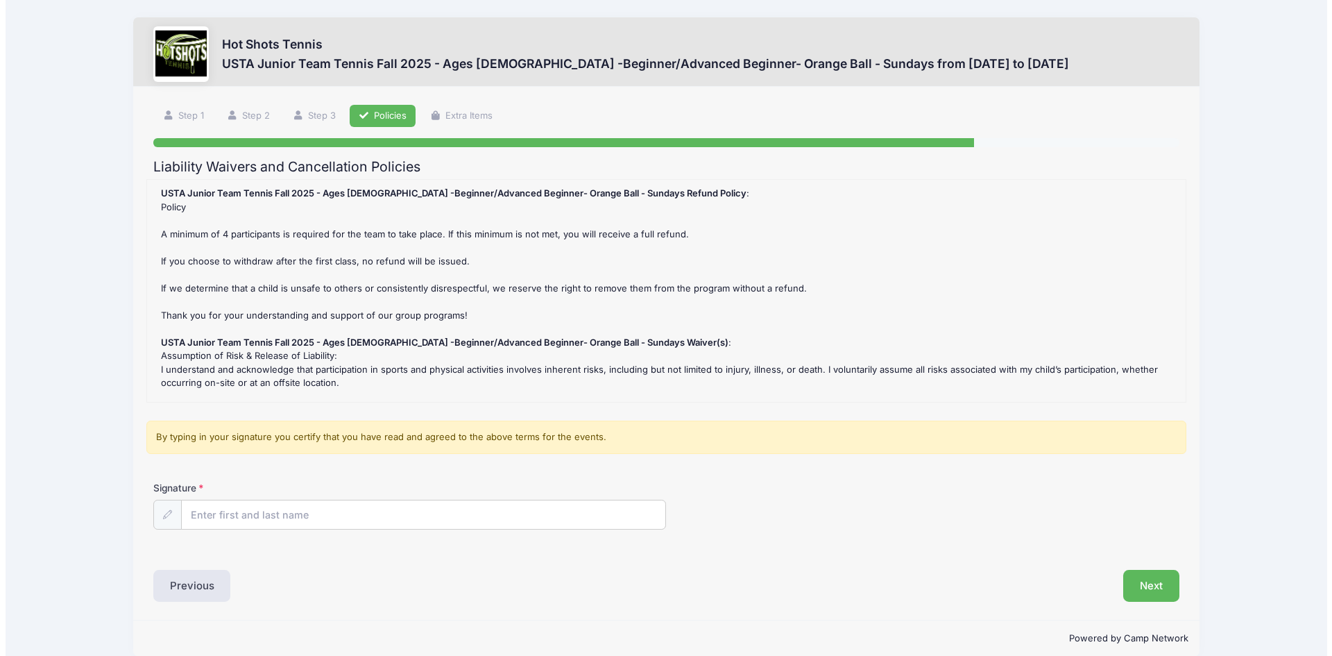
scroll to position [0, 0]
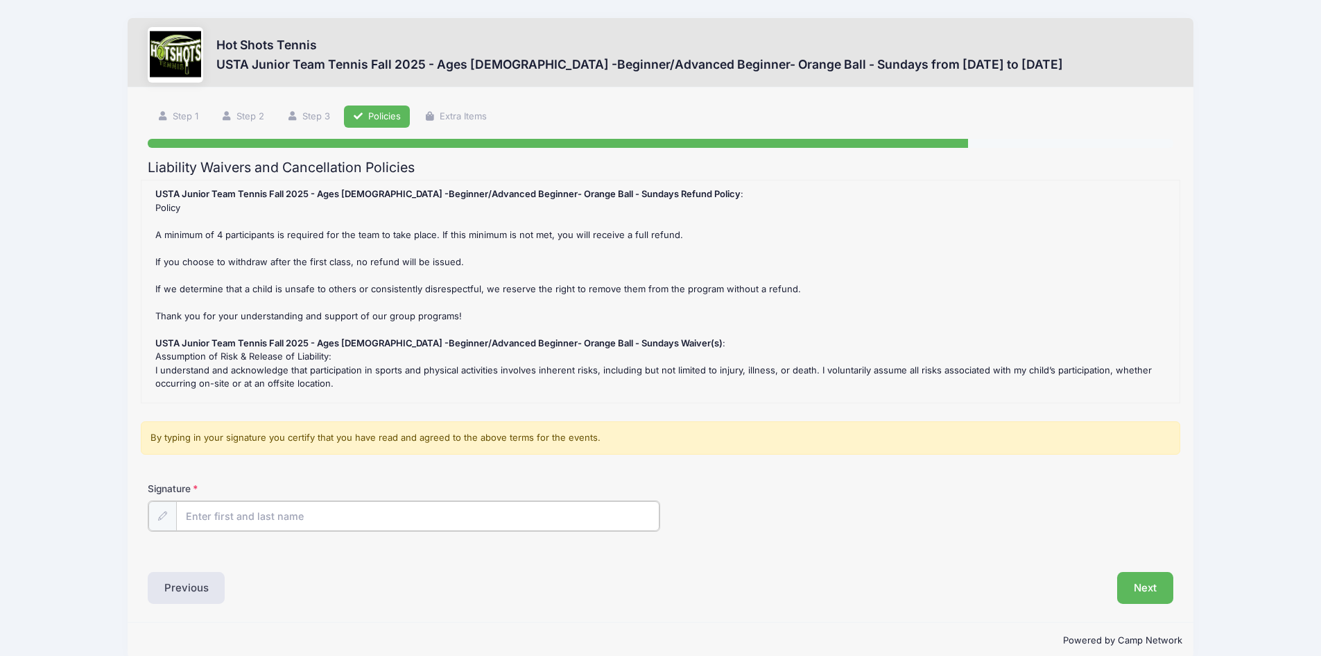
click at [197, 518] on input "Signature" at bounding box center [418, 516] width 484 height 30
type input "nina d boyajian"
click at [1142, 587] on button "Next" at bounding box center [1146, 586] width 56 height 32
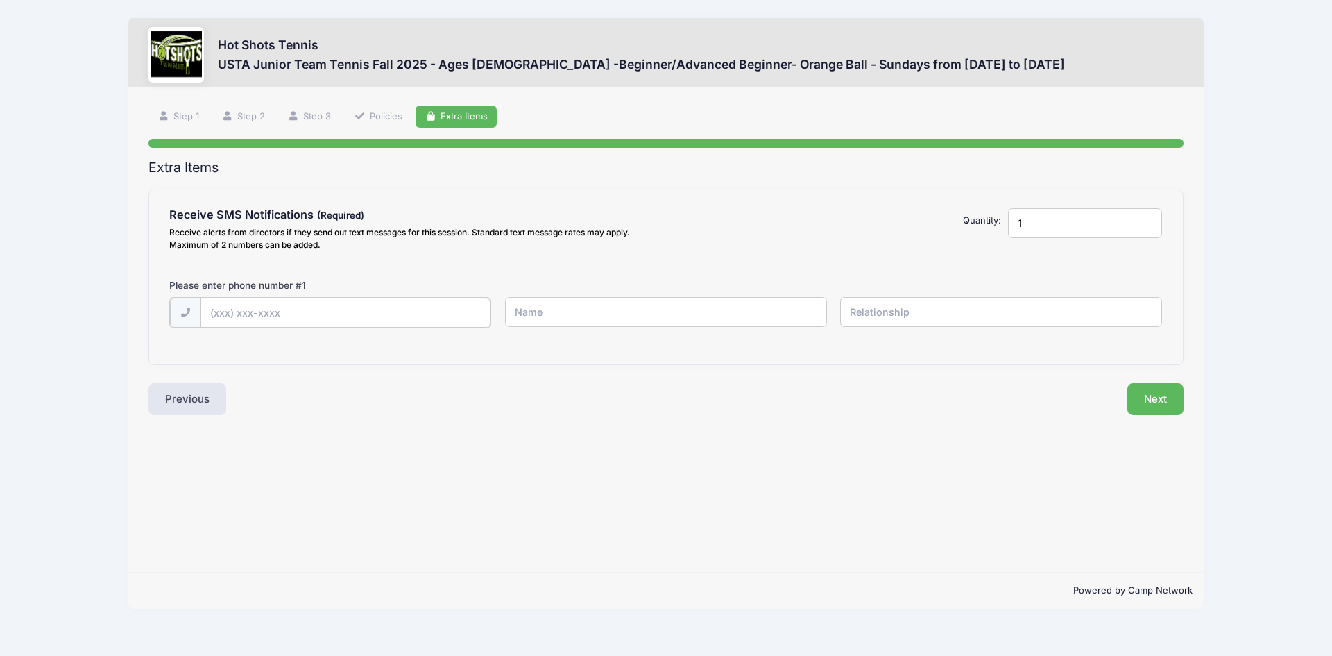
click at [0, 0] on input "text" at bounding box center [0, 0] width 0 height 0
type input "(310) 266-2274"
type input "Nina"
type input "mom"
click at [1144, 399] on button "Next" at bounding box center [1155, 398] width 56 height 32
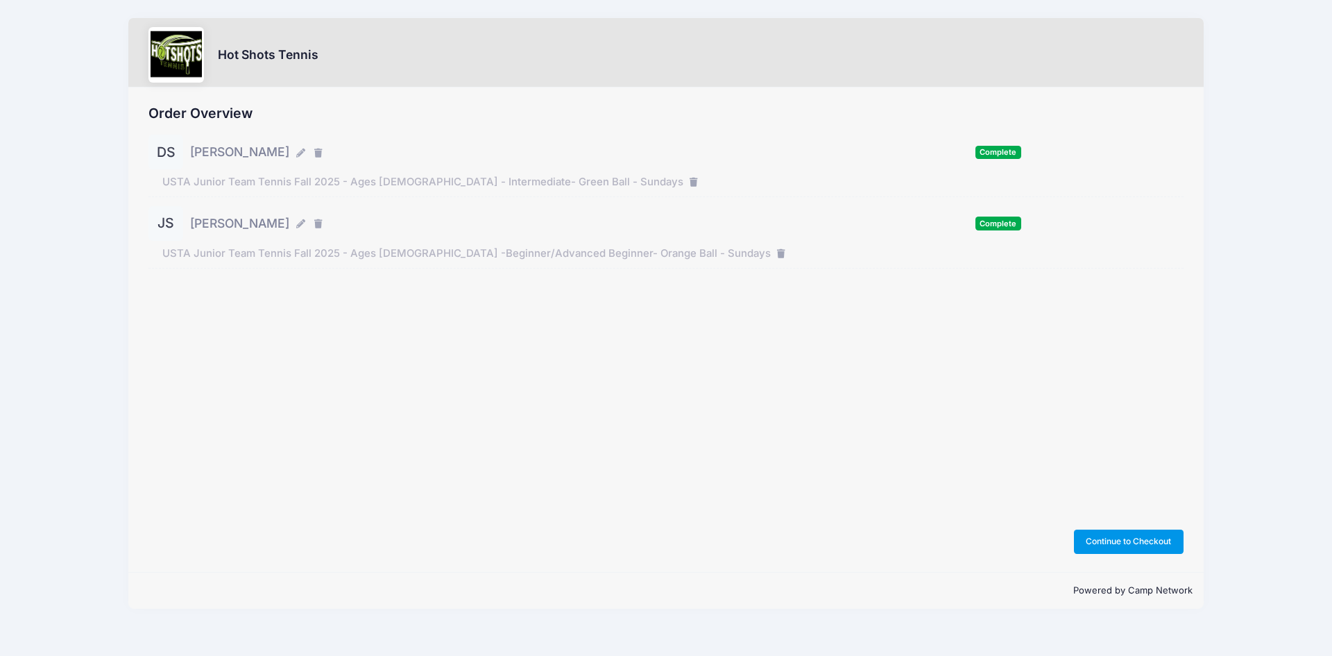
click at [1124, 540] on button "Continue to Checkout" at bounding box center [1129, 541] width 110 height 24
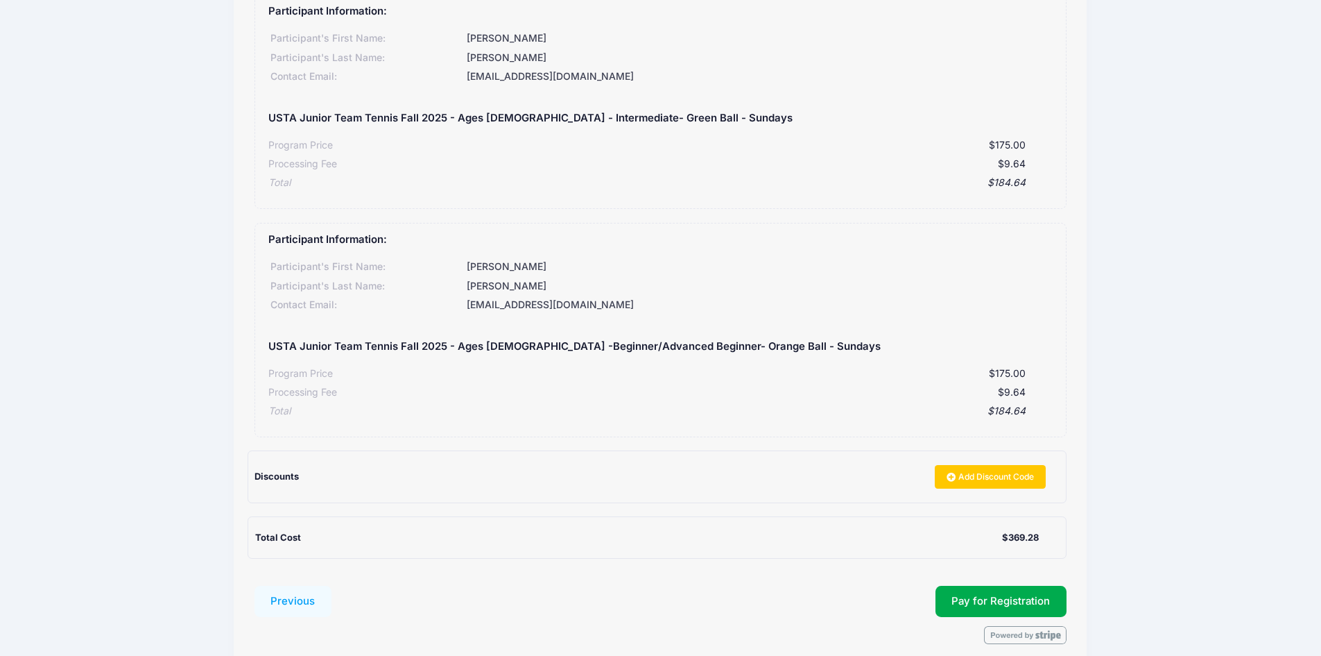
scroll to position [200, 0]
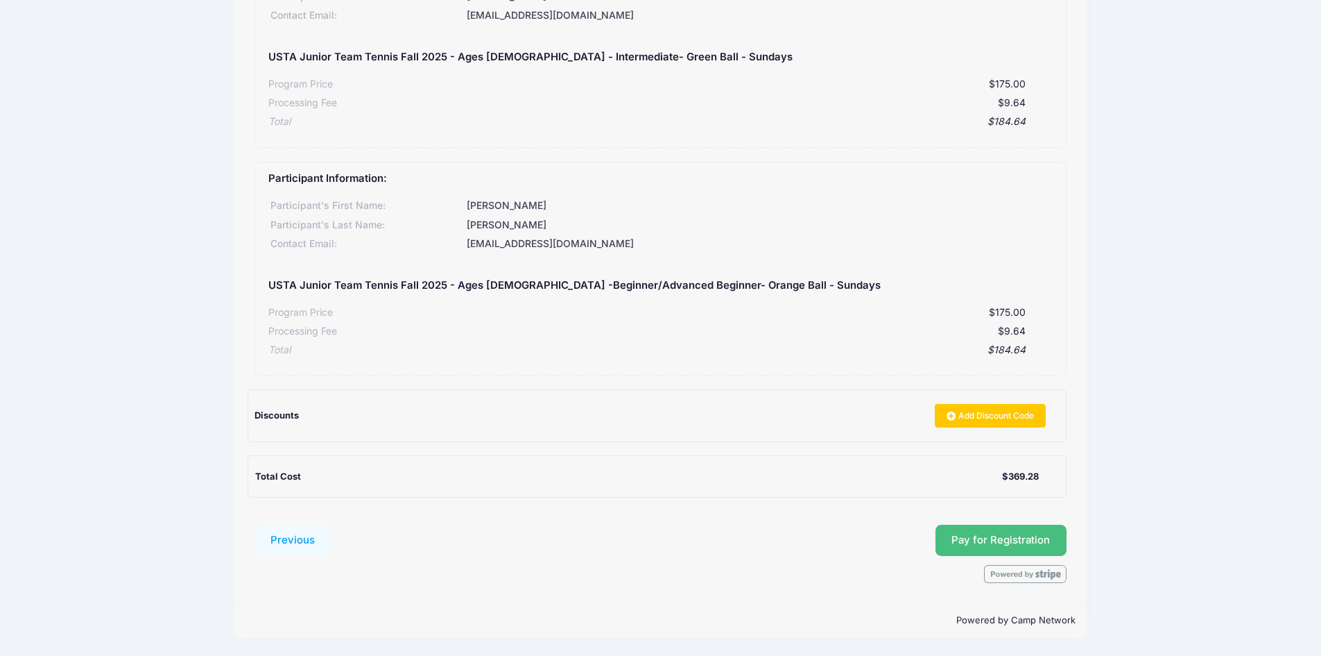
click at [981, 532] on button "Pay for Registration" at bounding box center [1002, 540] width 132 height 32
